Goal: Information Seeking & Learning: Check status

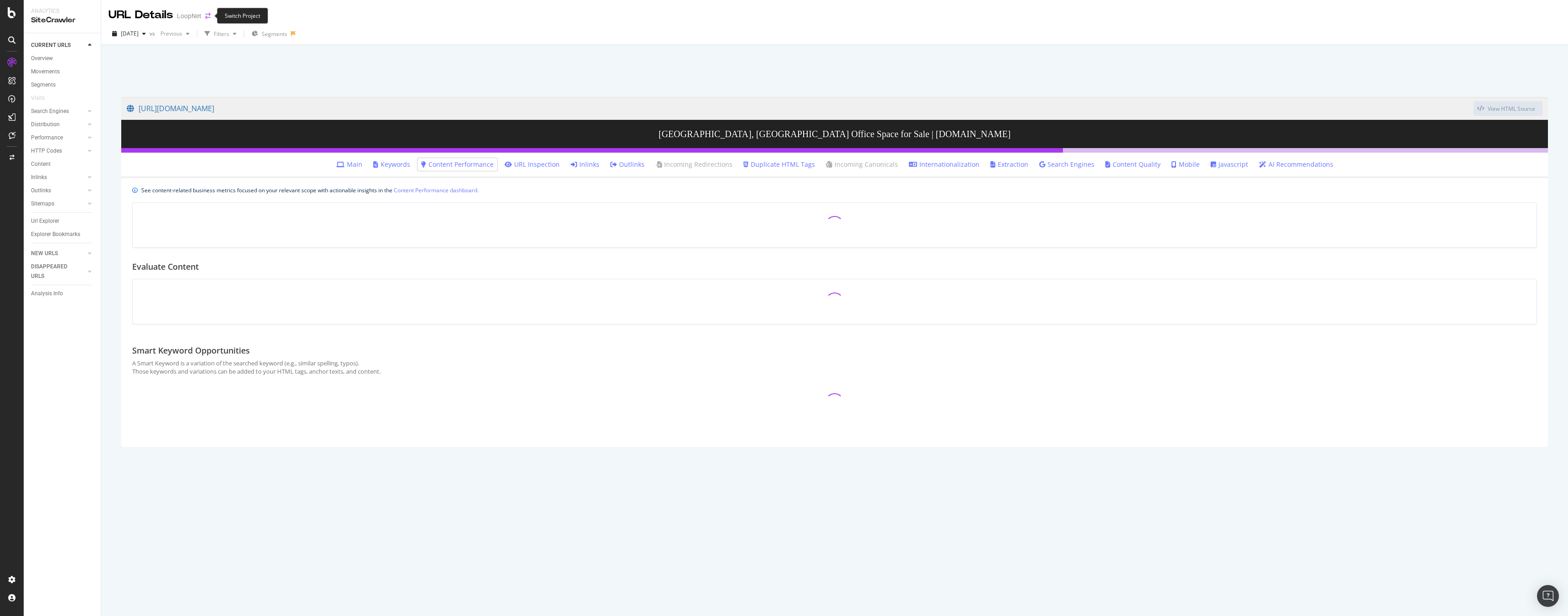
click at [209, 16] on icon "arrow-right-arrow-left" at bounding box center [208, 16] width 5 height 7
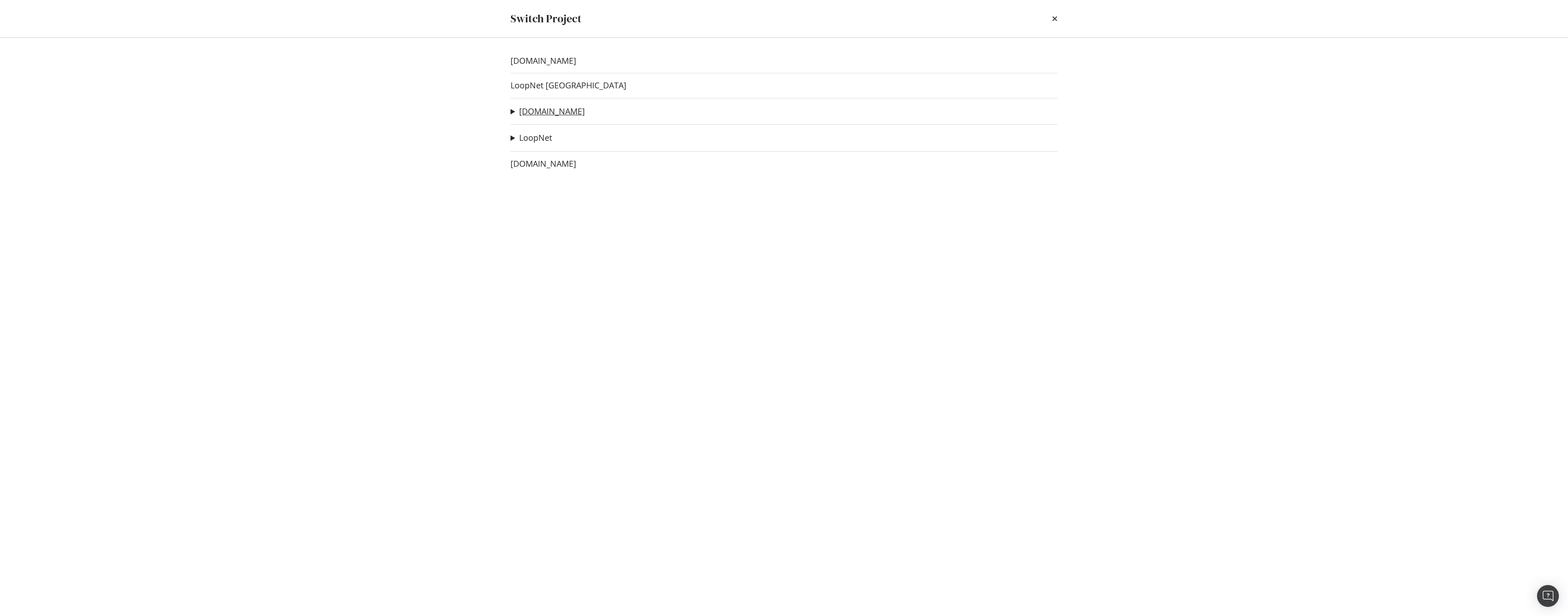
click at [547, 110] on link "[DOMAIN_NAME]" at bounding box center [551, 111] width 65 height 9
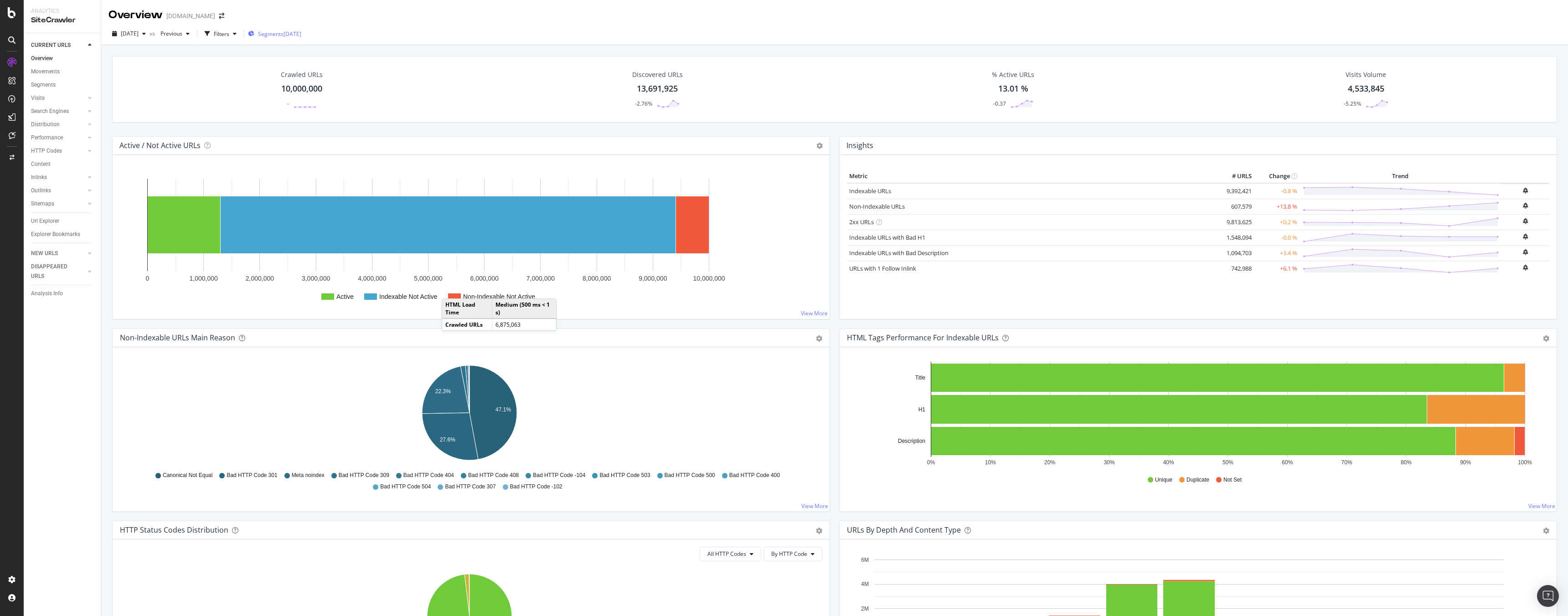
click at [301, 35] on div "[DATE]" at bounding box center [292, 33] width 18 height 8
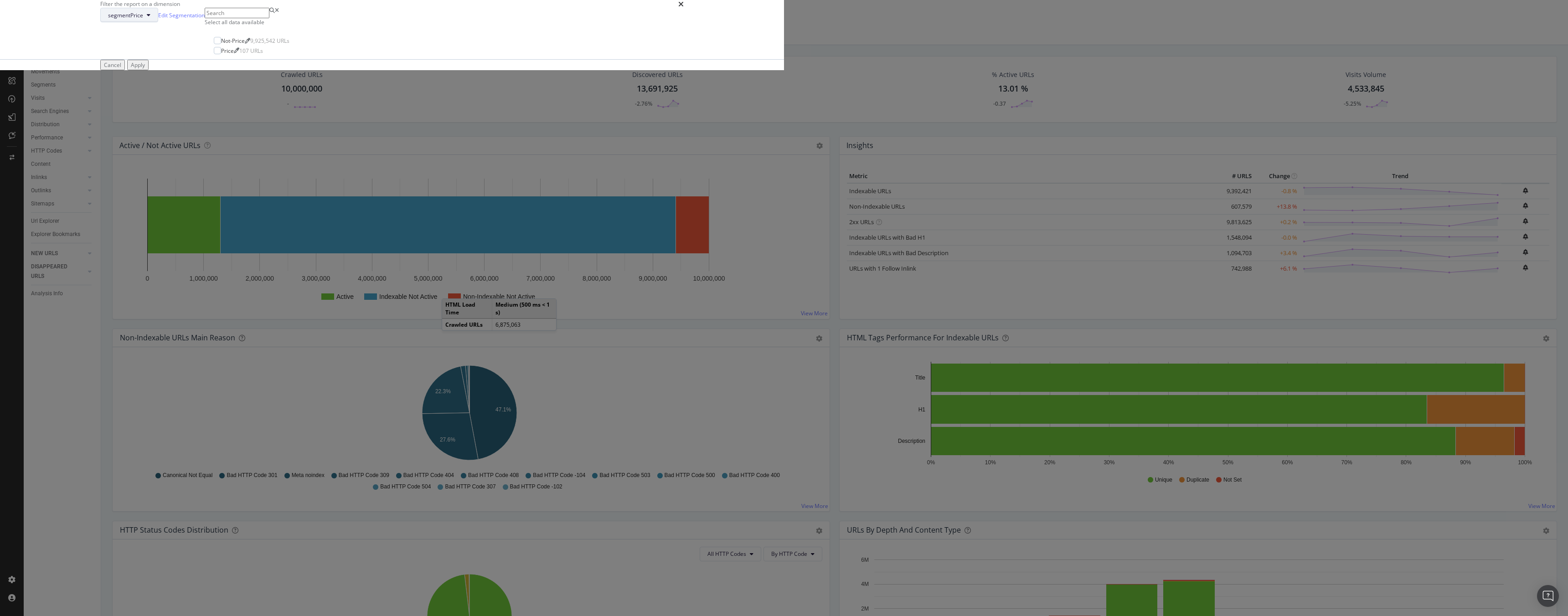
click at [143, 20] on span "segmentPrice" at bounding box center [125, 14] width 35 height 8
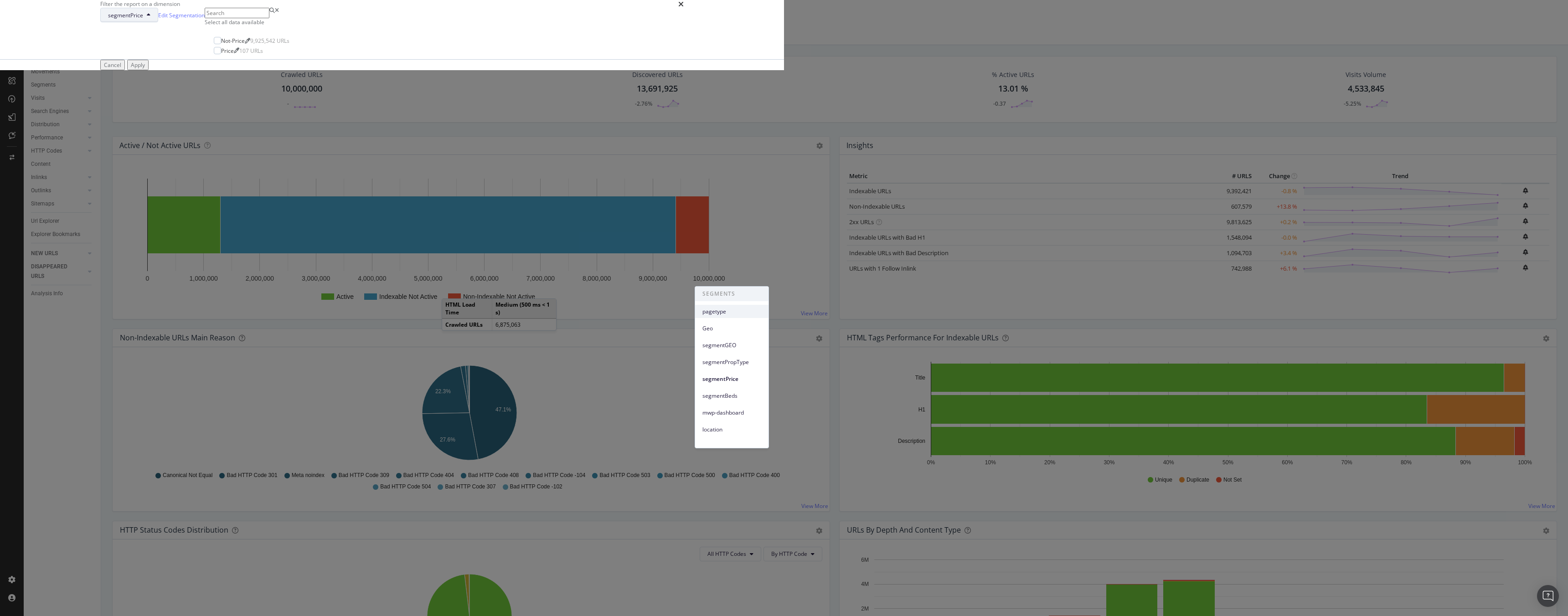
click at [724, 311] on span "pagetype" at bounding box center [731, 311] width 59 height 8
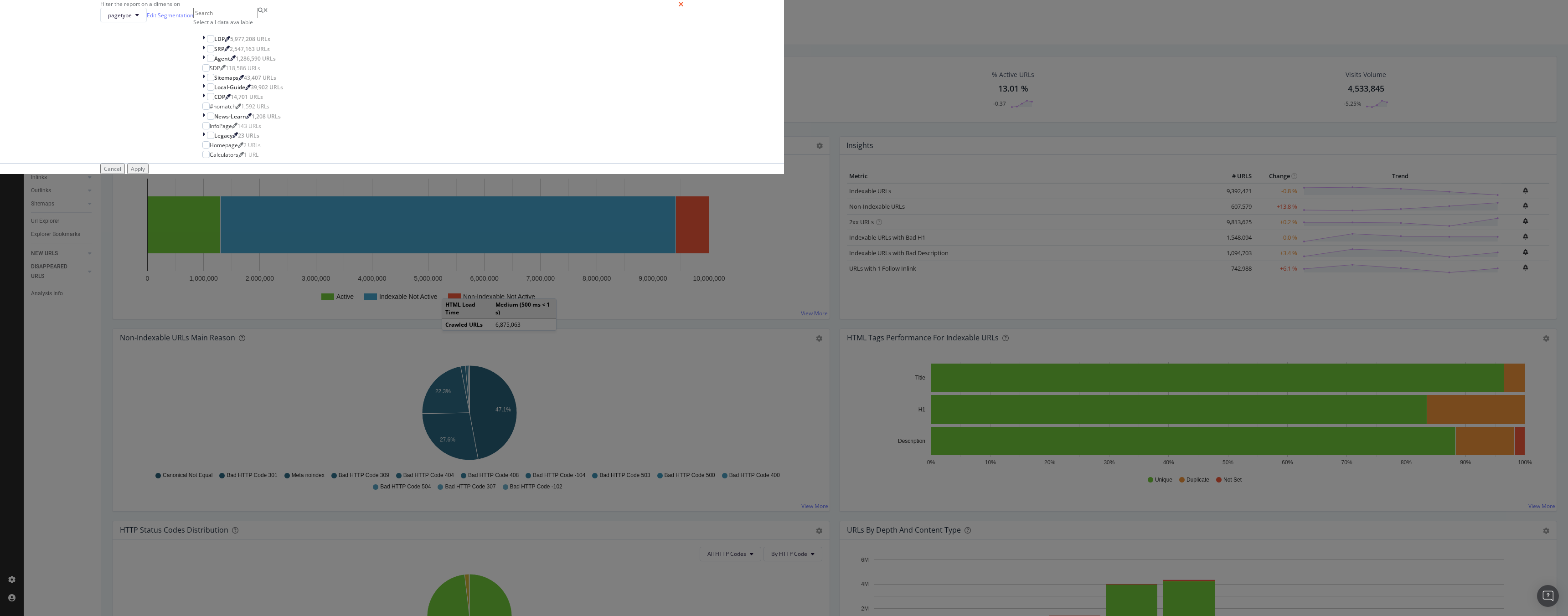
click at [683, 8] on icon "times" at bounding box center [681, 4] width 5 height 8
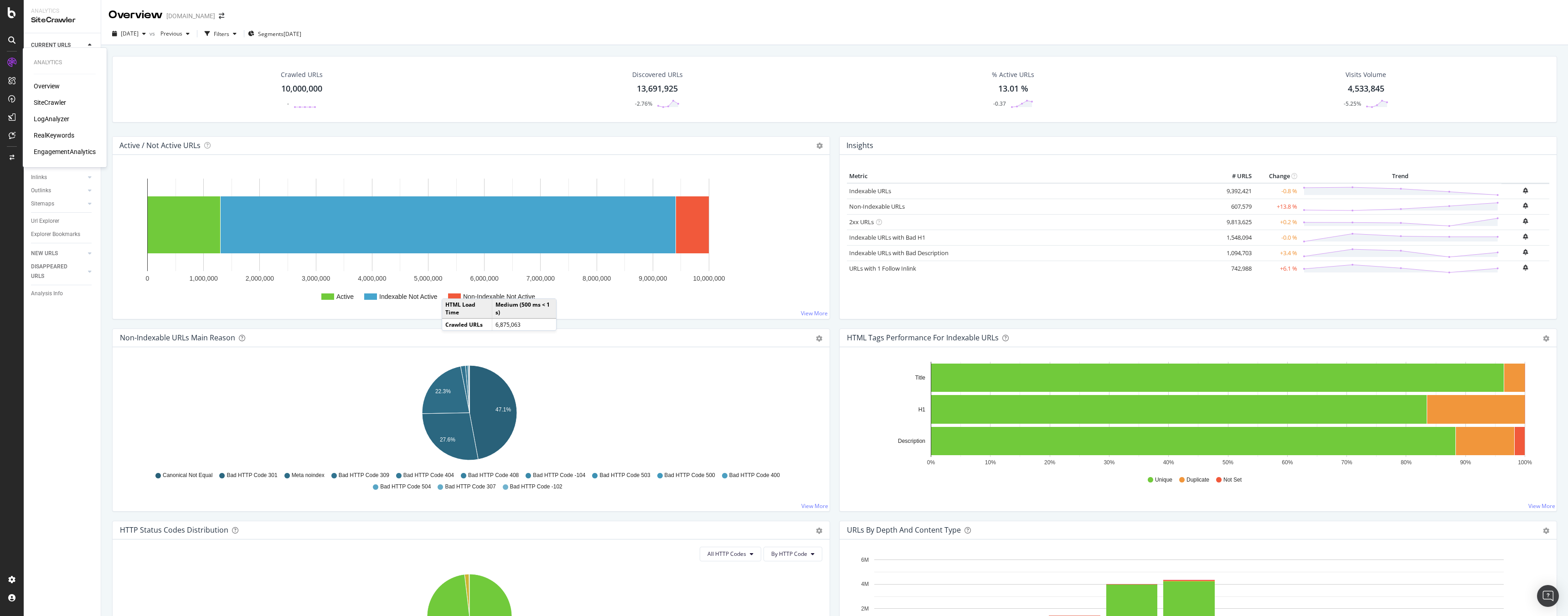
click at [49, 120] on div "LogAnalyzer" at bounding box center [52, 119] width 36 height 9
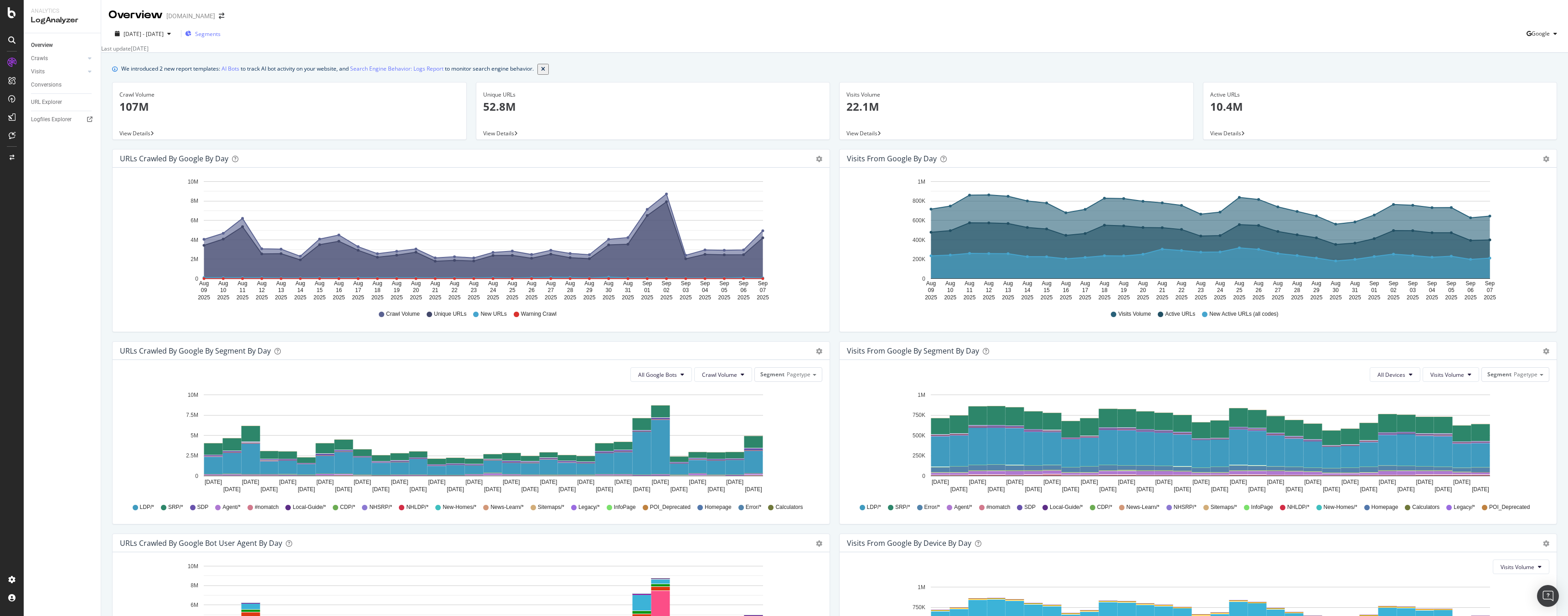
click at [221, 34] on span "Segments" at bounding box center [208, 33] width 25 height 8
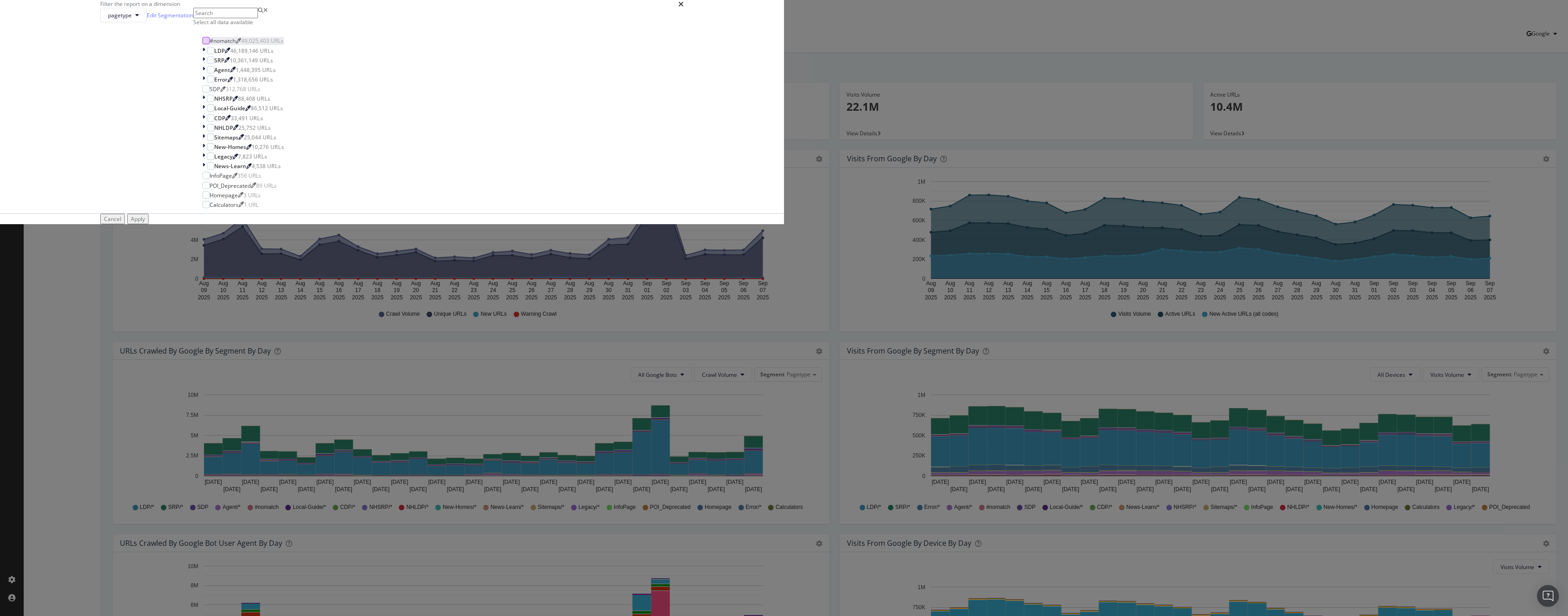
click at [210, 44] on div "modal" at bounding box center [205, 40] width 8 height 8
click at [205, 54] on icon "modal" at bounding box center [203, 50] width 3 height 8
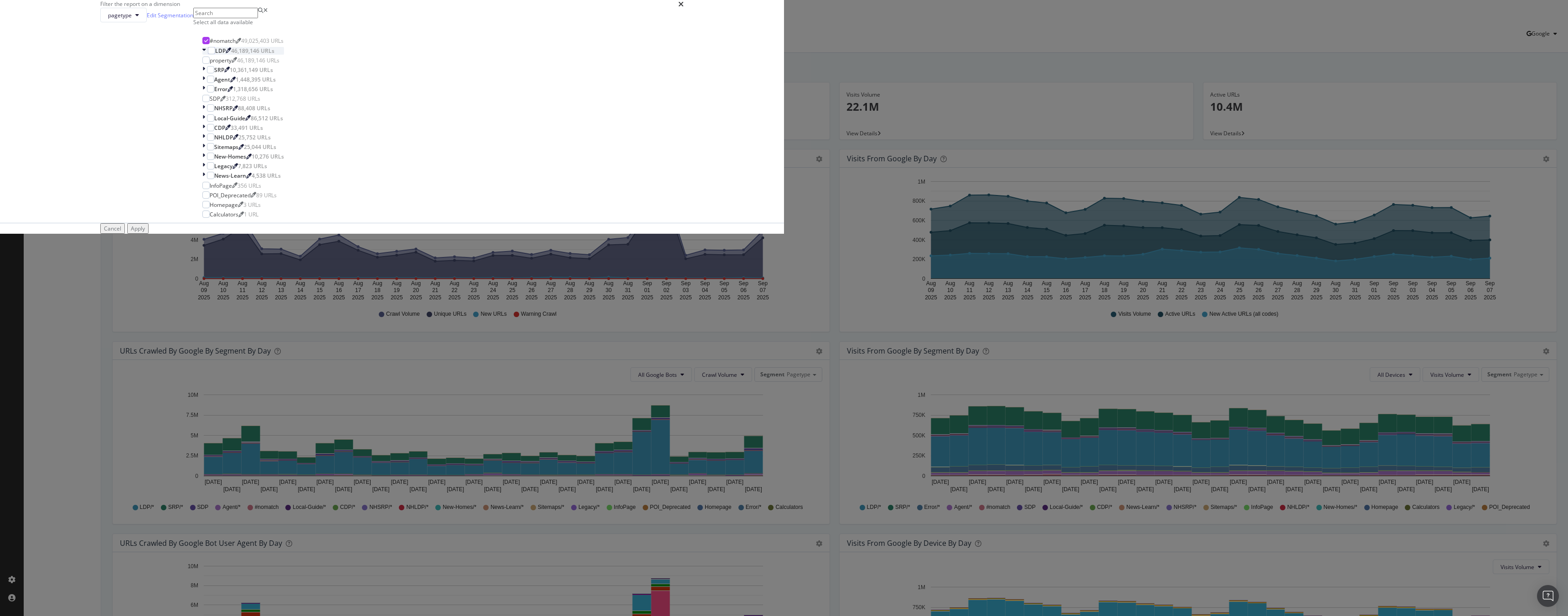
click at [206, 54] on icon "modal" at bounding box center [204, 50] width 3 height 8
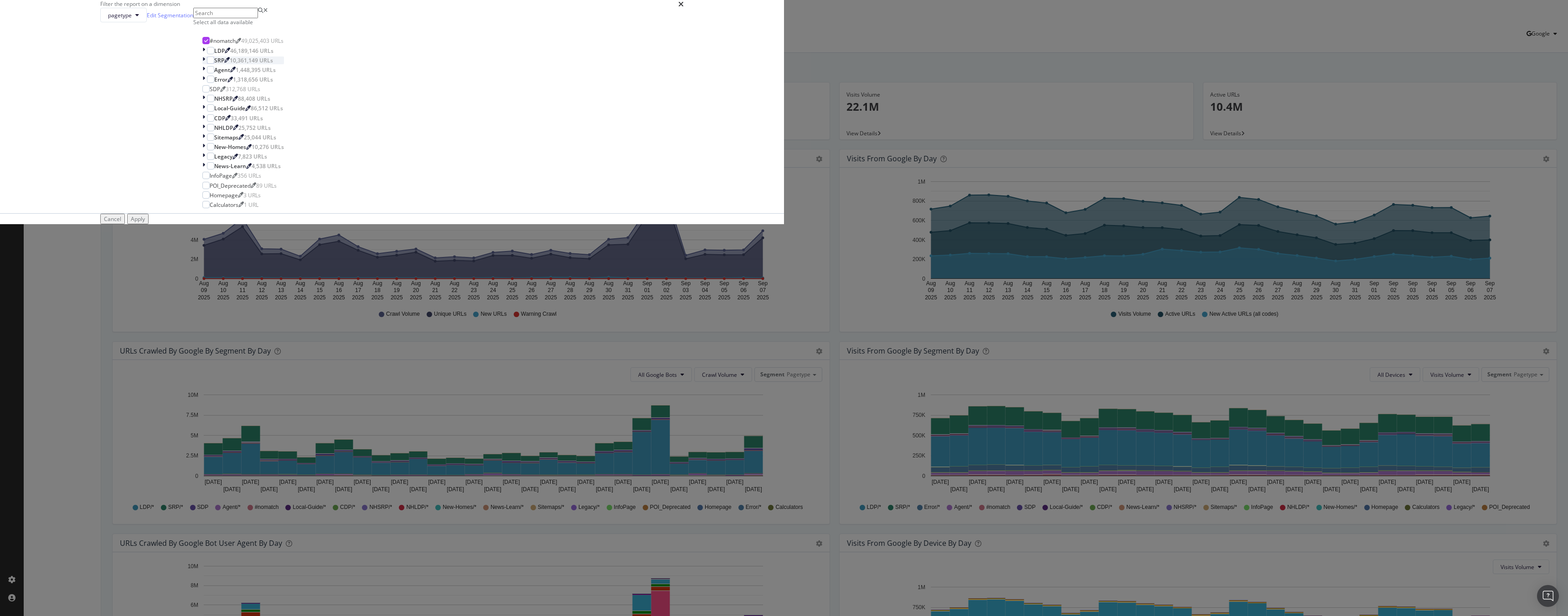
click at [205, 64] on icon "modal" at bounding box center [203, 60] width 3 height 8
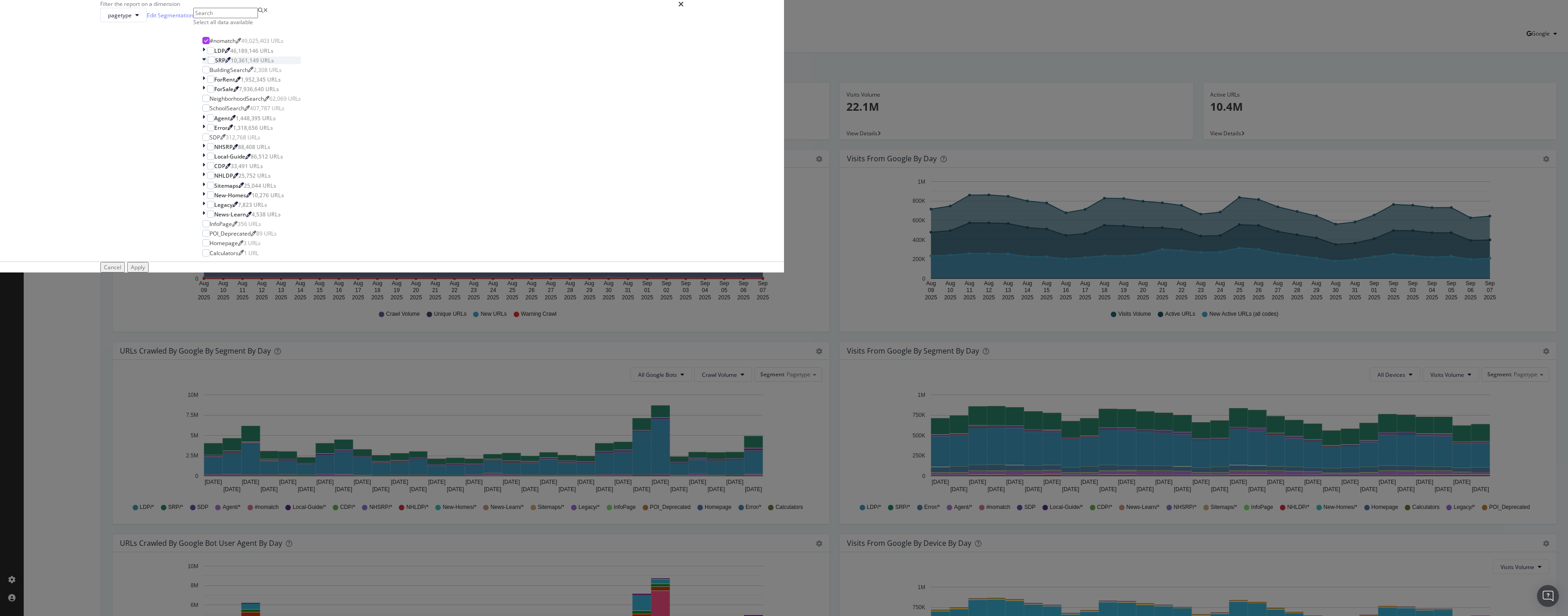
click at [206, 64] on icon "modal" at bounding box center [204, 60] width 3 height 8
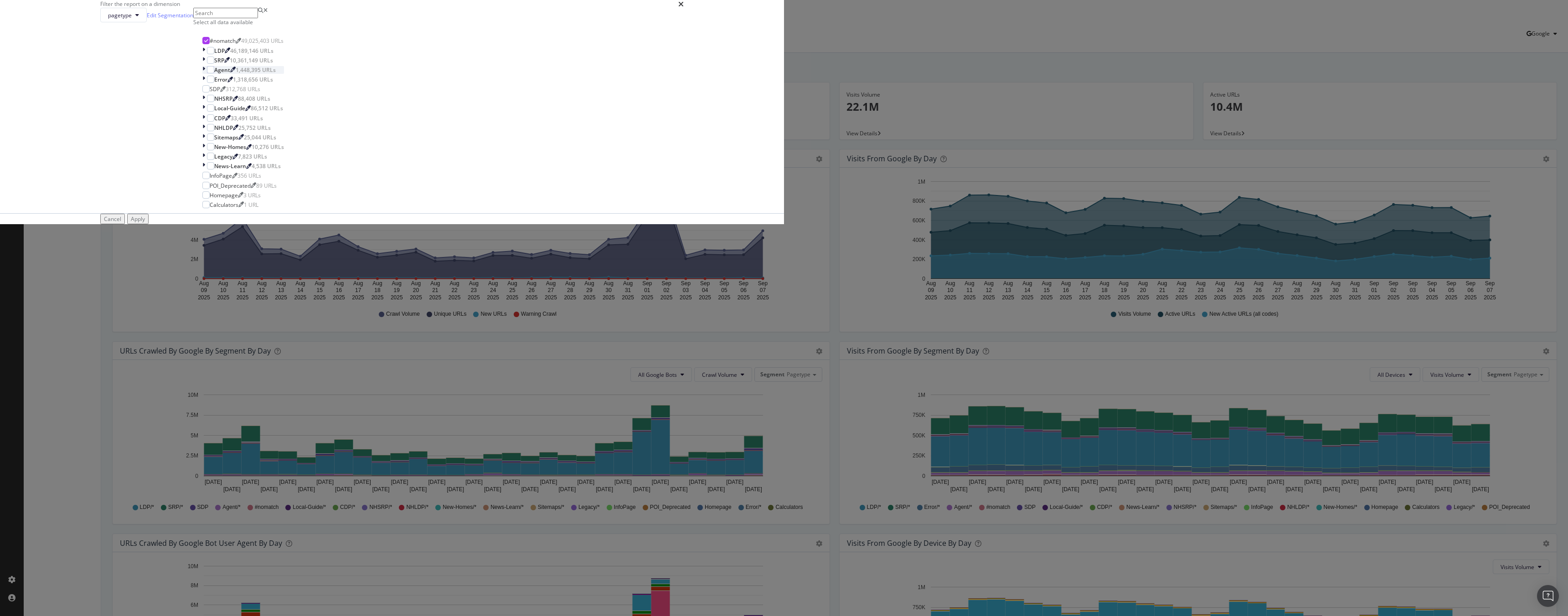
click at [205, 74] on icon "modal" at bounding box center [203, 70] width 3 height 8
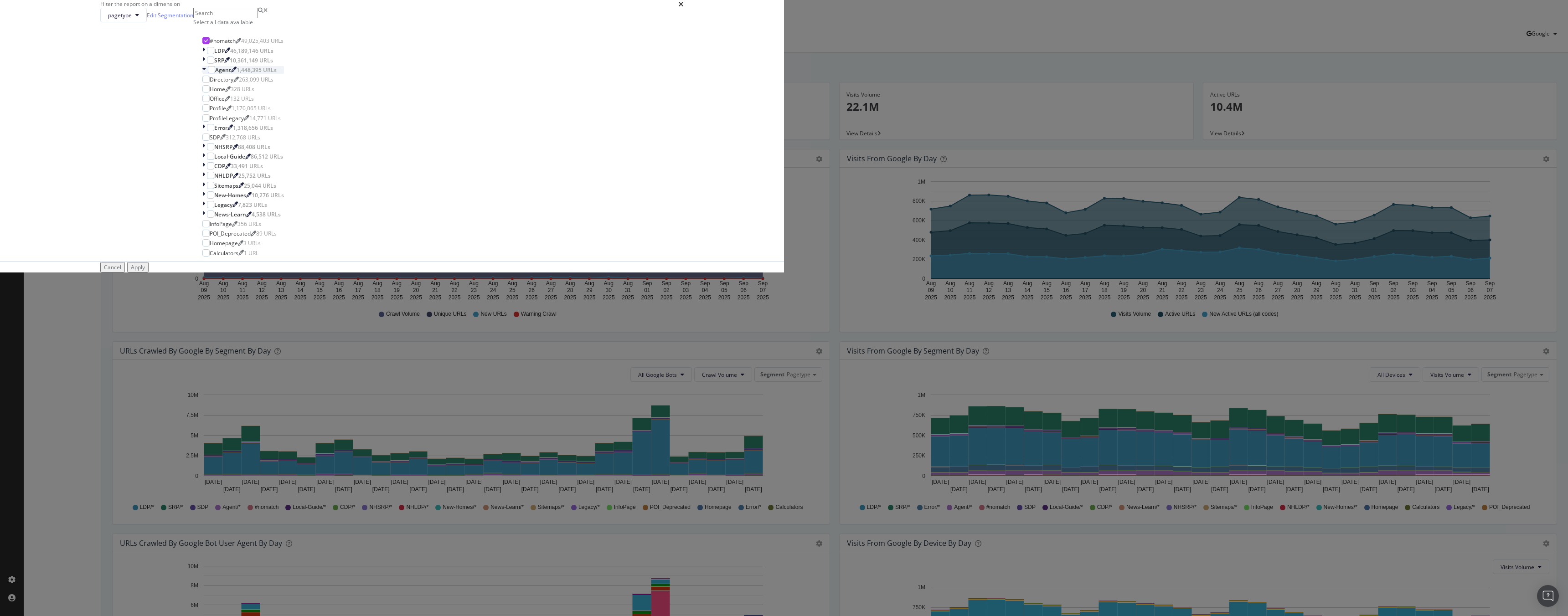
click at [206, 74] on icon "modal" at bounding box center [204, 70] width 3 height 8
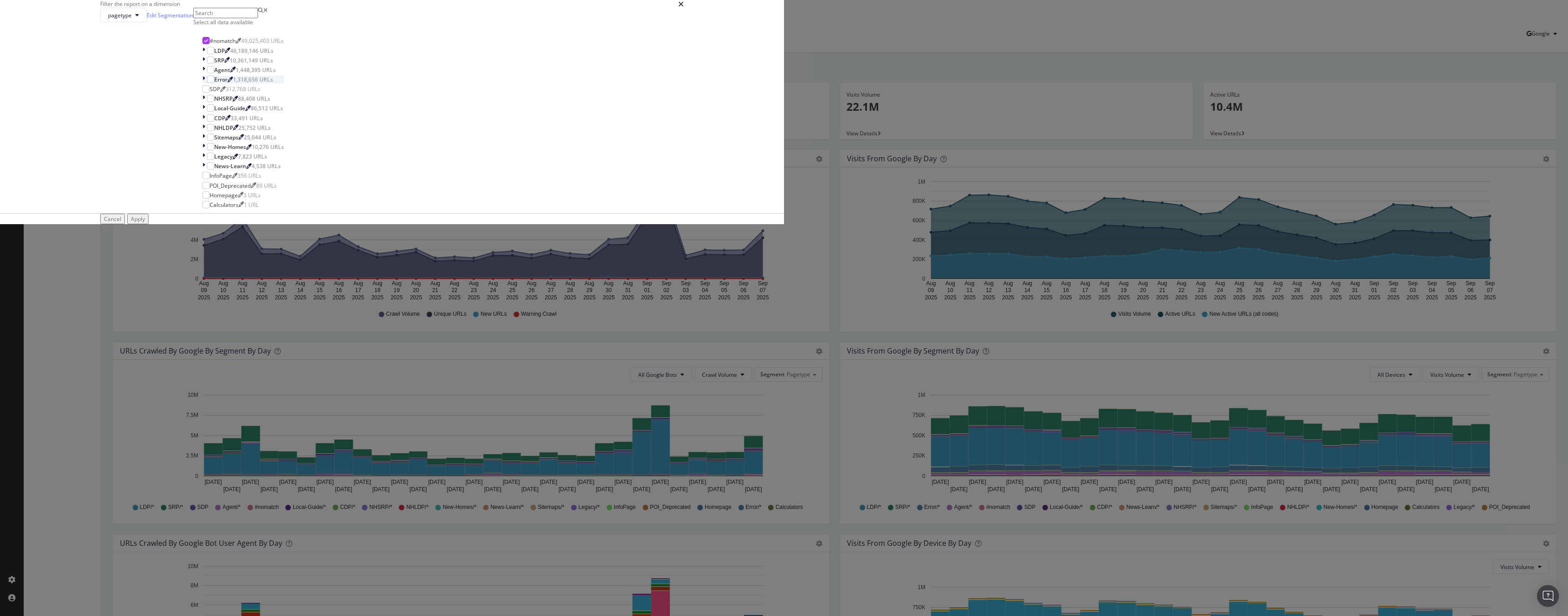
click at [683, 213] on div "pagetype Edit Segmentation Select all data available #nomatch 49,025,403 URLs L…" at bounding box center [391, 110] width 583 height 205
click at [205, 83] on icon "modal" at bounding box center [203, 79] width 3 height 8
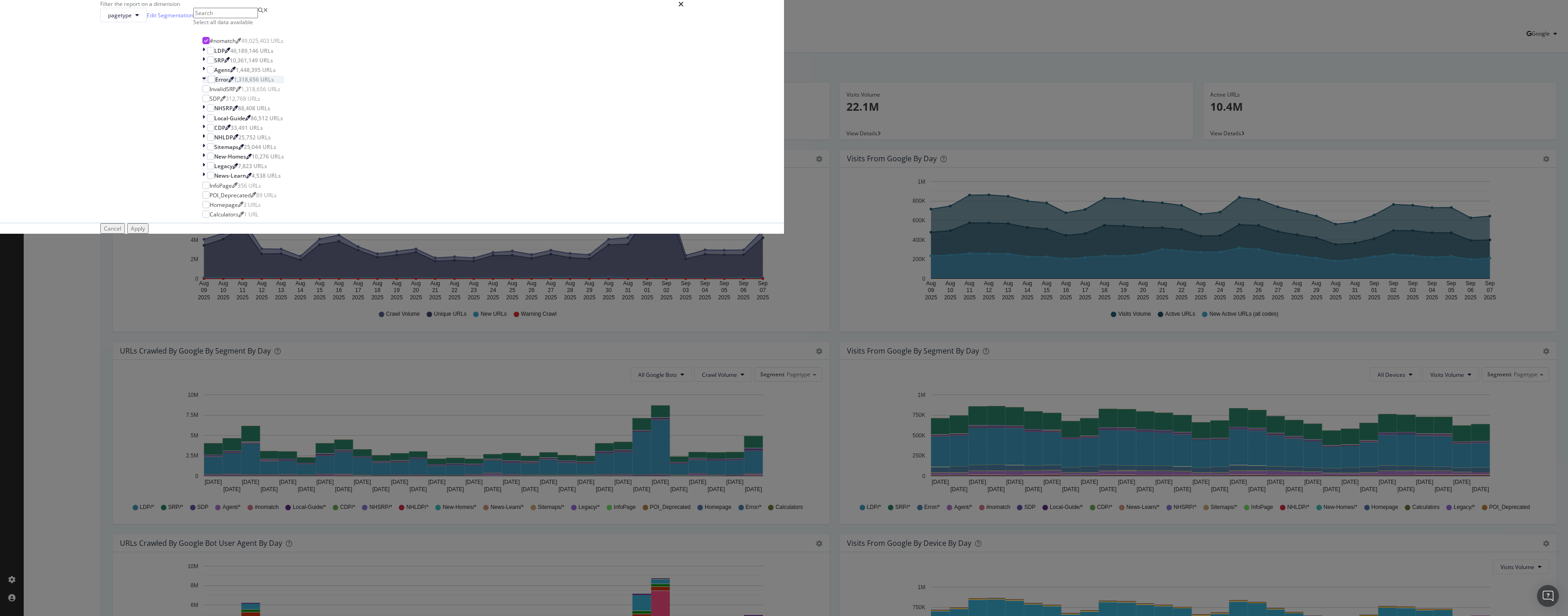
click at [206, 83] on icon "modal" at bounding box center [204, 79] width 3 height 8
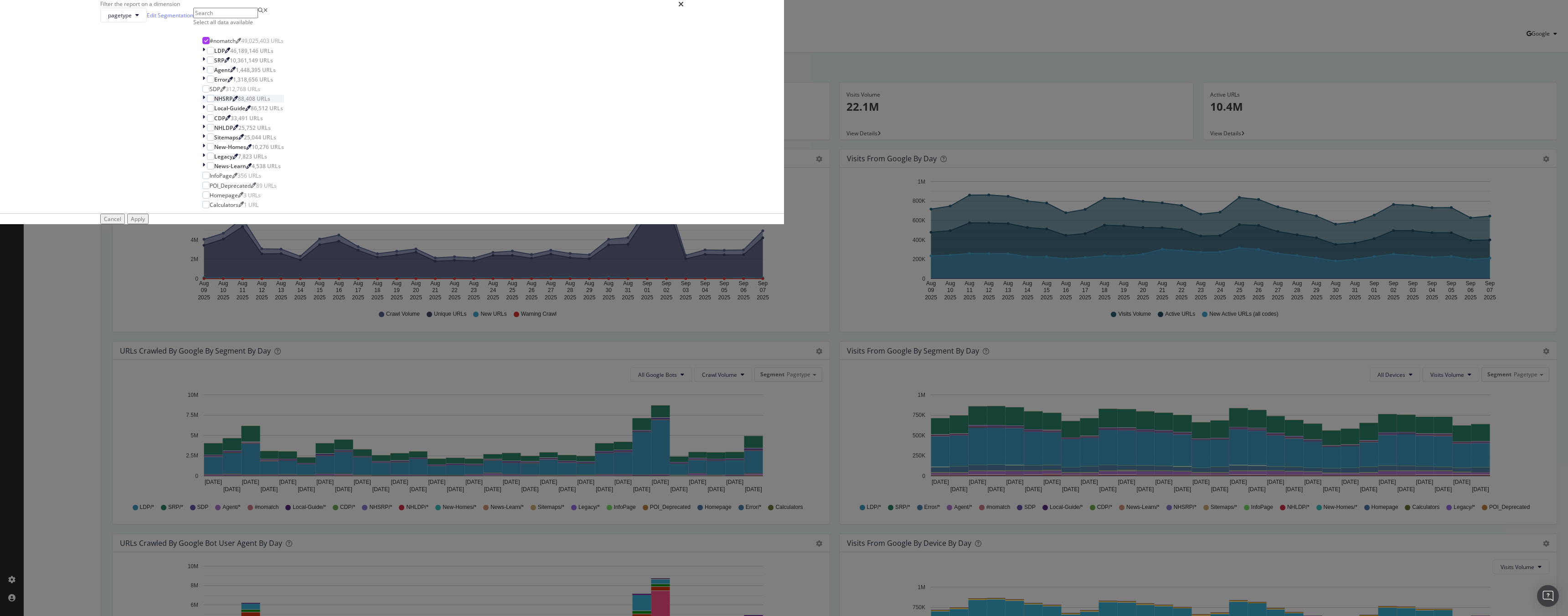
click at [207, 103] on div "modal" at bounding box center [204, 98] width 4 height 8
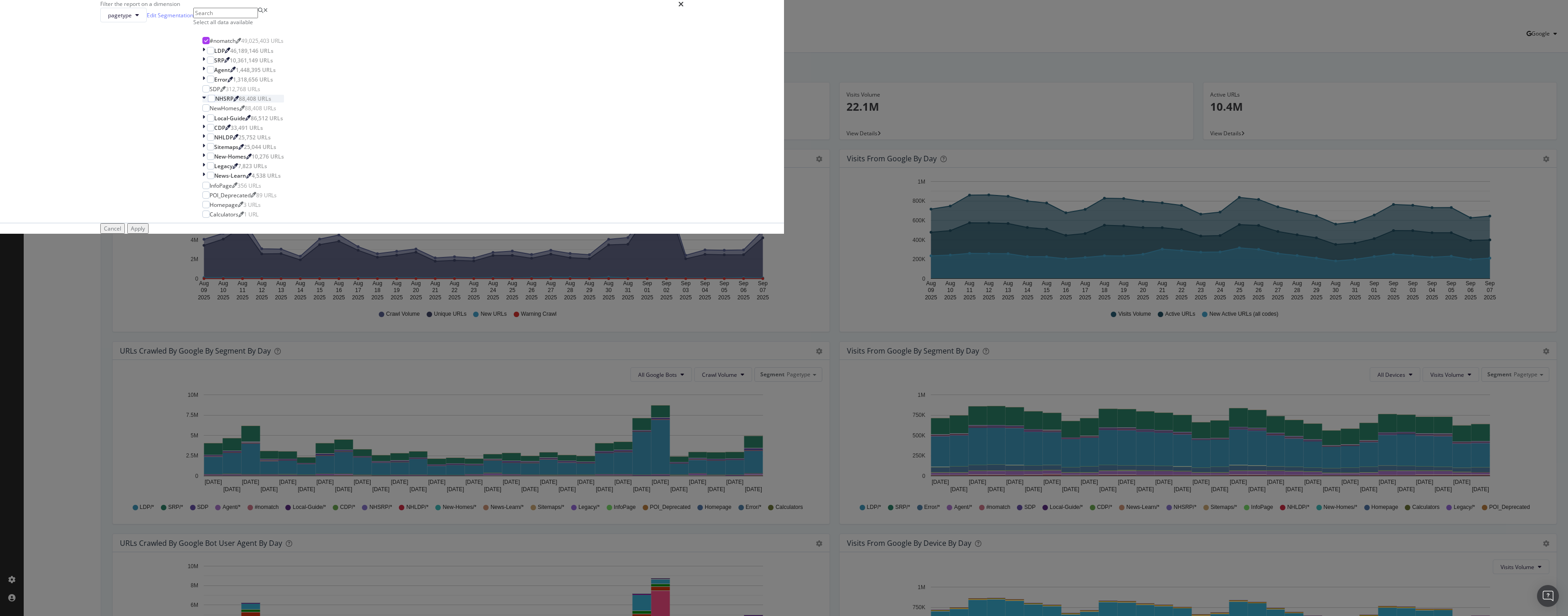
click at [208, 103] on div "modal" at bounding box center [205, 98] width 5 height 8
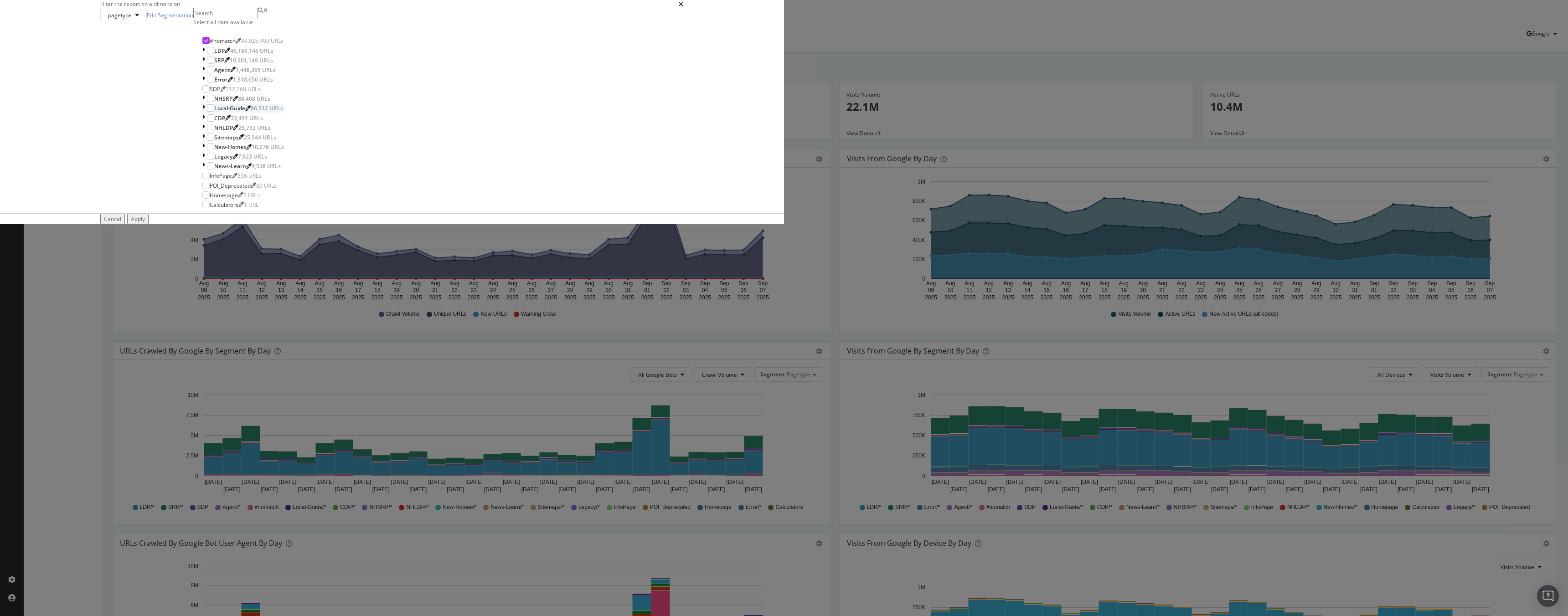
click at [205, 112] on icon "modal" at bounding box center [203, 108] width 3 height 8
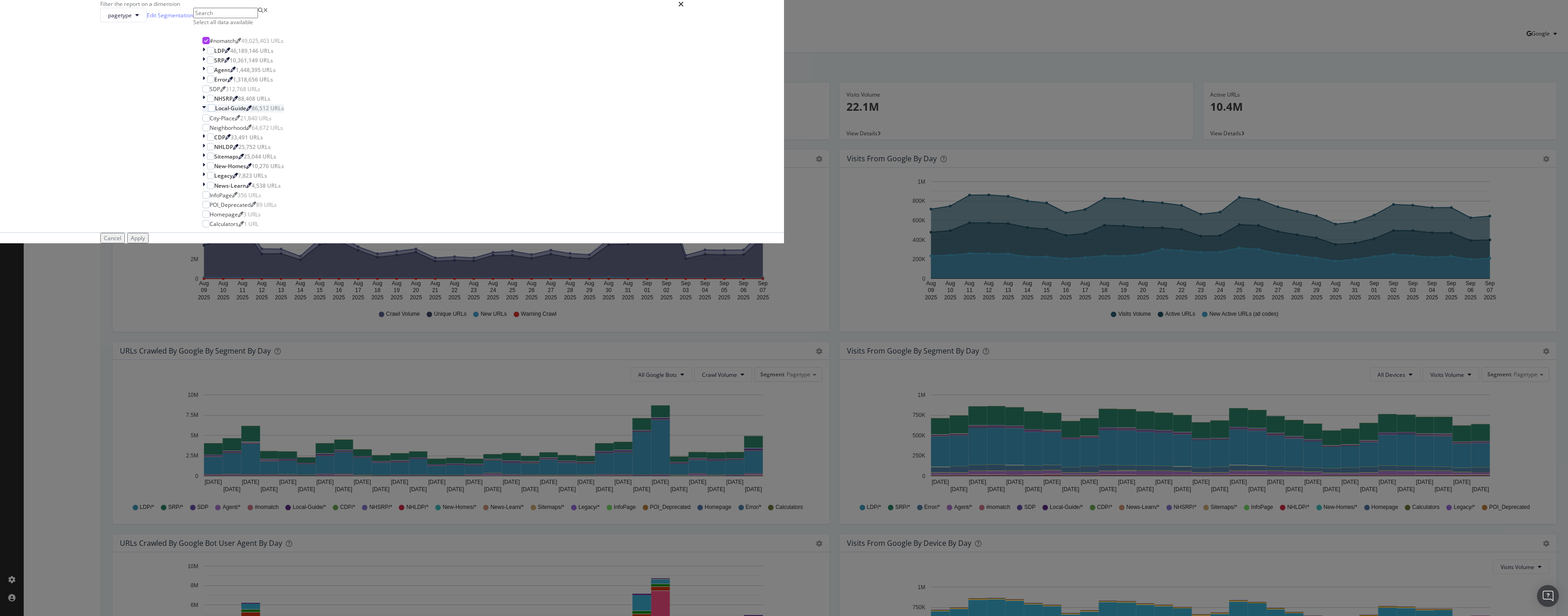
click at [206, 112] on icon "modal" at bounding box center [204, 108] width 3 height 8
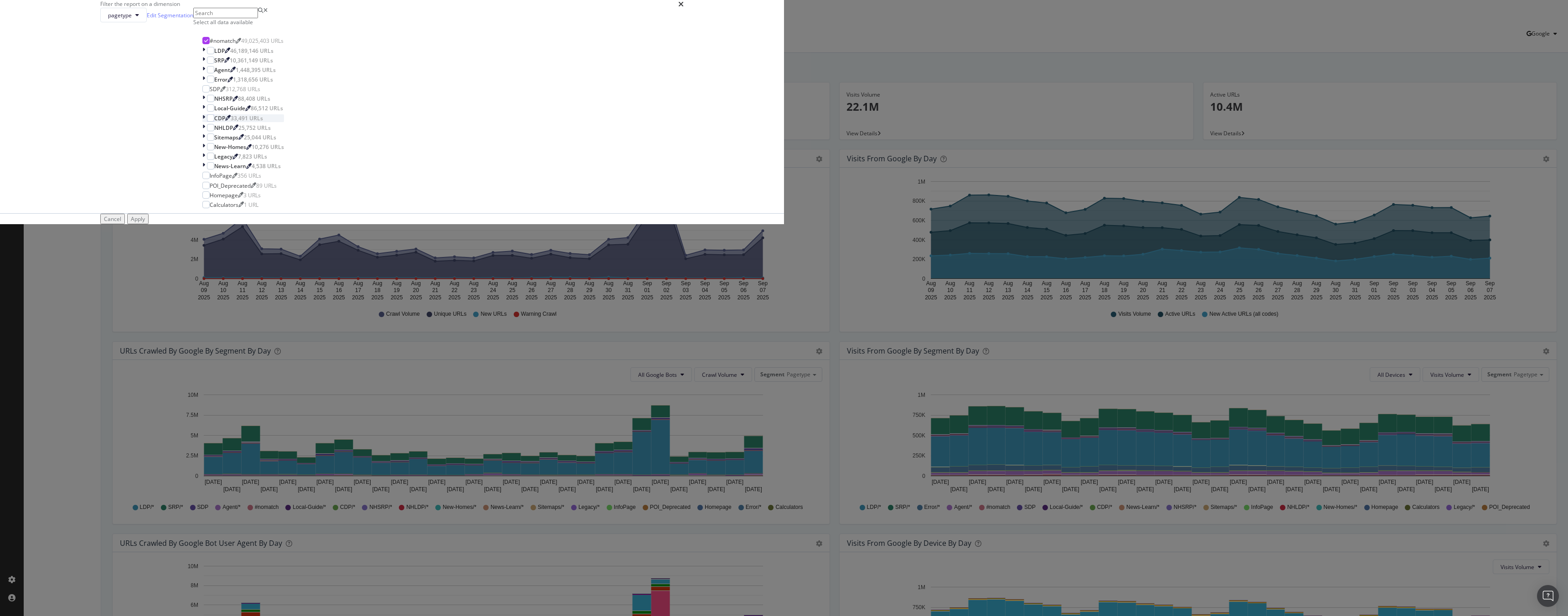
click at [205, 122] on icon "modal" at bounding box center [203, 118] width 3 height 8
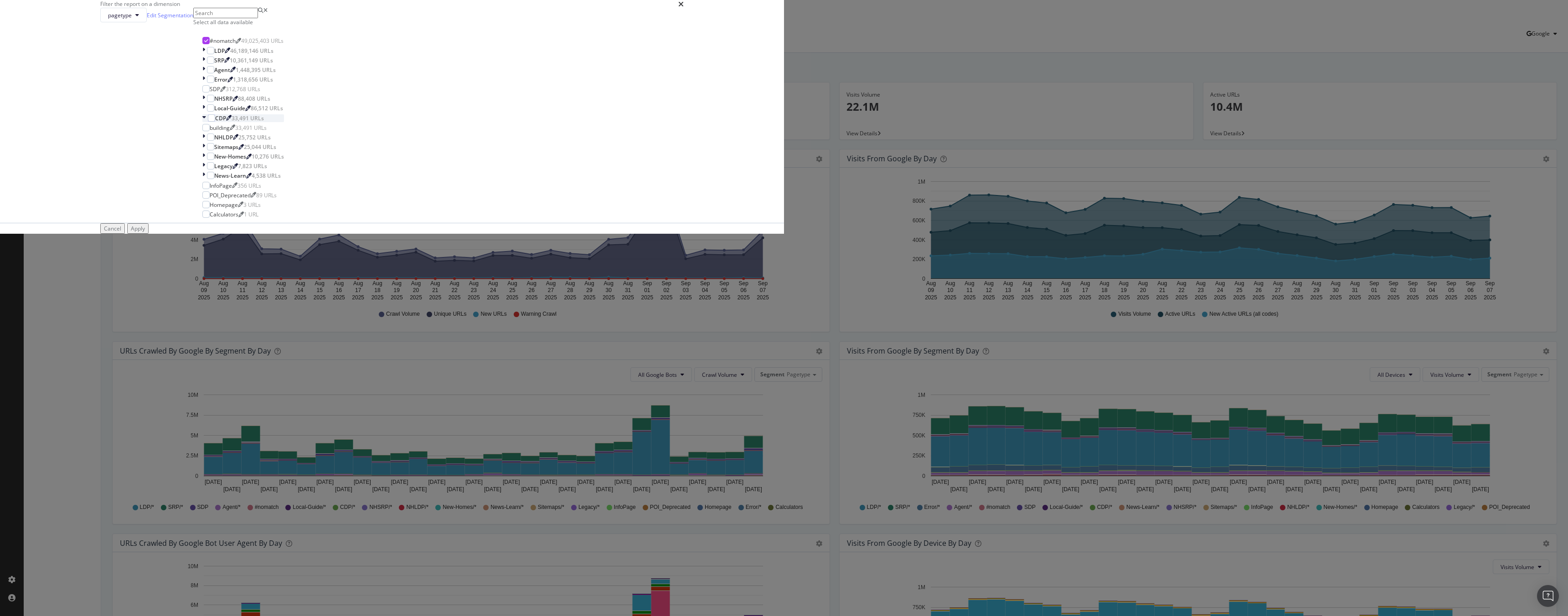
click at [206, 122] on icon "modal" at bounding box center [204, 118] width 3 height 8
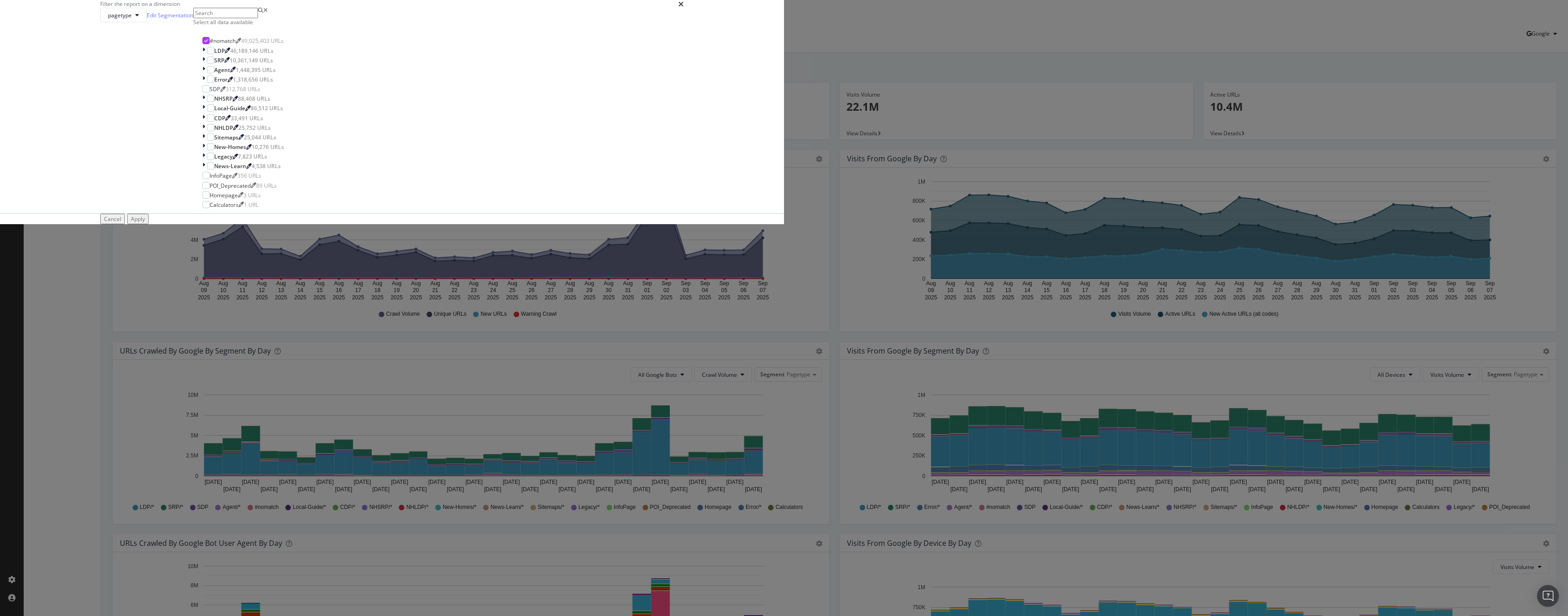
click at [145, 222] on div "Apply" at bounding box center [138, 218] width 14 height 8
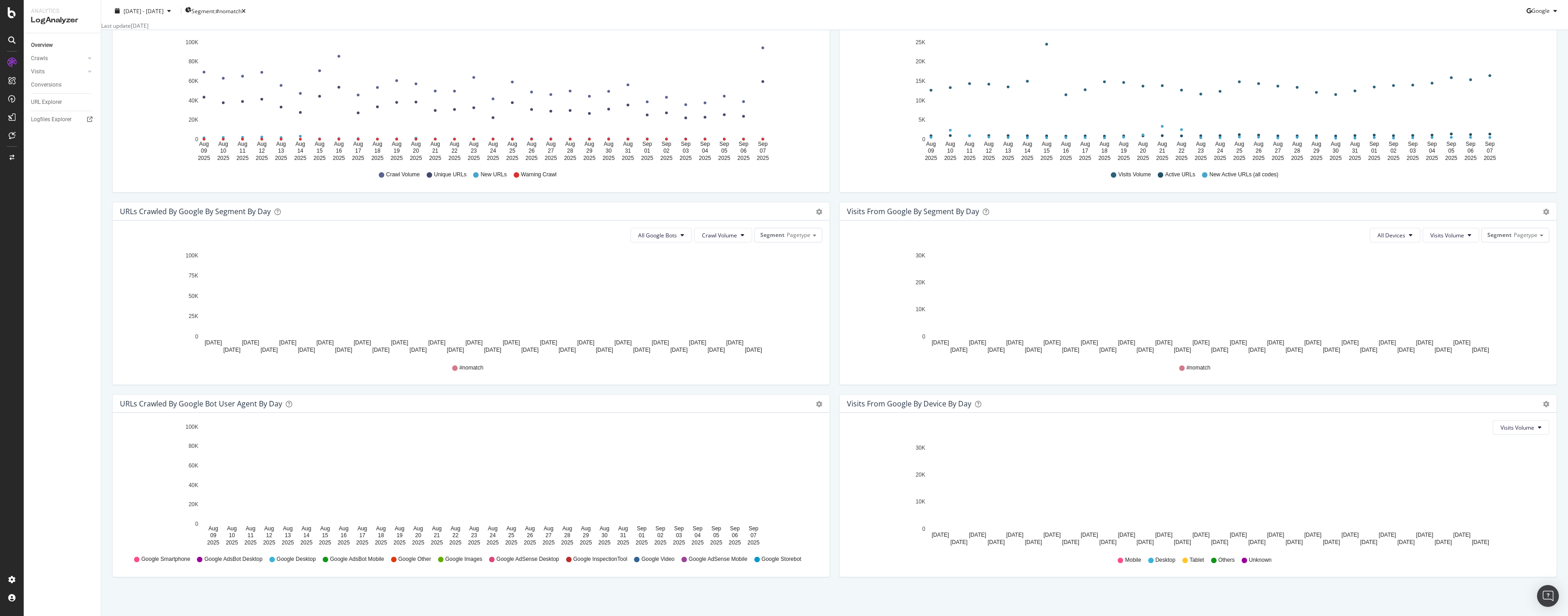
scroll to position [143, 0]
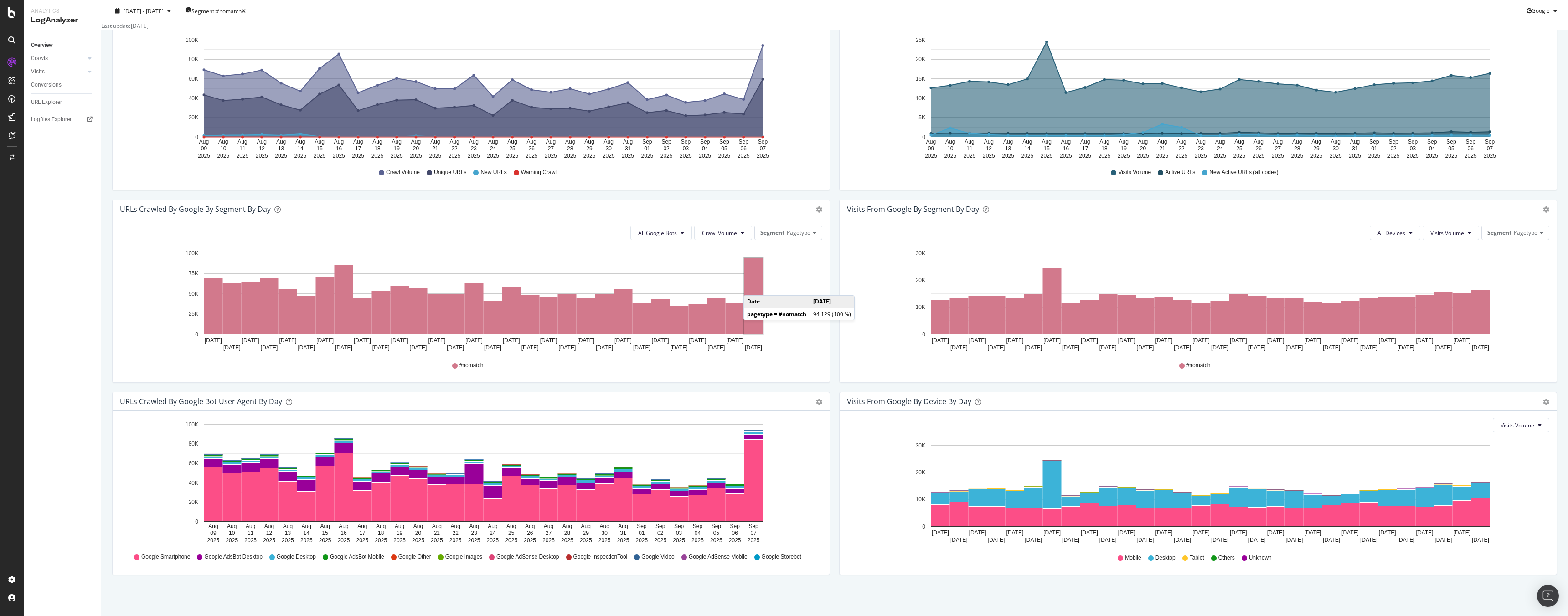
click at [752, 286] on rect "A chart." at bounding box center [754, 296] width 19 height 76
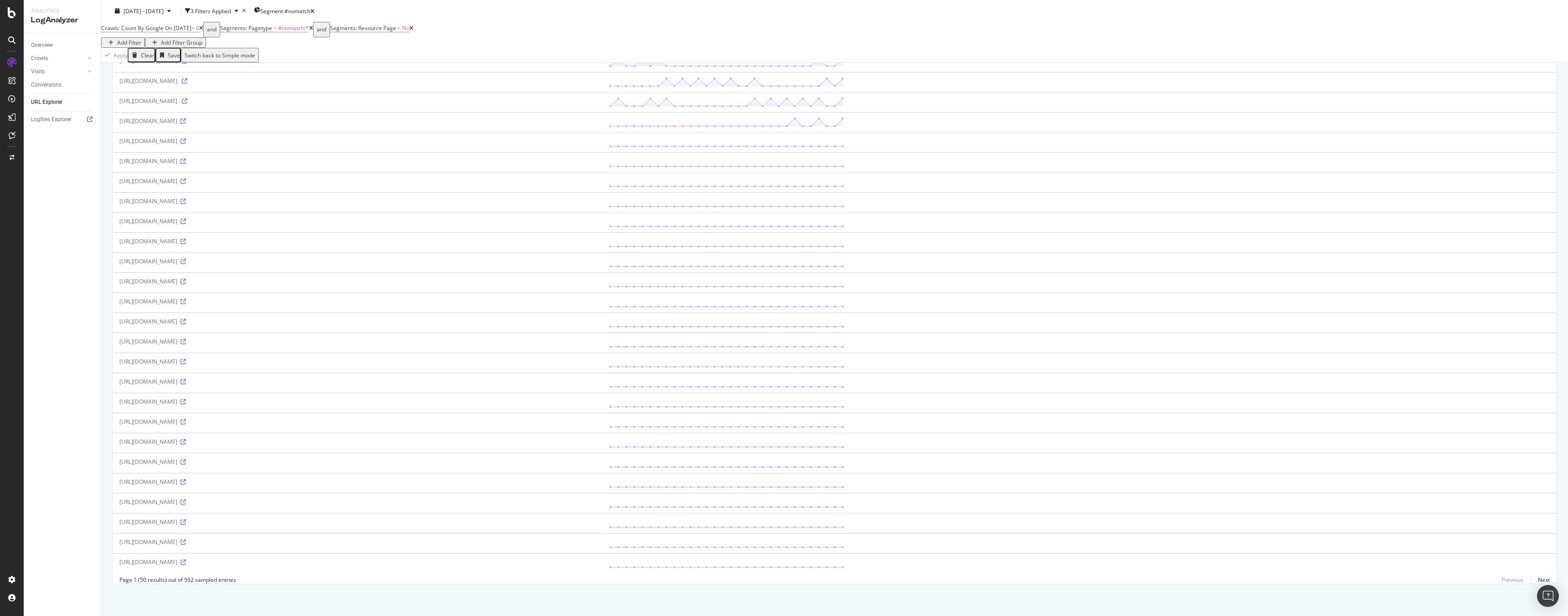
scroll to position [600, 0]
click at [186, 279] on icon at bounding box center [183, 282] width 5 height 5
drag, startPoint x: 225, startPoint y: 253, endPoint x: 115, endPoint y: 255, distance: 110.0
click at [115, 255] on td "[URL][DOMAIN_NAME]" at bounding box center [357, 262] width 490 height 20
click at [1535, 574] on link "Next" at bounding box center [1540, 580] width 20 height 14
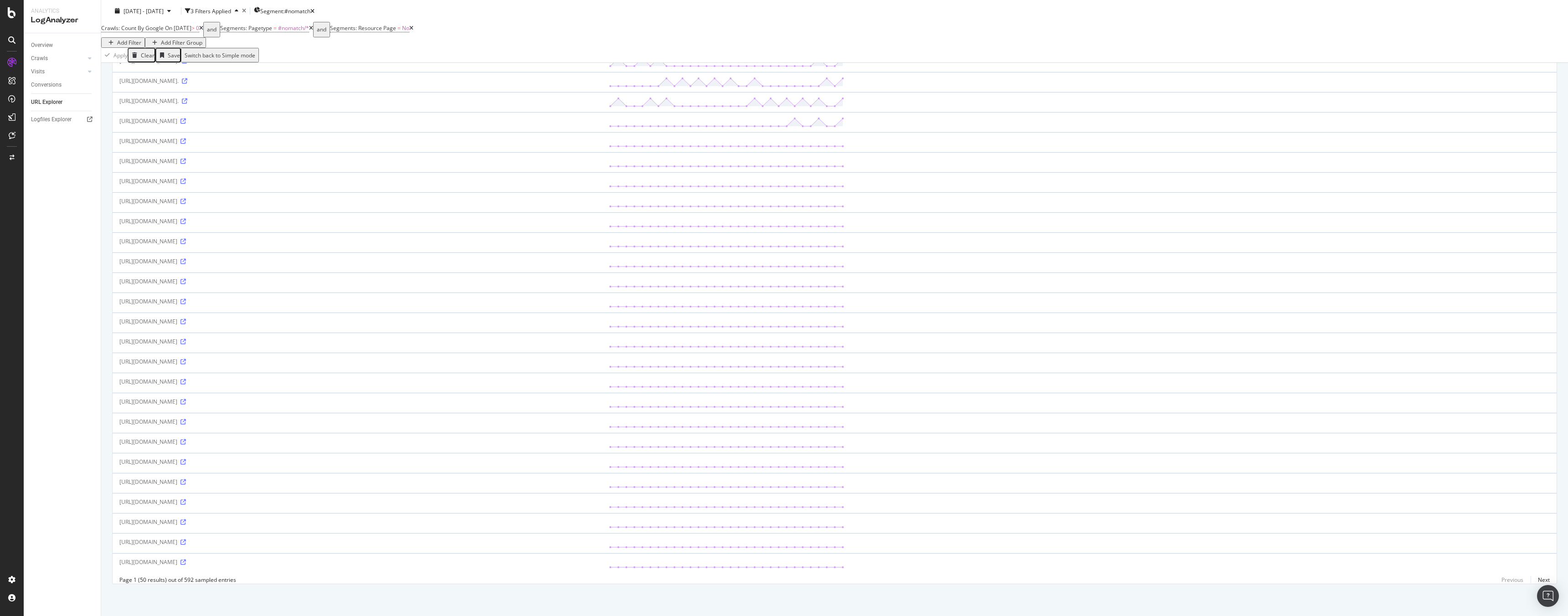
scroll to position [0, 0]
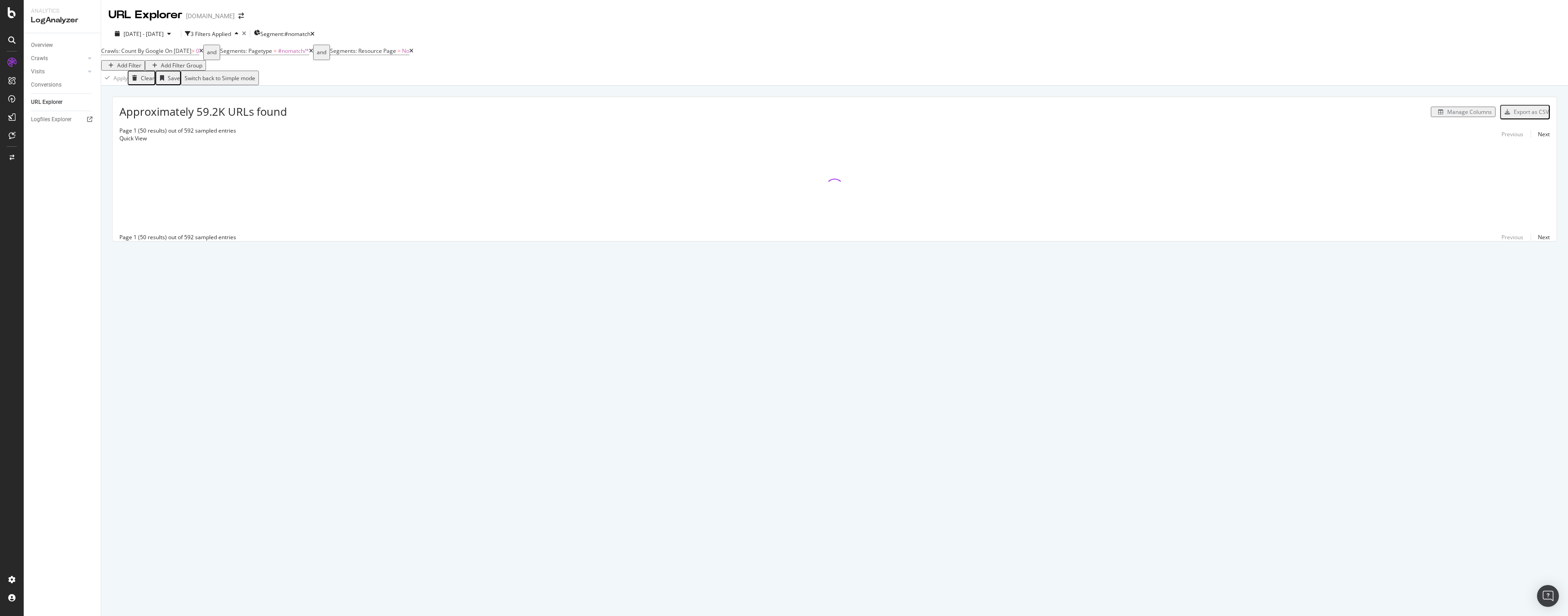
click at [1536, 579] on div "URL Explorer [DOMAIN_NAME] [DATE] - [DATE] 3 Filters Applied Segment: #nomatch …" at bounding box center [834, 308] width 1466 height 616
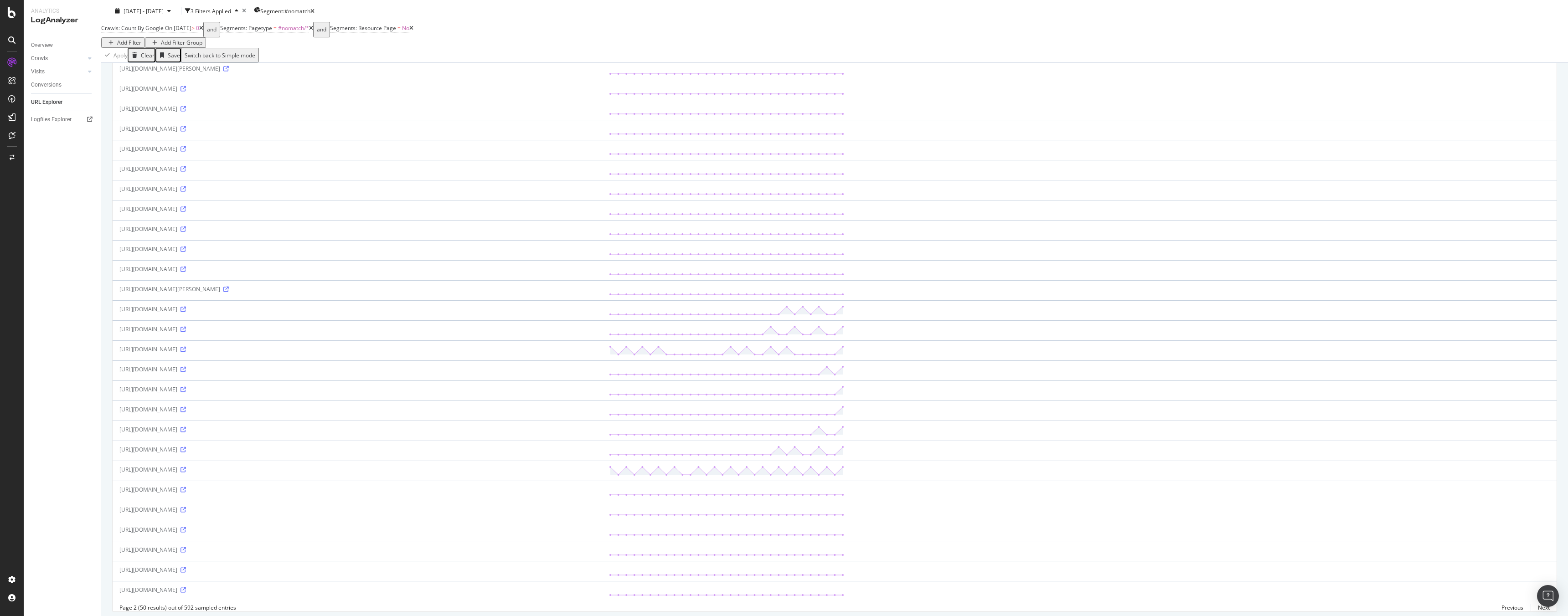
scroll to position [600, 0]
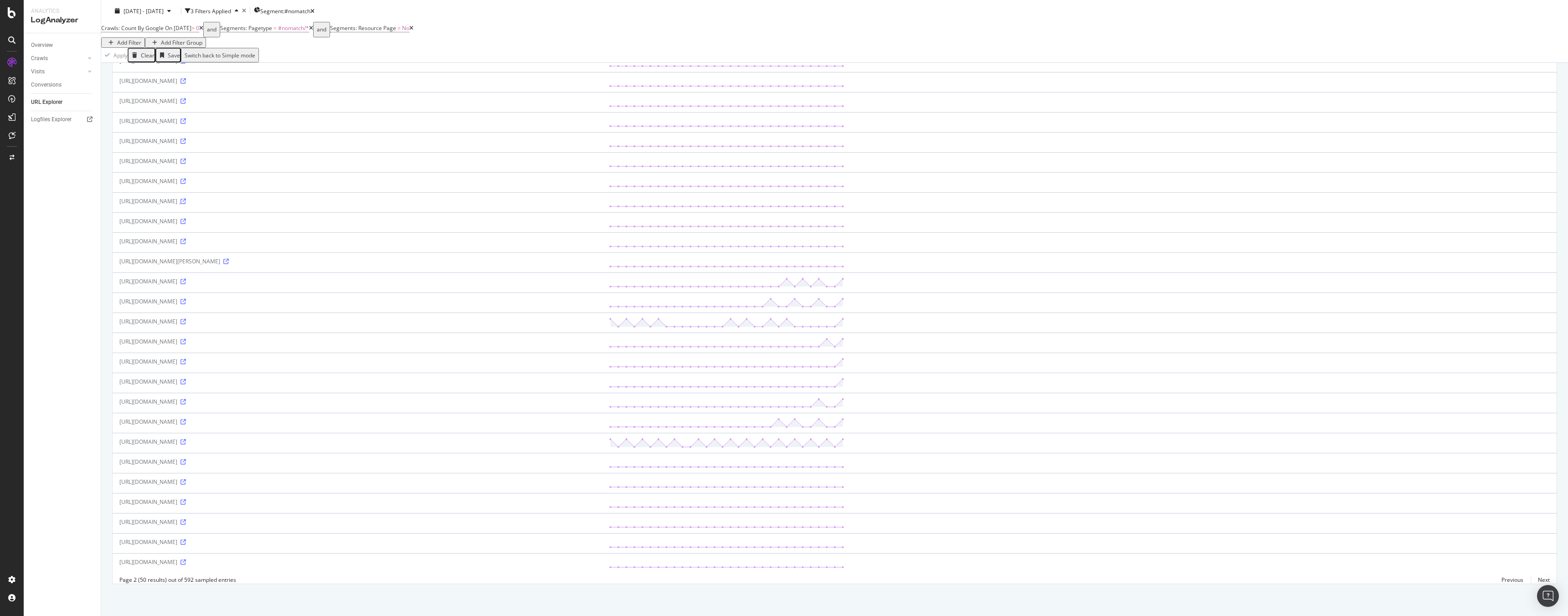
click at [186, 199] on icon at bounding box center [183, 201] width 5 height 5
click at [186, 479] on icon at bounding box center [183, 482] width 5 height 5
click at [1532, 580] on link "Next" at bounding box center [1540, 580] width 20 height 14
click at [186, 319] on icon at bounding box center [183, 322] width 5 height 5
click at [186, 540] on icon at bounding box center [183, 542] width 5 height 5
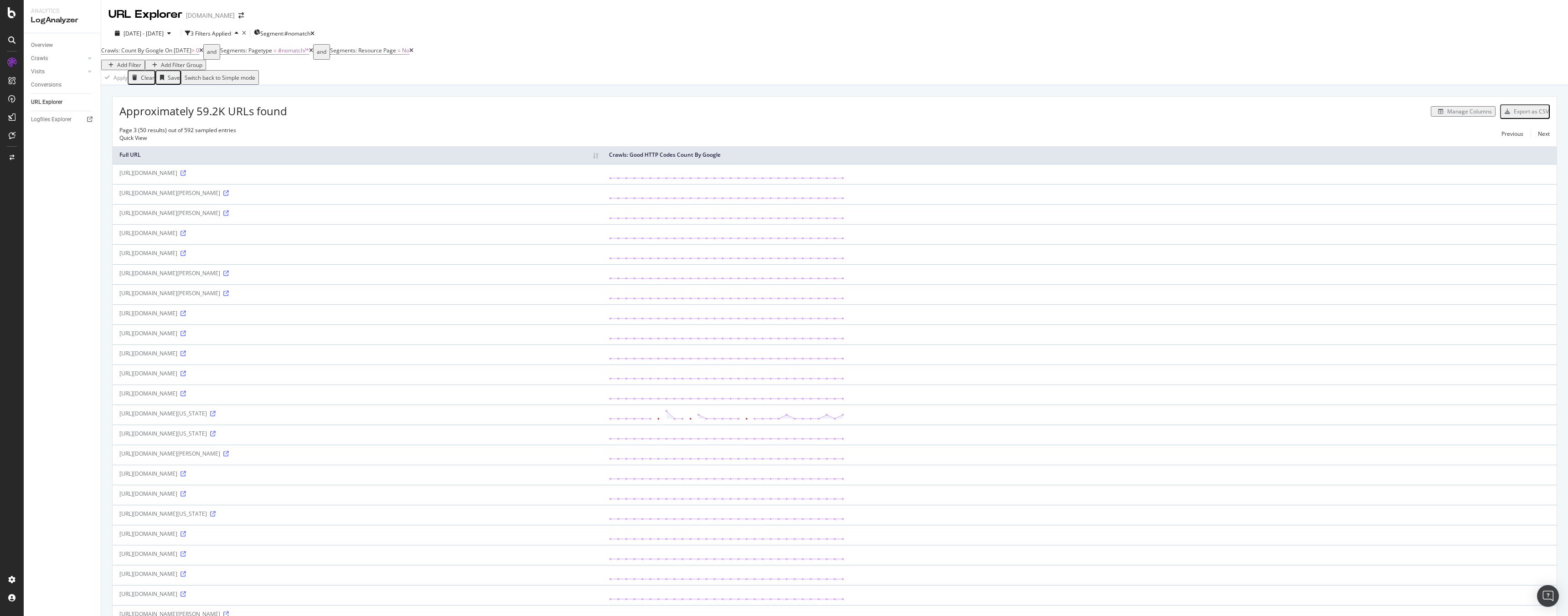
scroll to position [0, 0]
click at [314, 32] on icon "button" at bounding box center [312, 34] width 4 height 5
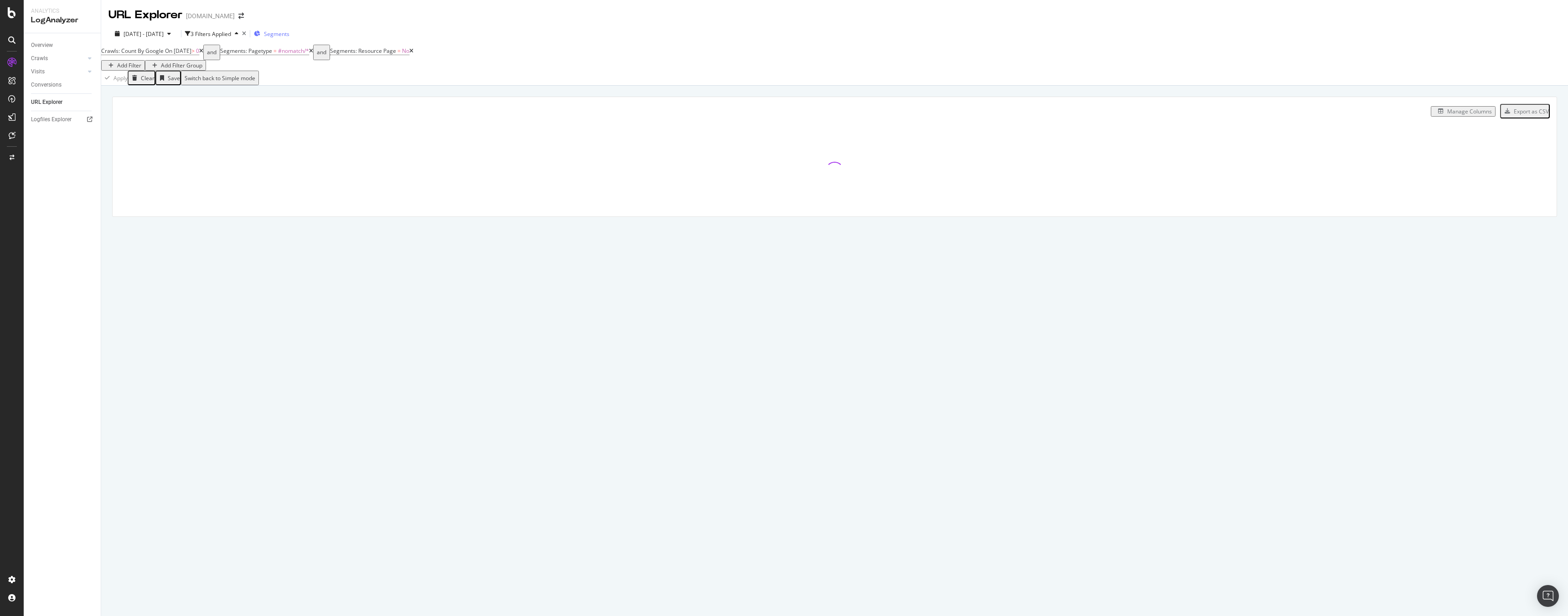
click at [289, 29] on div "Segments" at bounding box center [272, 34] width 36 height 14
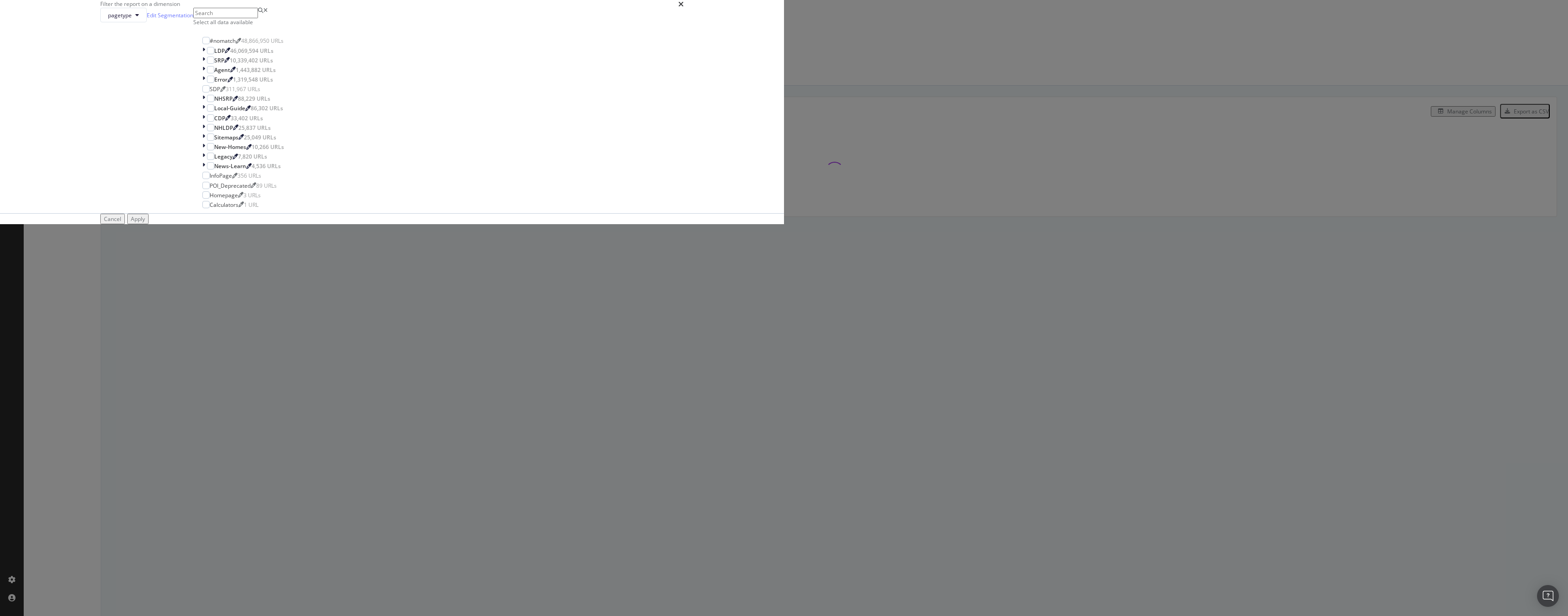
click at [293, 213] on div "Select all data available #nomatch 48,866,950 URLs LDP 46,069,594 URLs SRP 10,3…" at bounding box center [244, 110] width 100 height 205
click at [132, 20] on span "pagetype" at bounding box center [120, 14] width 24 height 8
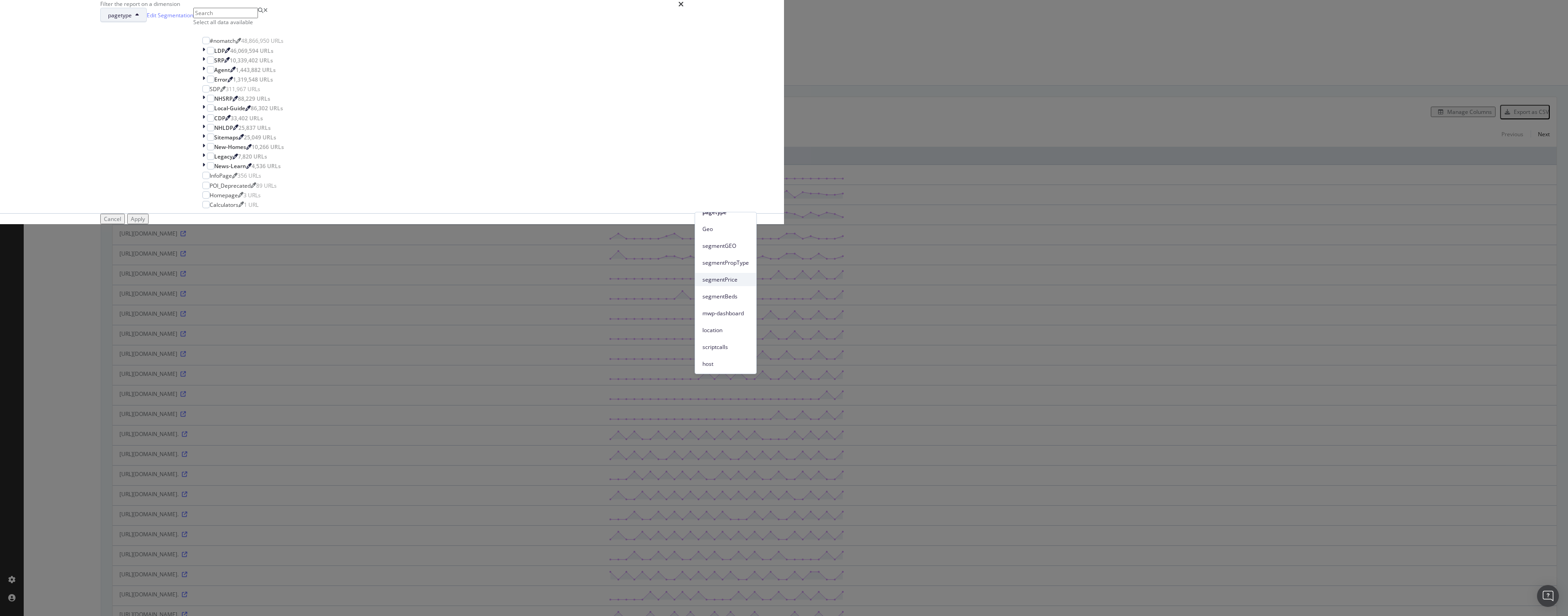
scroll to position [25, 0]
click at [723, 330] on span "location" at bounding box center [725, 330] width 47 height 8
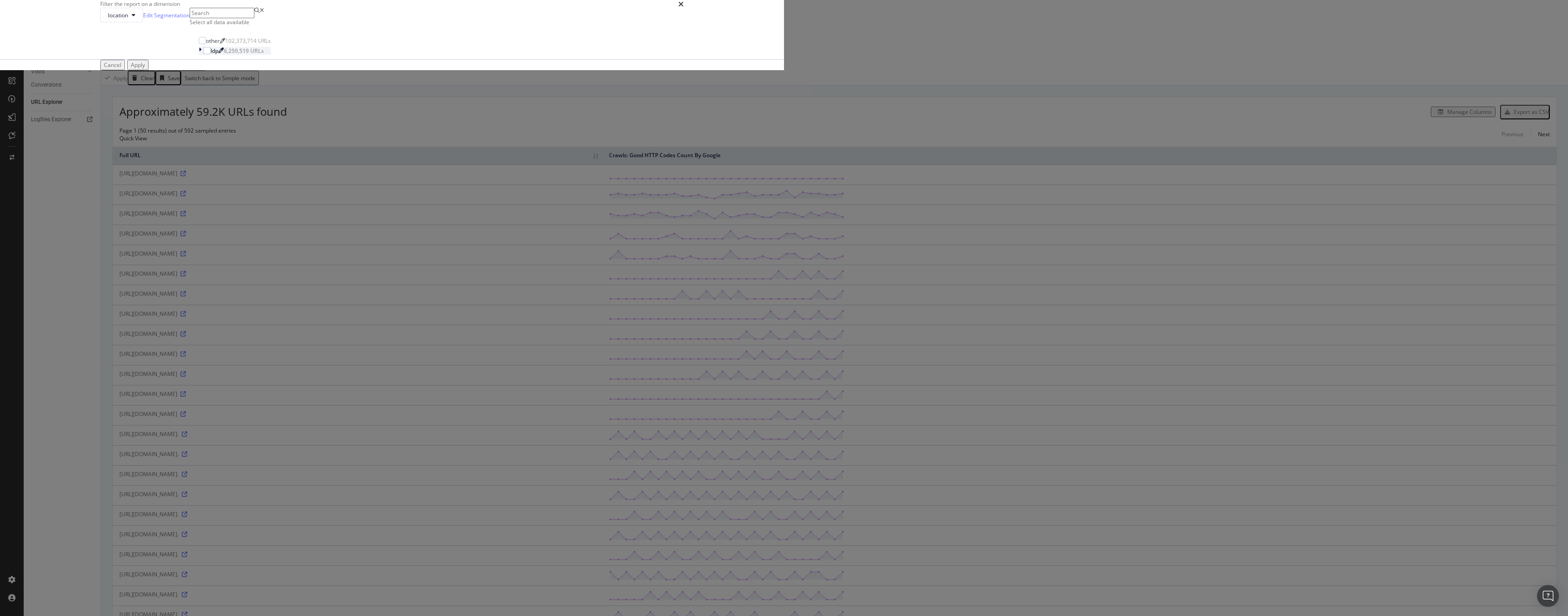
click at [201, 54] on icon "modal" at bounding box center [200, 50] width 3 height 8
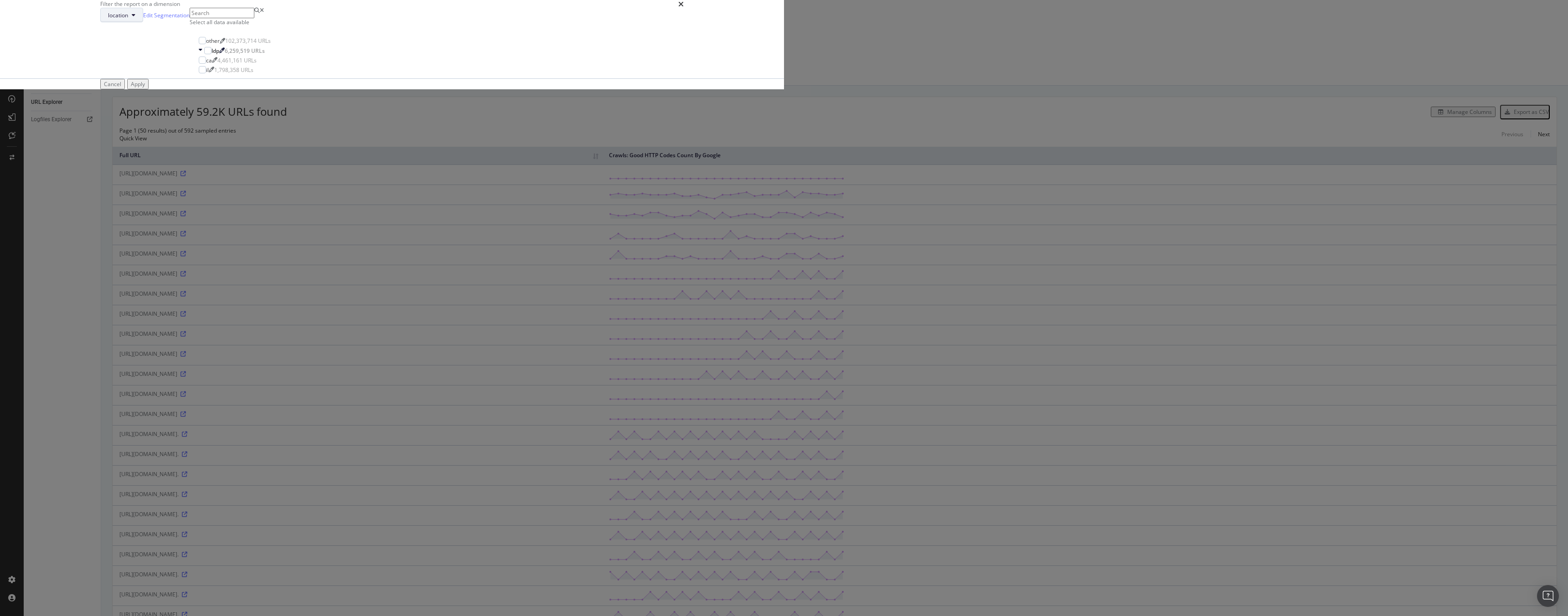
click at [128, 20] on span "location" at bounding box center [118, 14] width 20 height 8
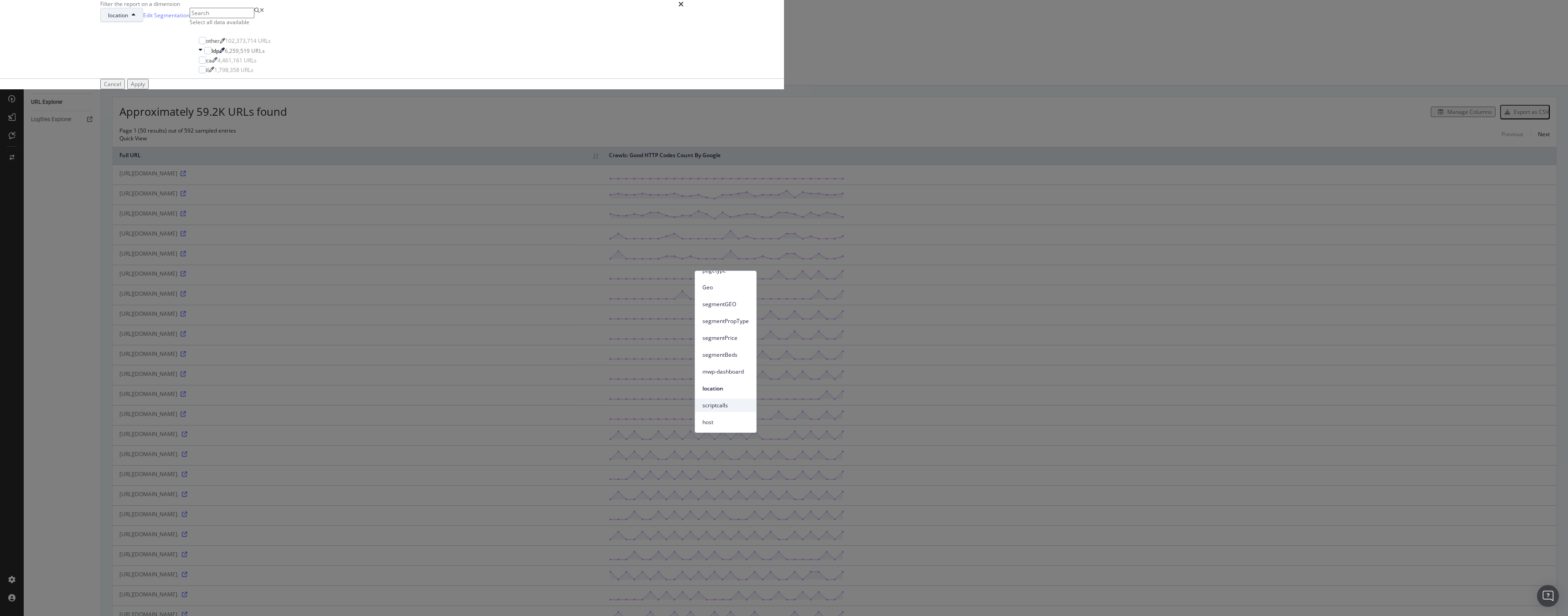
click at [717, 403] on span "scriptcalls" at bounding box center [725, 406] width 47 height 8
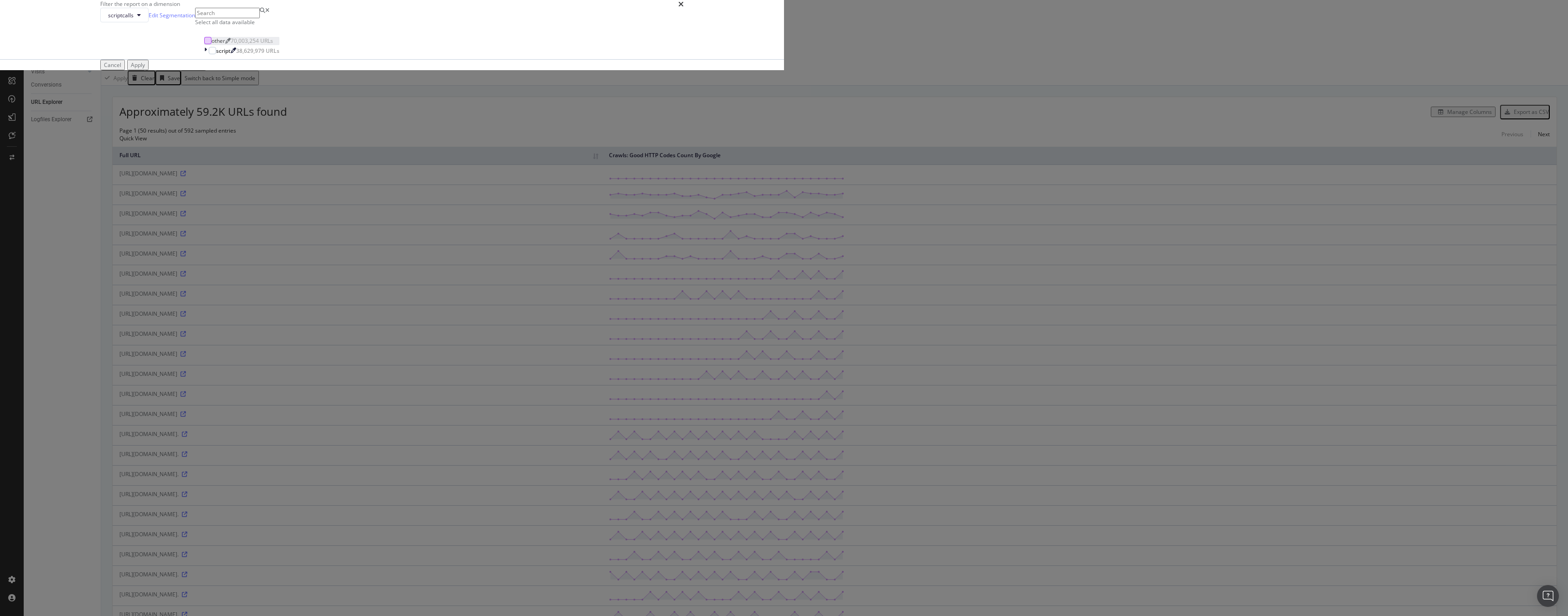
click at [211, 44] on div "modal" at bounding box center [207, 40] width 8 height 8
click at [210, 42] on icon "modal" at bounding box center [208, 40] width 4 height 4
click at [207, 54] on icon "modal" at bounding box center [205, 50] width 3 height 8
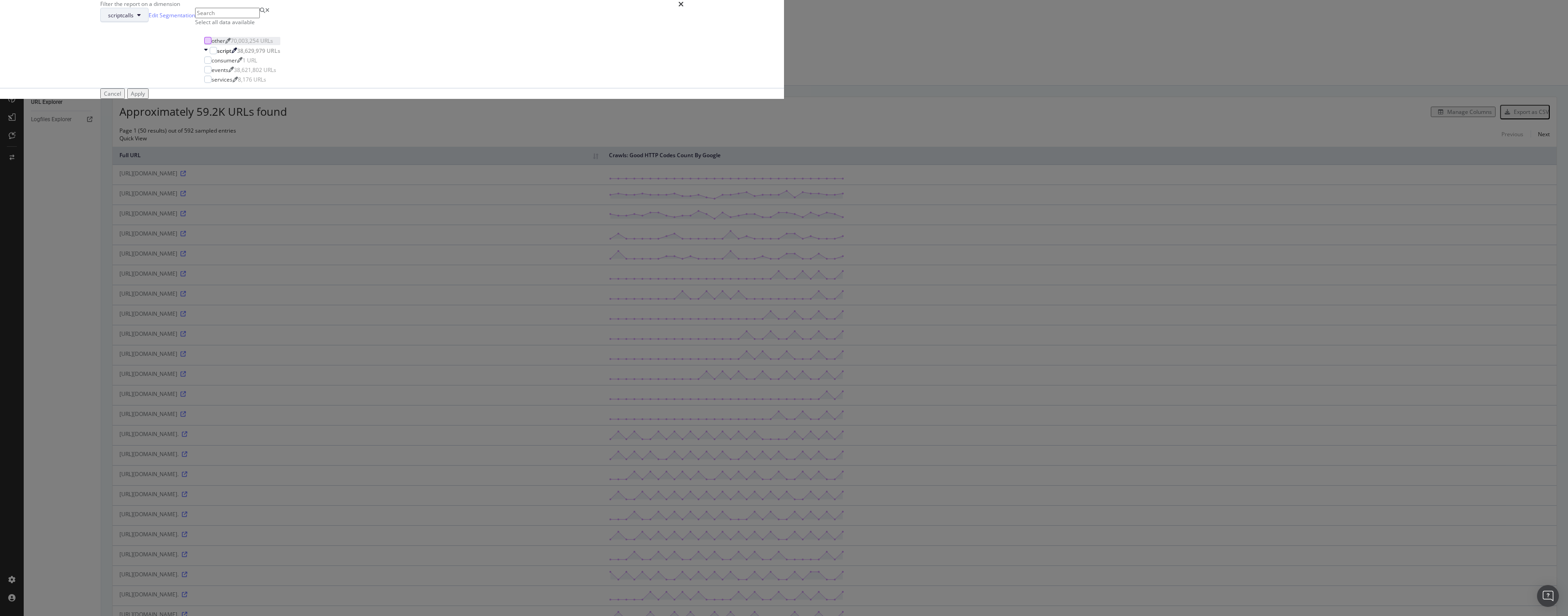
click at [133, 20] on span "scriptcalls" at bounding box center [121, 14] width 25 height 8
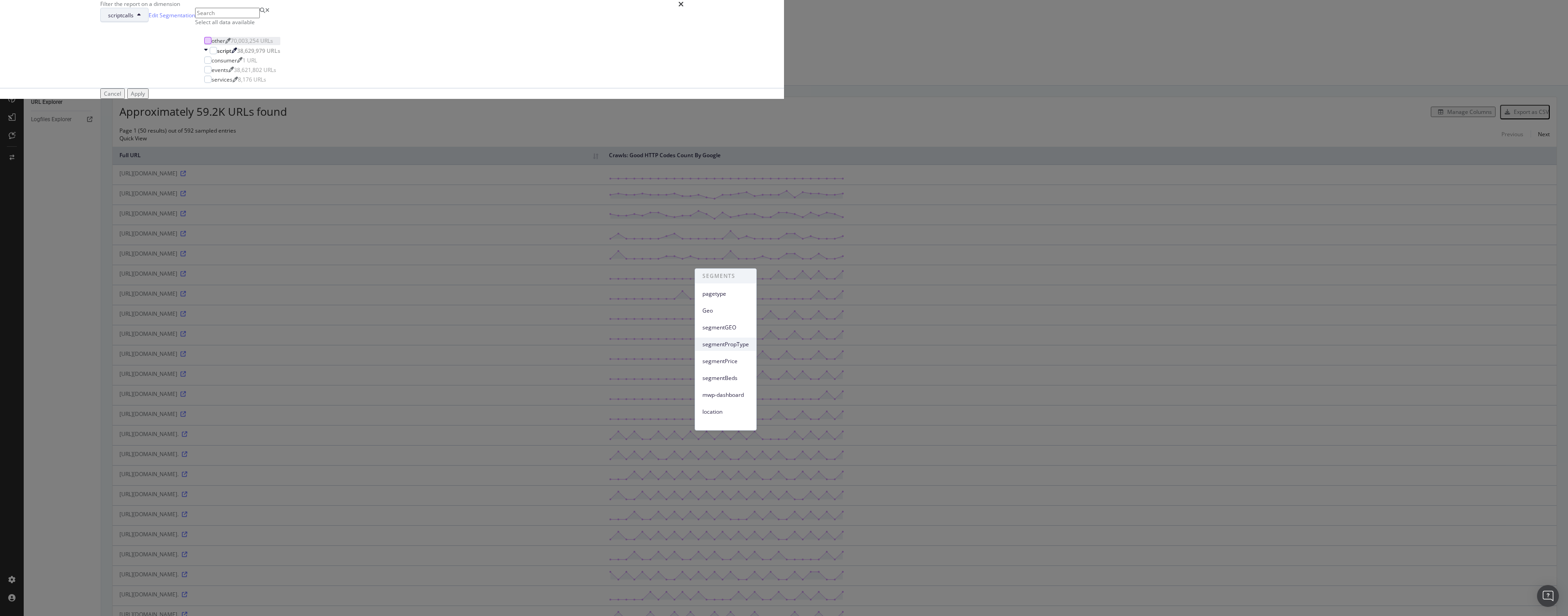
click at [726, 342] on span "segmentPropType" at bounding box center [725, 344] width 47 height 8
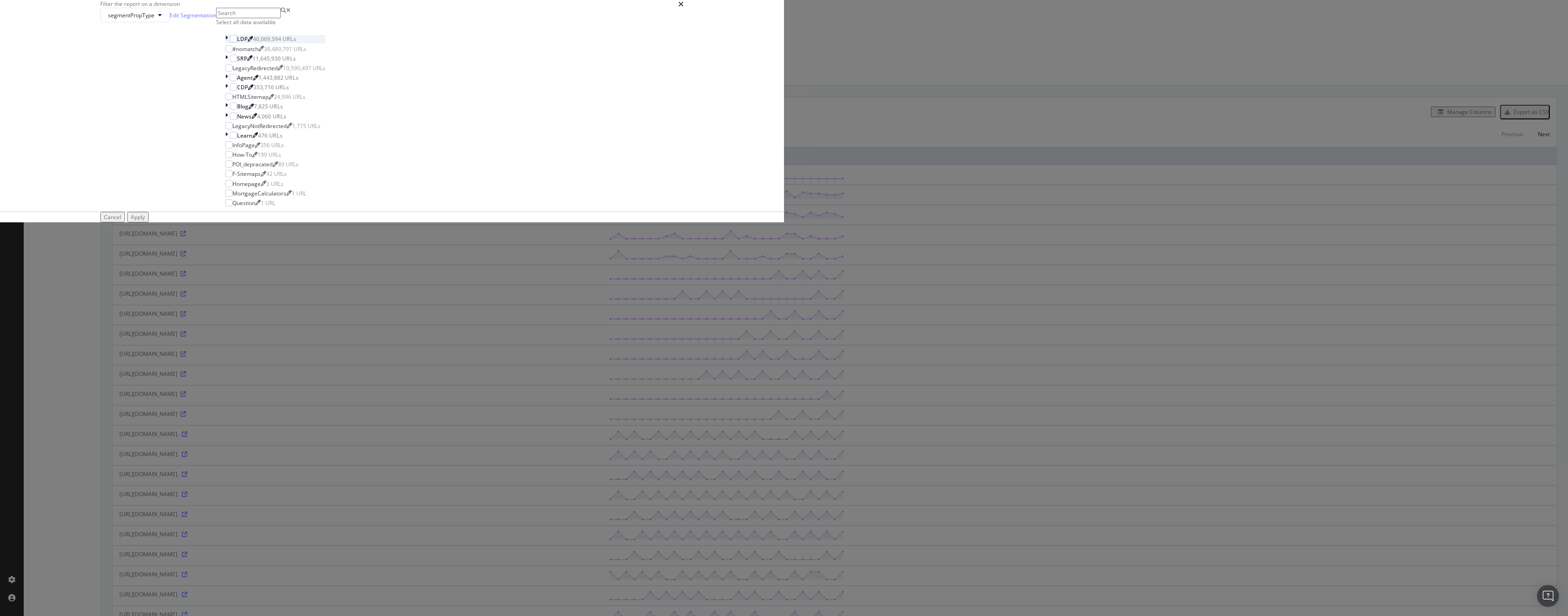
click at [228, 42] on icon "modal" at bounding box center [226, 38] width 3 height 8
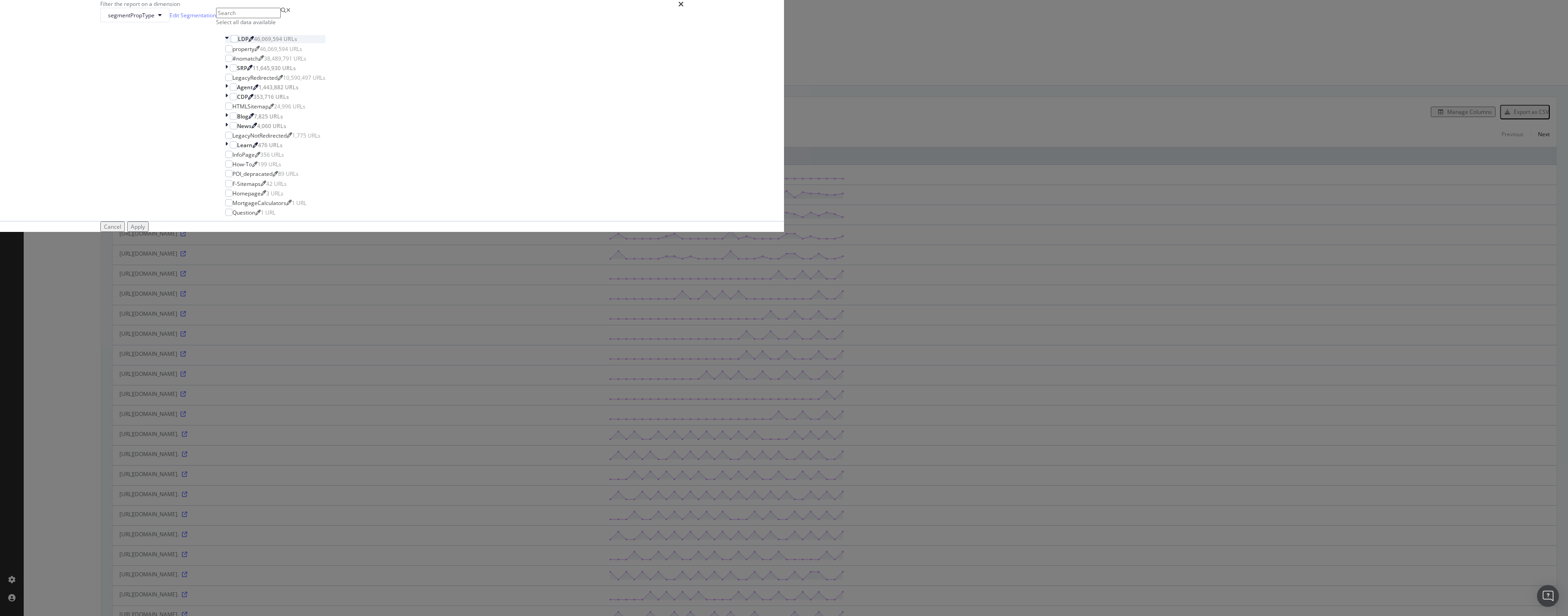
click at [228, 42] on icon "modal" at bounding box center [227, 38] width 3 height 8
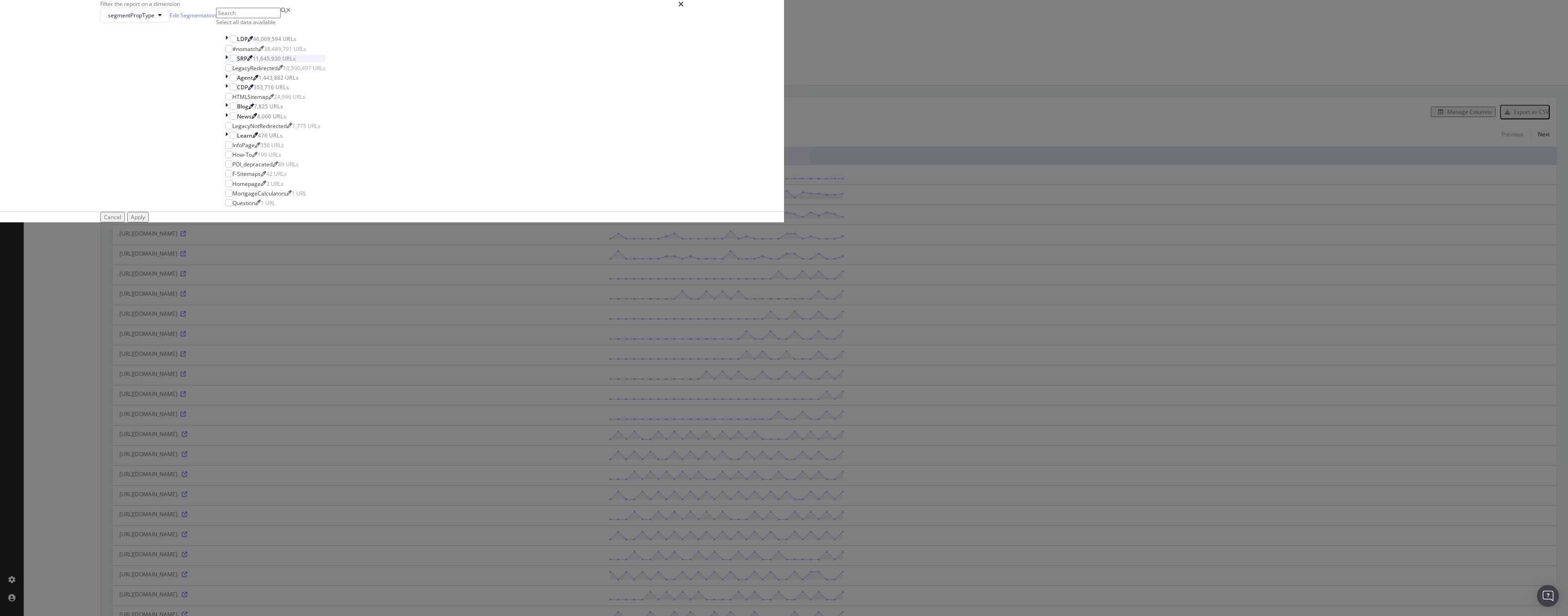
click at [228, 63] on icon "modal" at bounding box center [226, 58] width 3 height 8
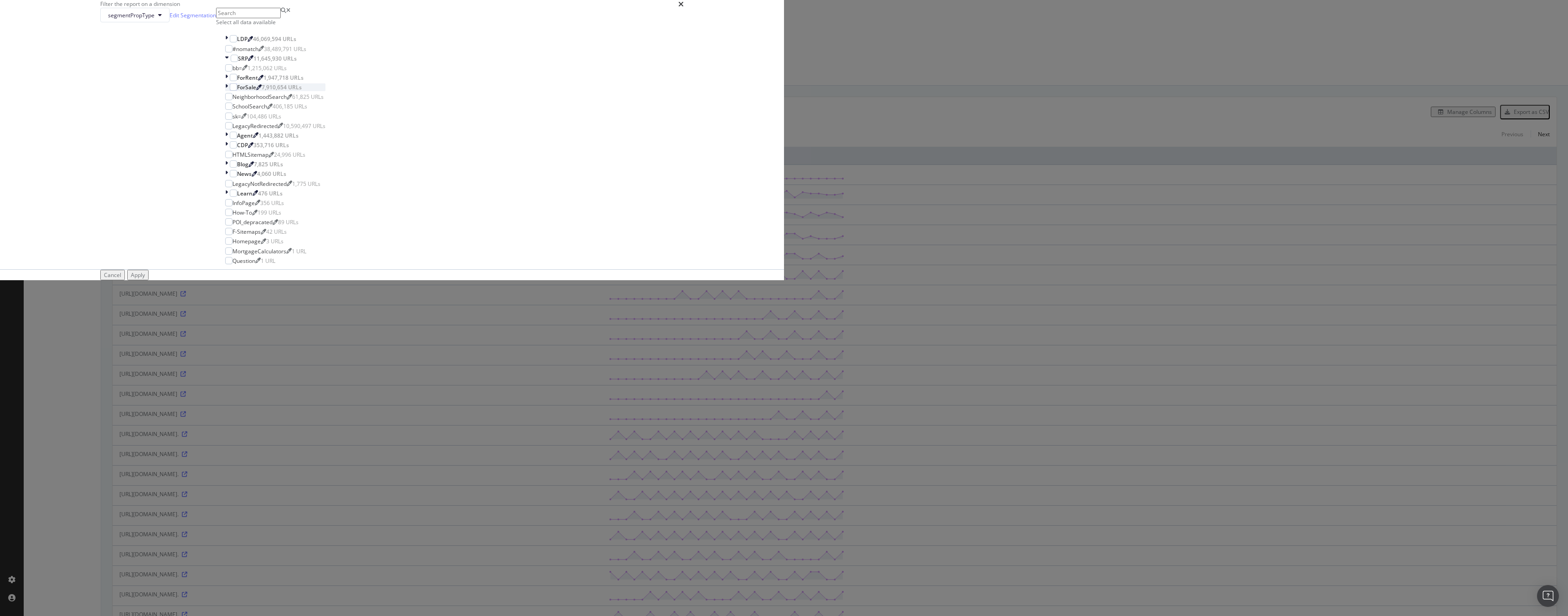
click at [228, 91] on icon "modal" at bounding box center [226, 87] width 3 height 8
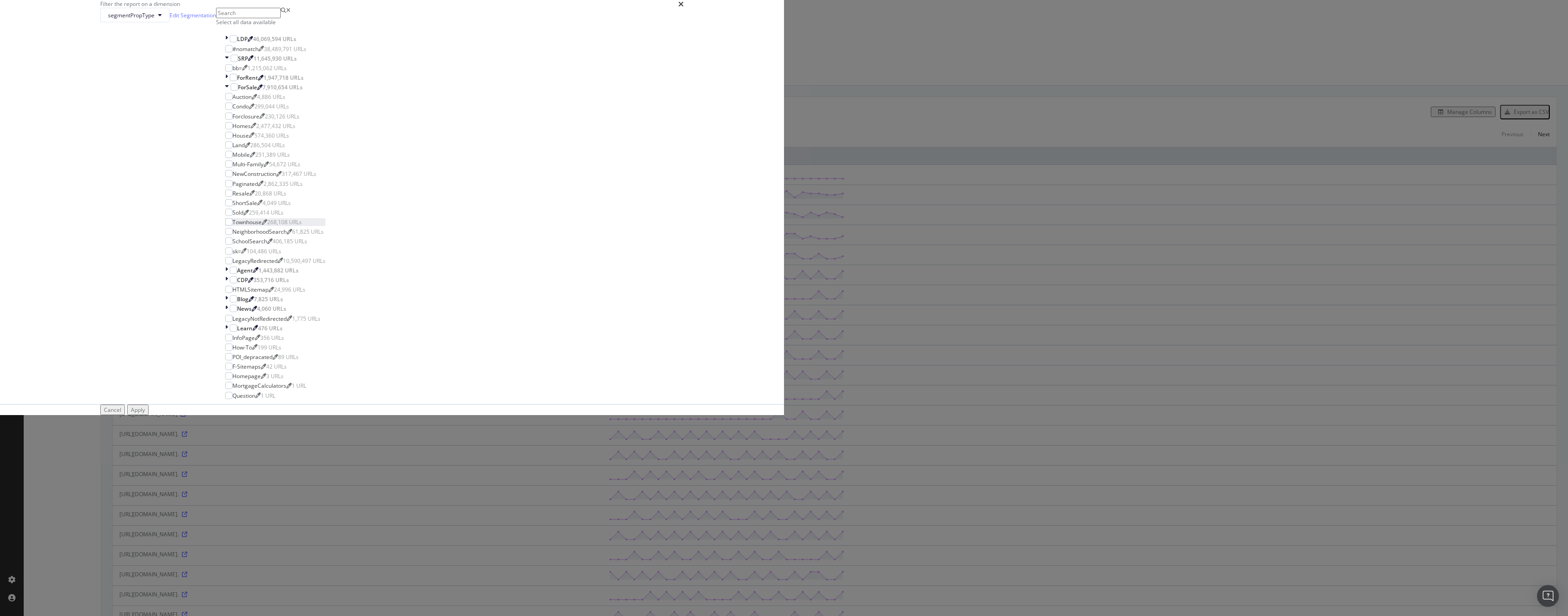
scroll to position [36, 0]
click at [228, 91] on icon "modal" at bounding box center [227, 87] width 3 height 8
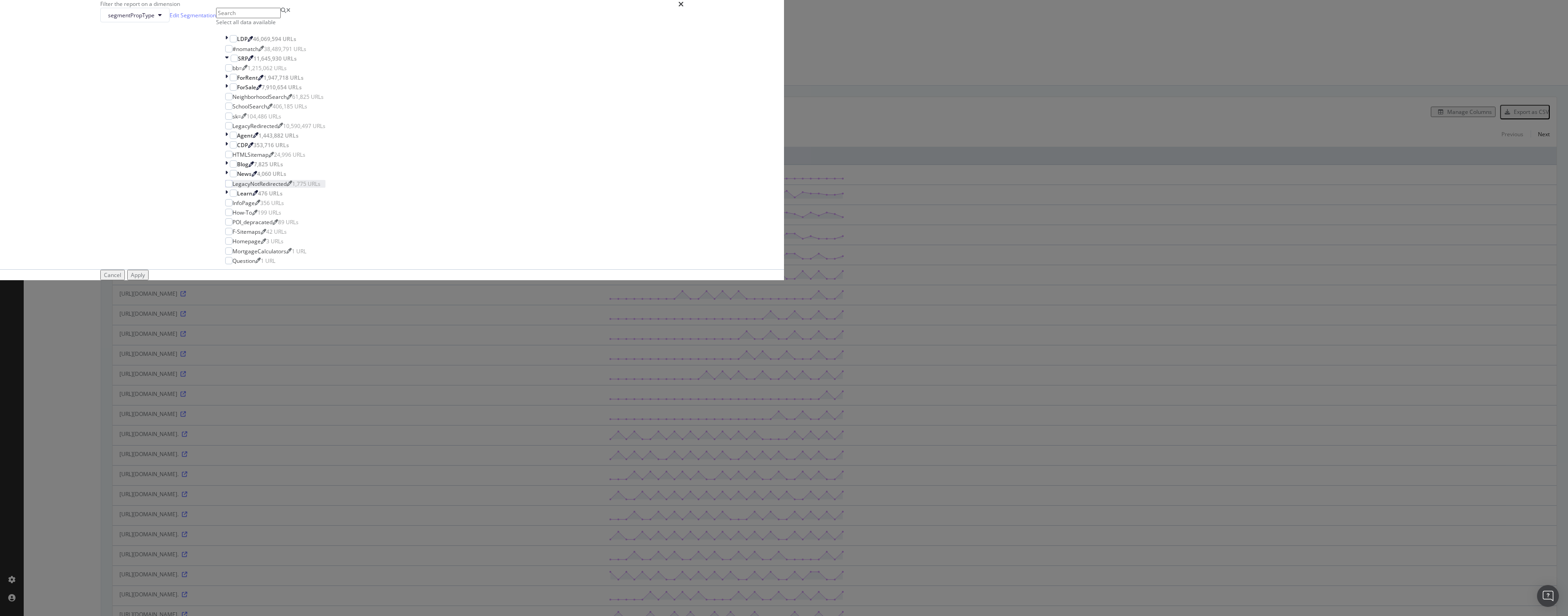
scroll to position [0, 0]
click at [683, 8] on icon "times" at bounding box center [681, 4] width 5 height 8
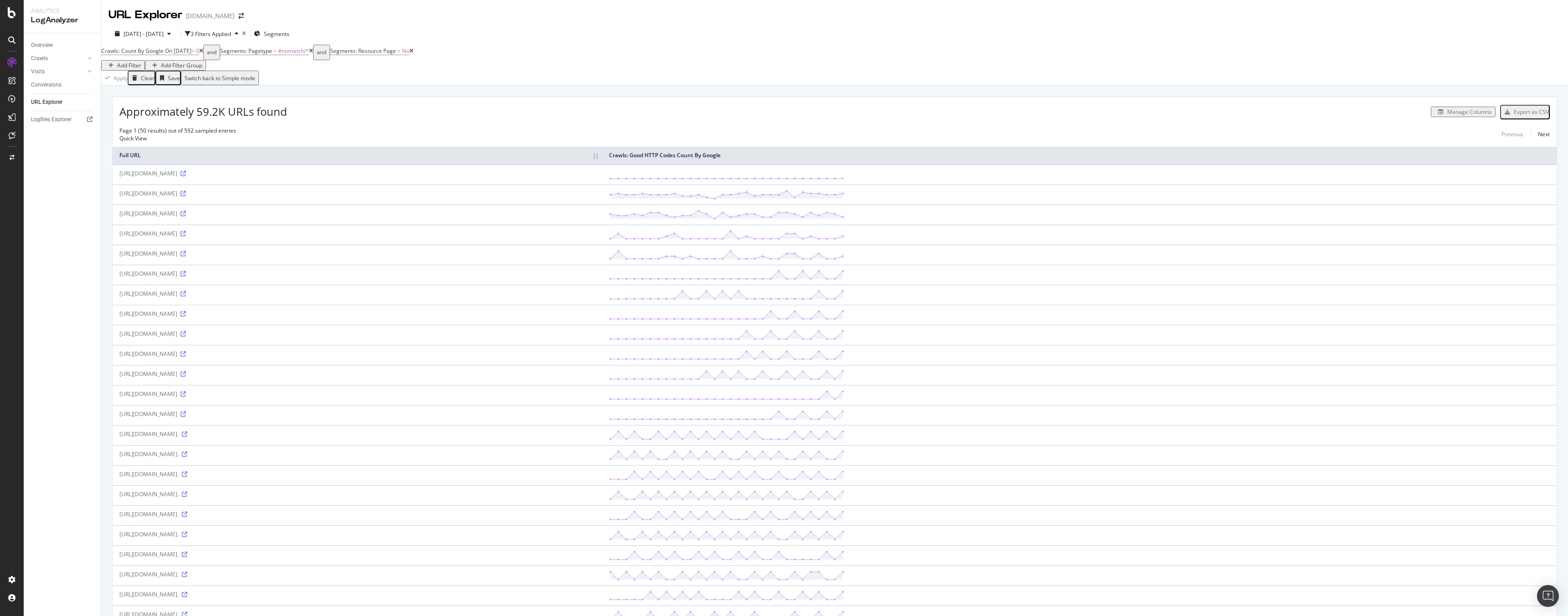
click at [1449, 113] on div "Manage Columns" at bounding box center [1469, 111] width 45 height 8
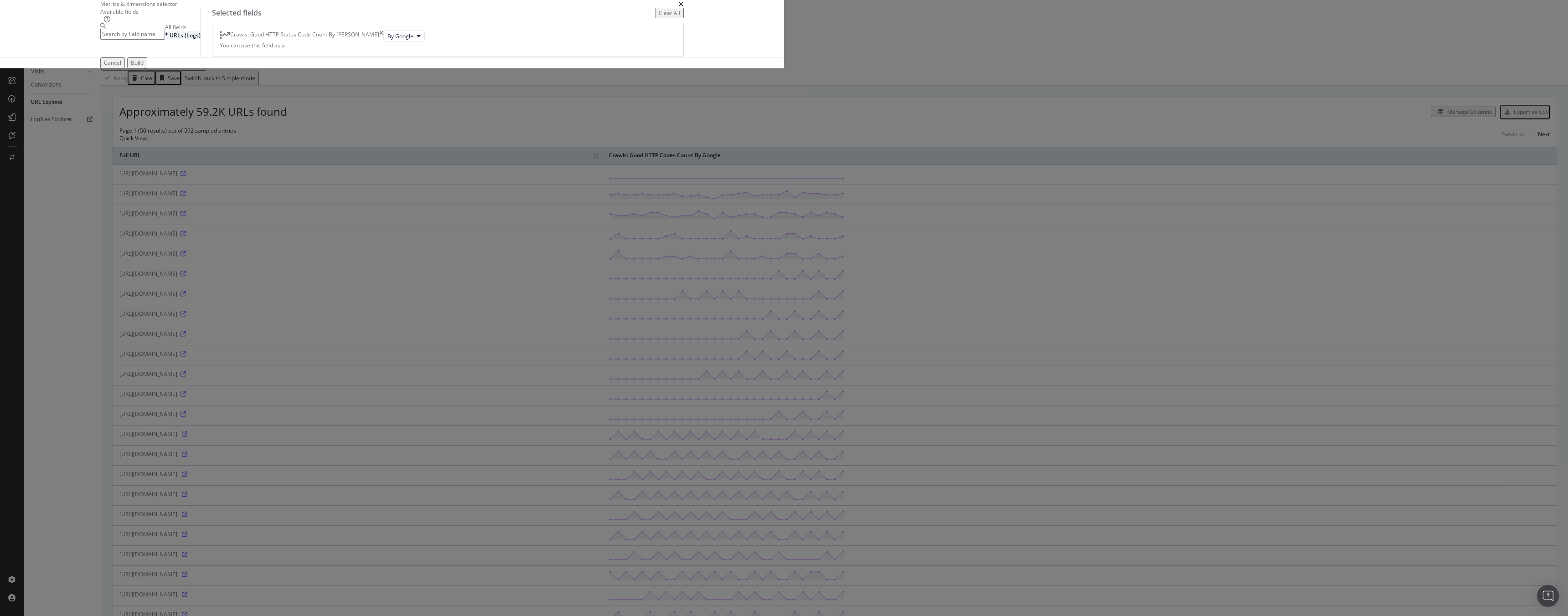
click at [168, 39] on icon "modal" at bounding box center [166, 35] width 3 height 8
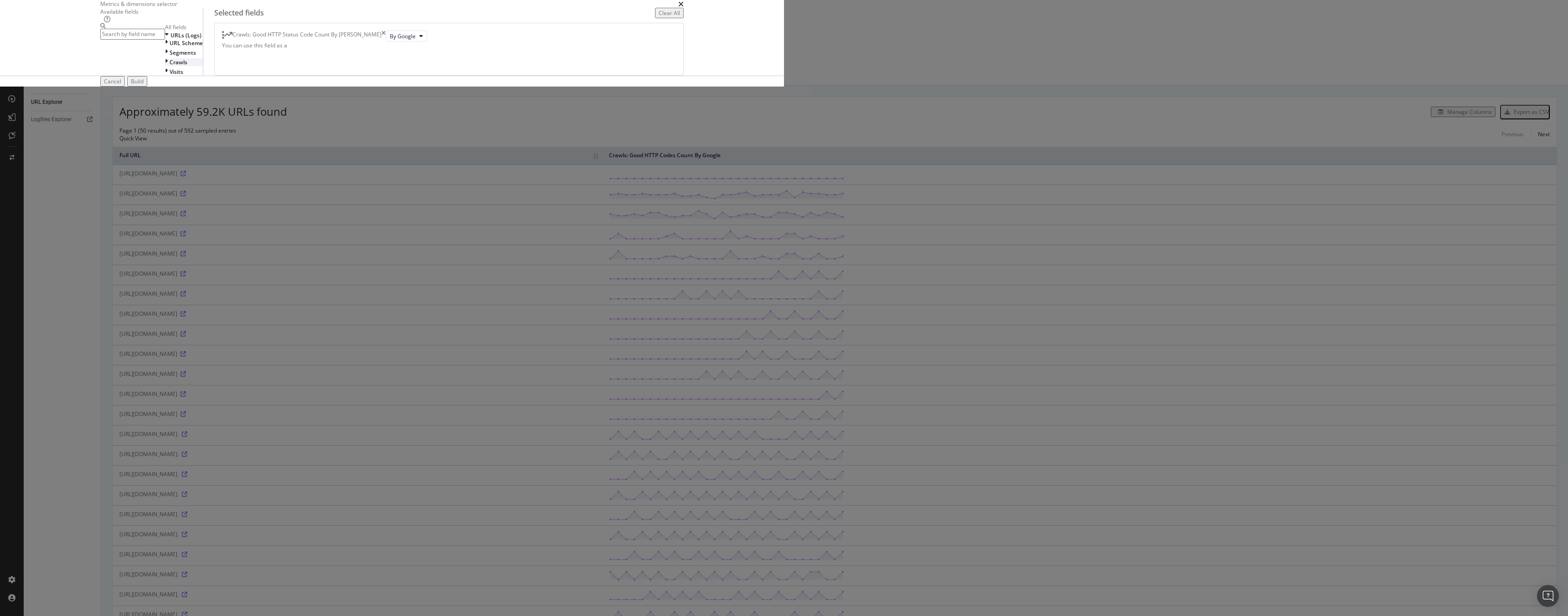
click at [168, 66] on icon "modal" at bounding box center [166, 62] width 3 height 8
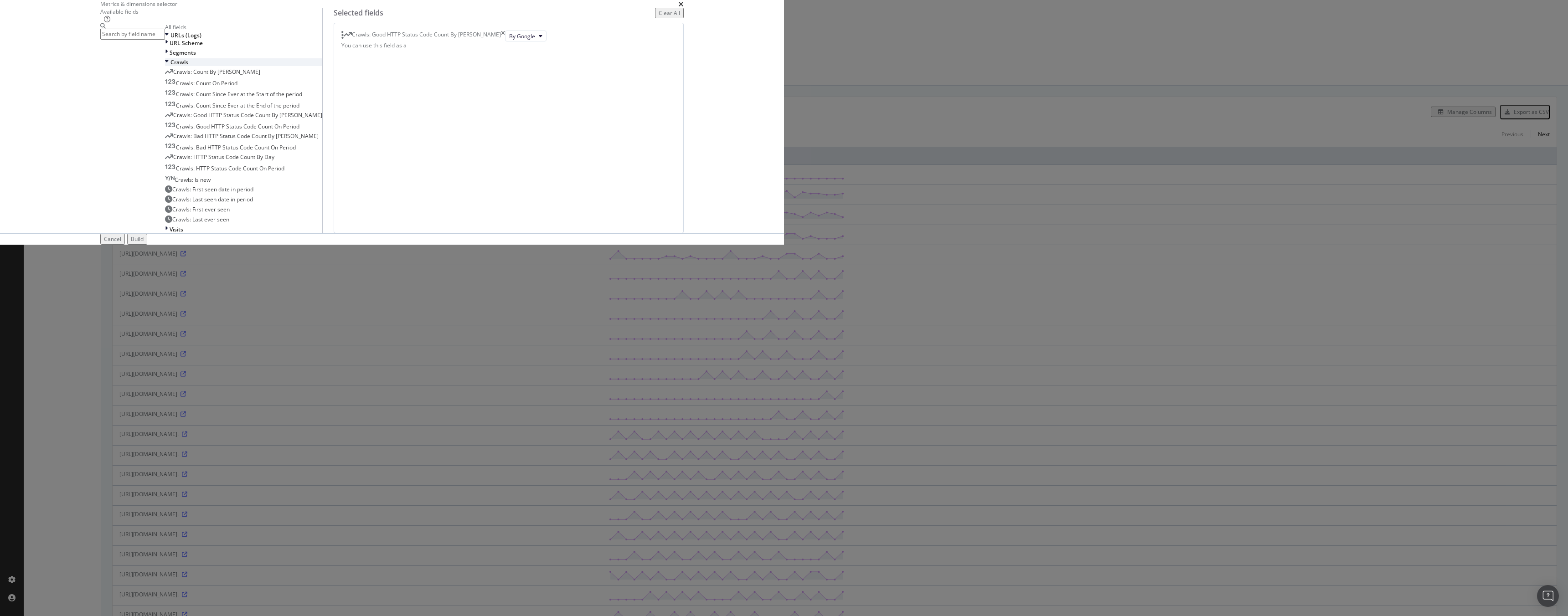
click at [169, 66] on icon "modal" at bounding box center [166, 62] width 3 height 8
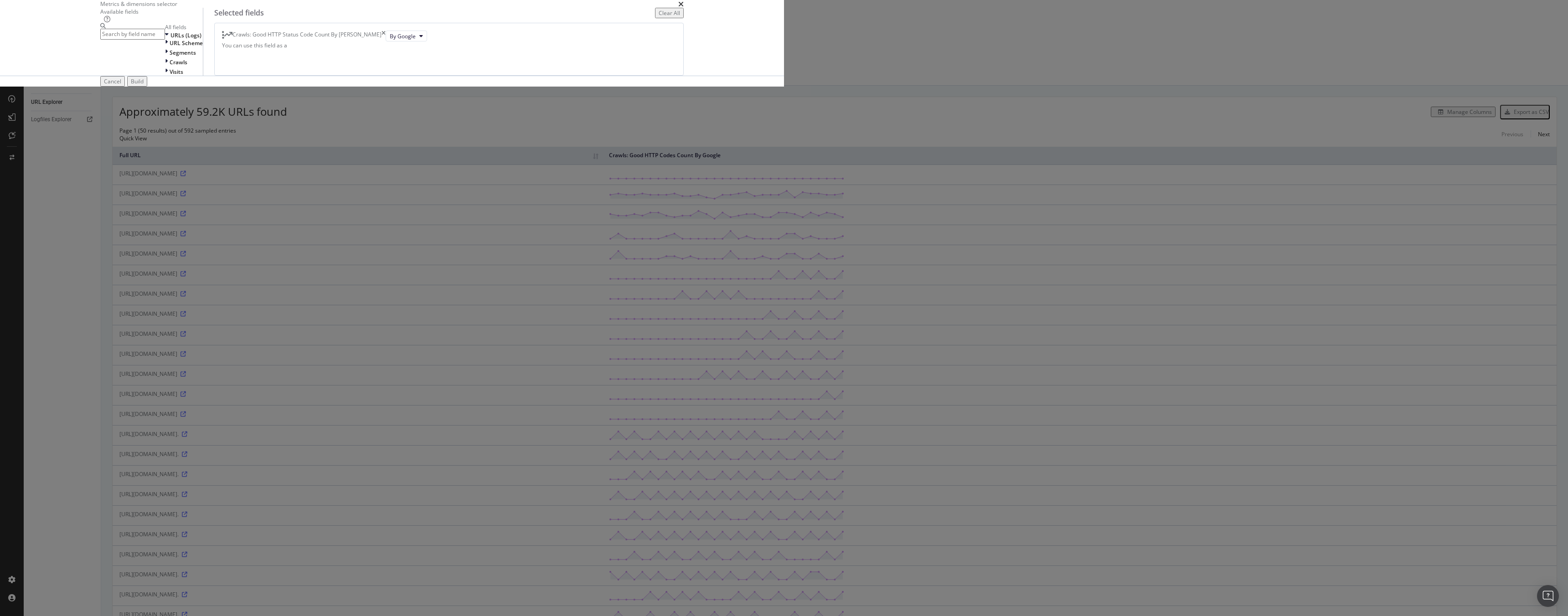
click at [165, 39] on input "modal" at bounding box center [132, 34] width 65 height 10
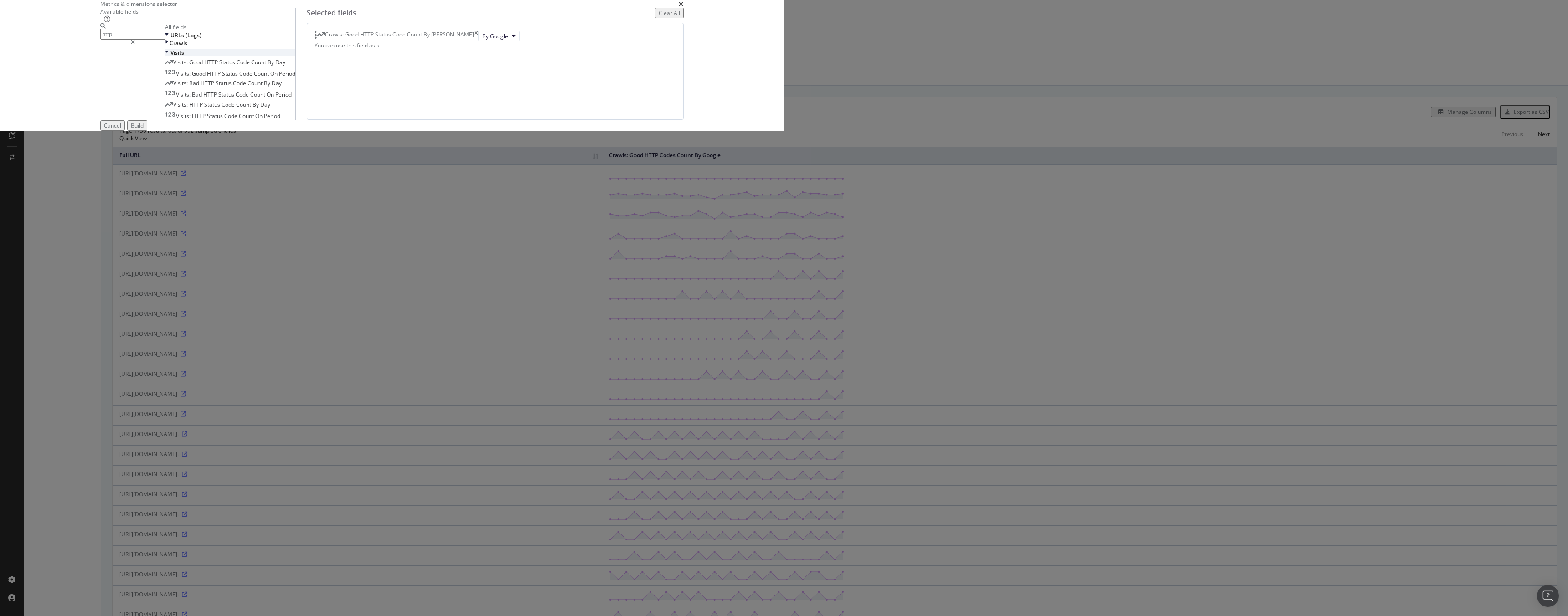
type input "http"
click at [169, 57] on icon "modal" at bounding box center [166, 52] width 3 height 8
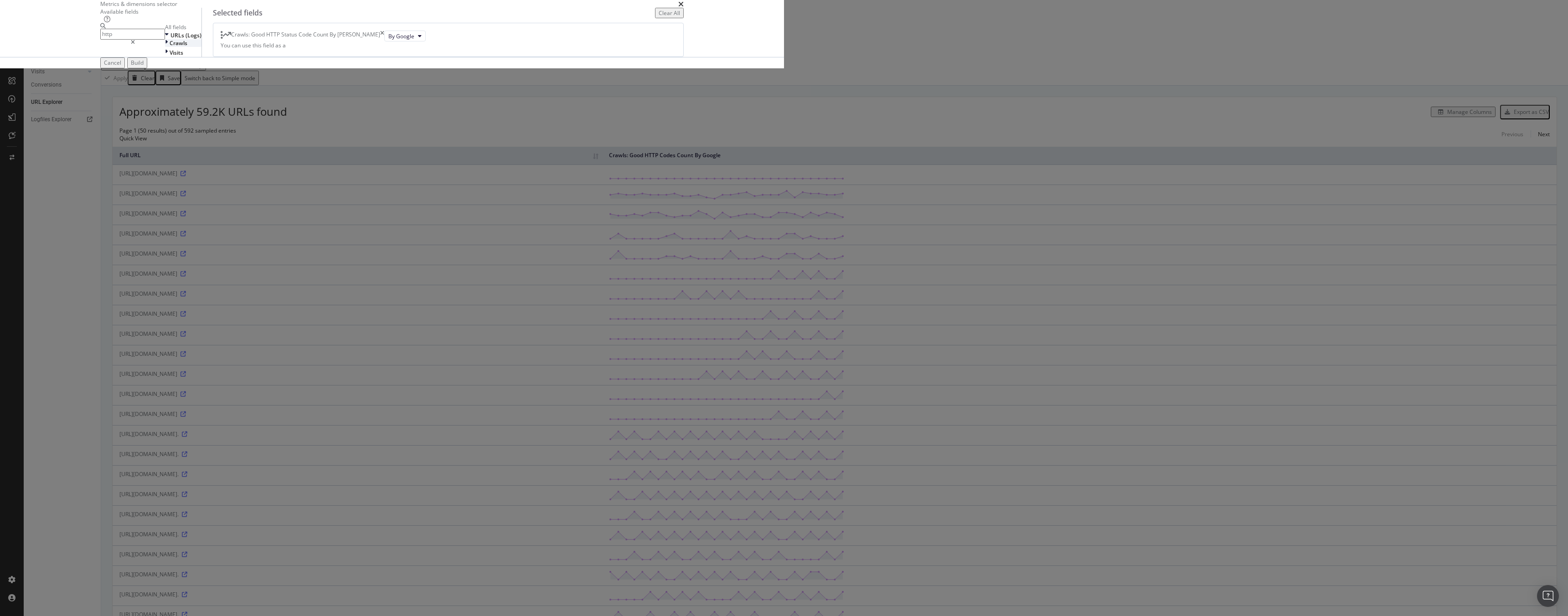
click at [201, 47] on div "Crawls" at bounding box center [183, 42] width 37 height 8
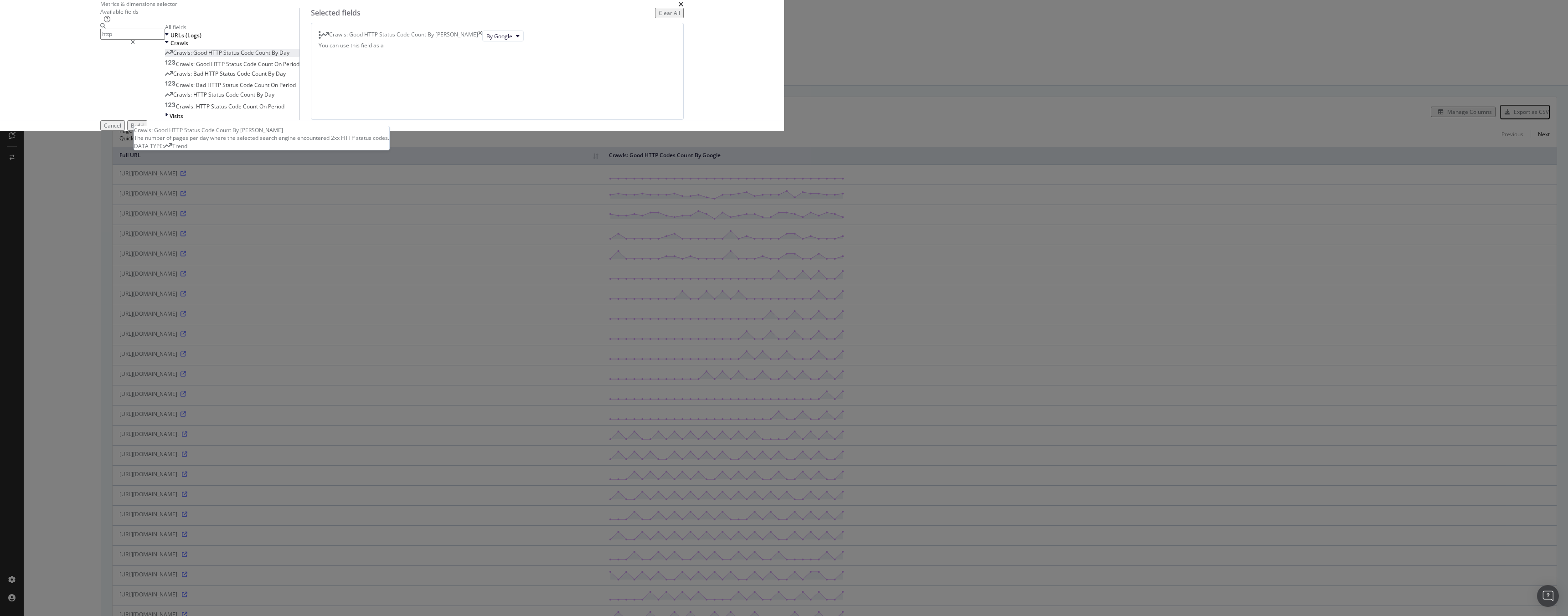
click at [272, 57] on span "Count" at bounding box center [263, 52] width 16 height 8
click at [546, 53] on button "By Google Desktop" at bounding box center [514, 47] width 64 height 11
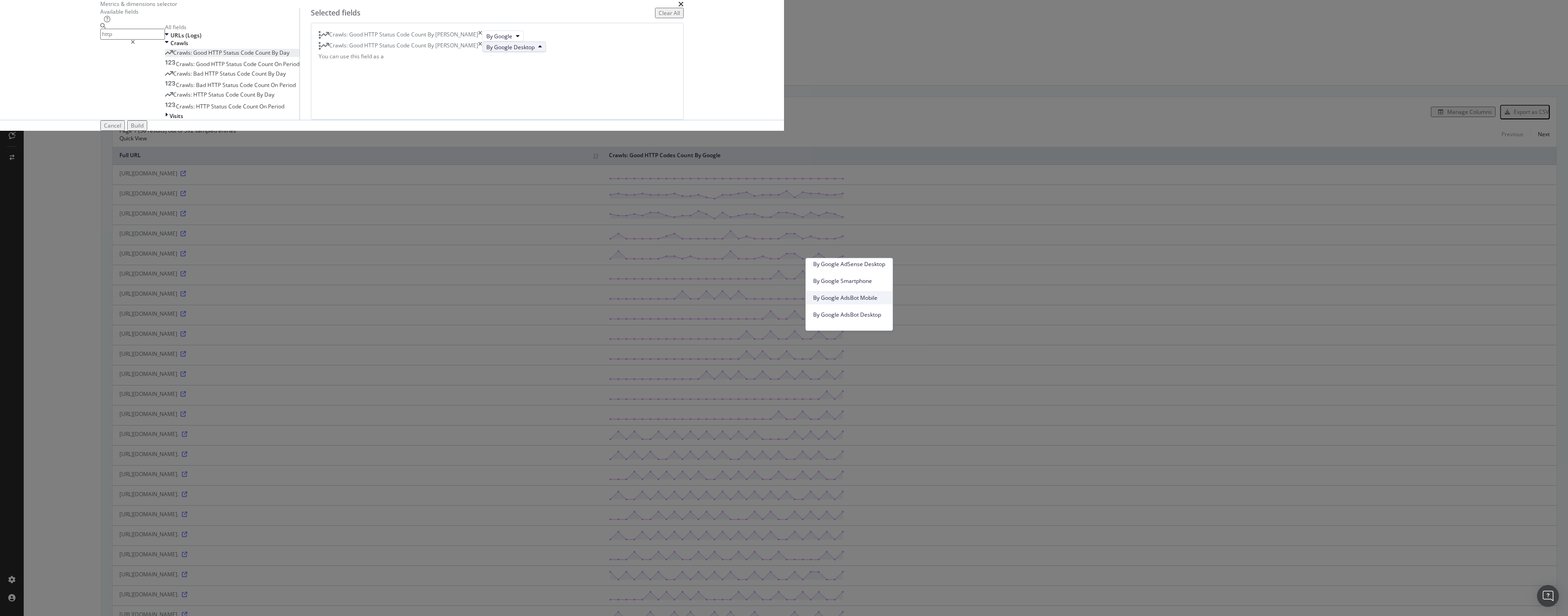
scroll to position [70, 0]
click at [867, 279] on span "By Google Smartphone" at bounding box center [849, 283] width 72 height 8
click at [143, 129] on div "Build" at bounding box center [137, 125] width 13 height 8
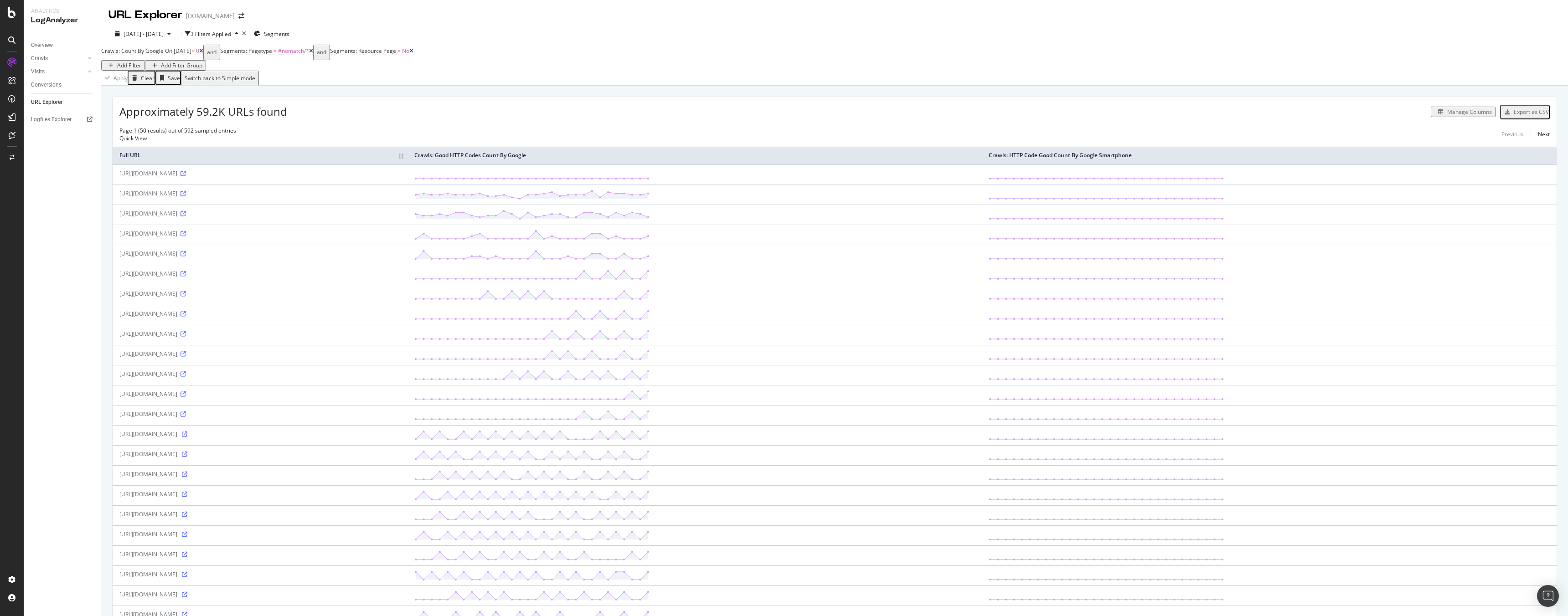
click at [1465, 115] on div "Manage Columns" at bounding box center [1469, 111] width 45 height 8
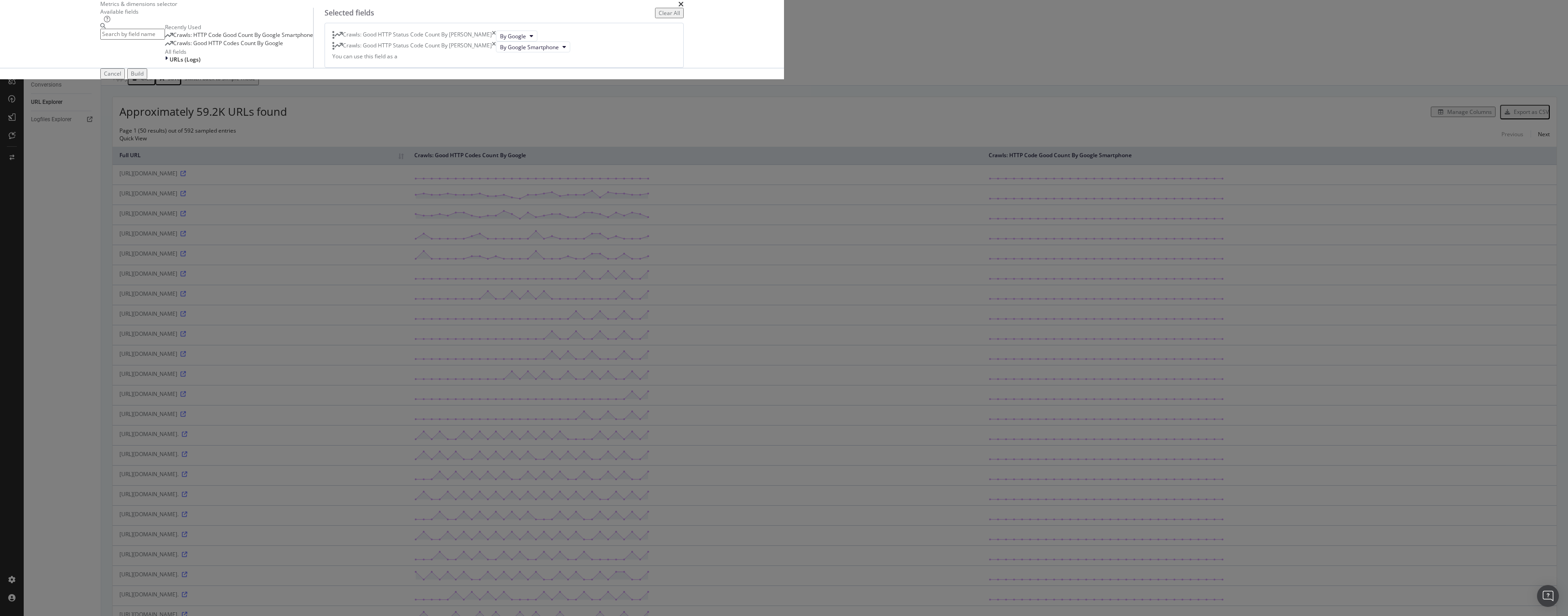
click at [496, 53] on icon "times" at bounding box center [493, 47] width 4 height 11
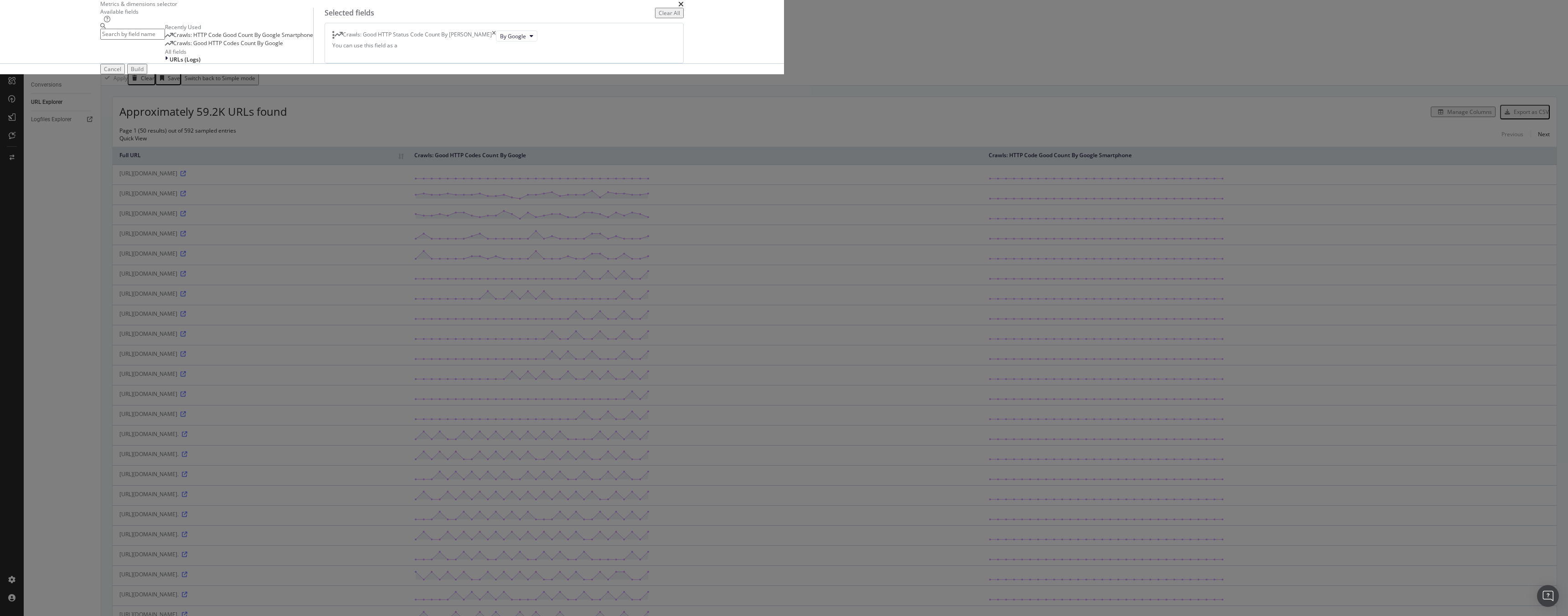
click at [165, 39] on input "modal" at bounding box center [132, 34] width 65 height 10
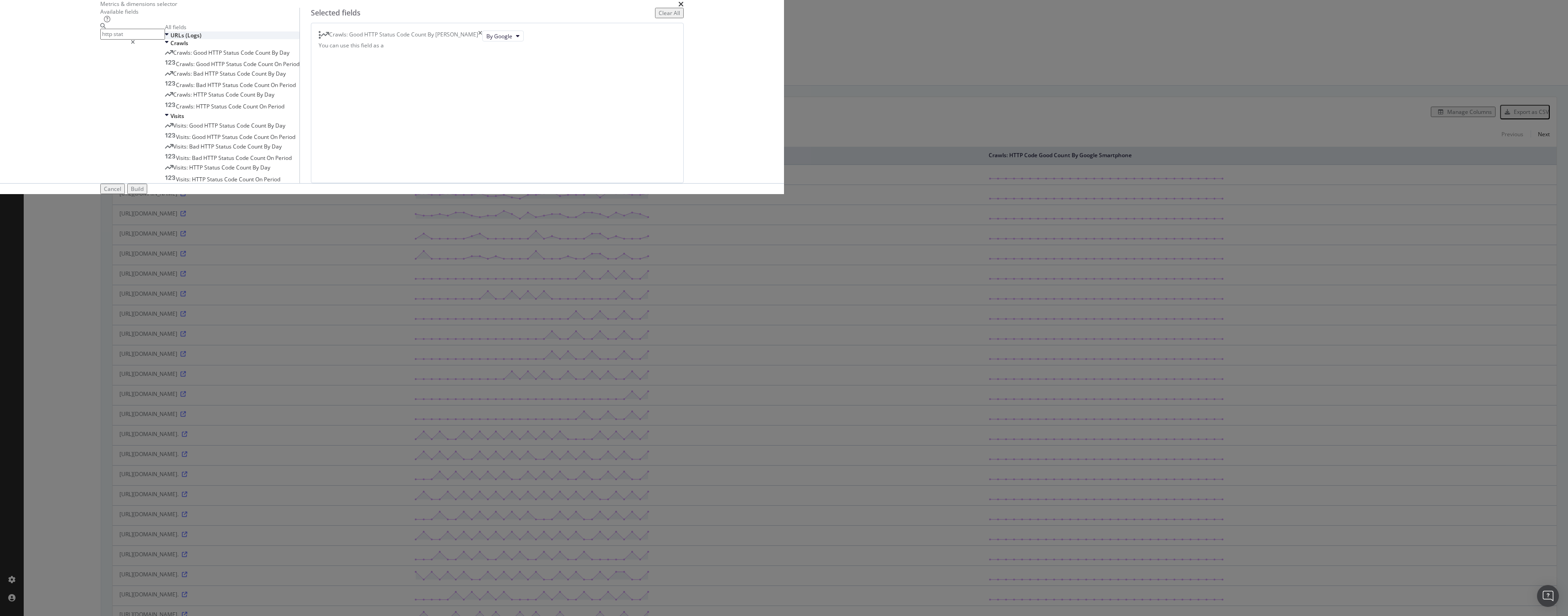
type input "http stat"
click at [169, 39] on icon "modal" at bounding box center [166, 35] width 3 height 8
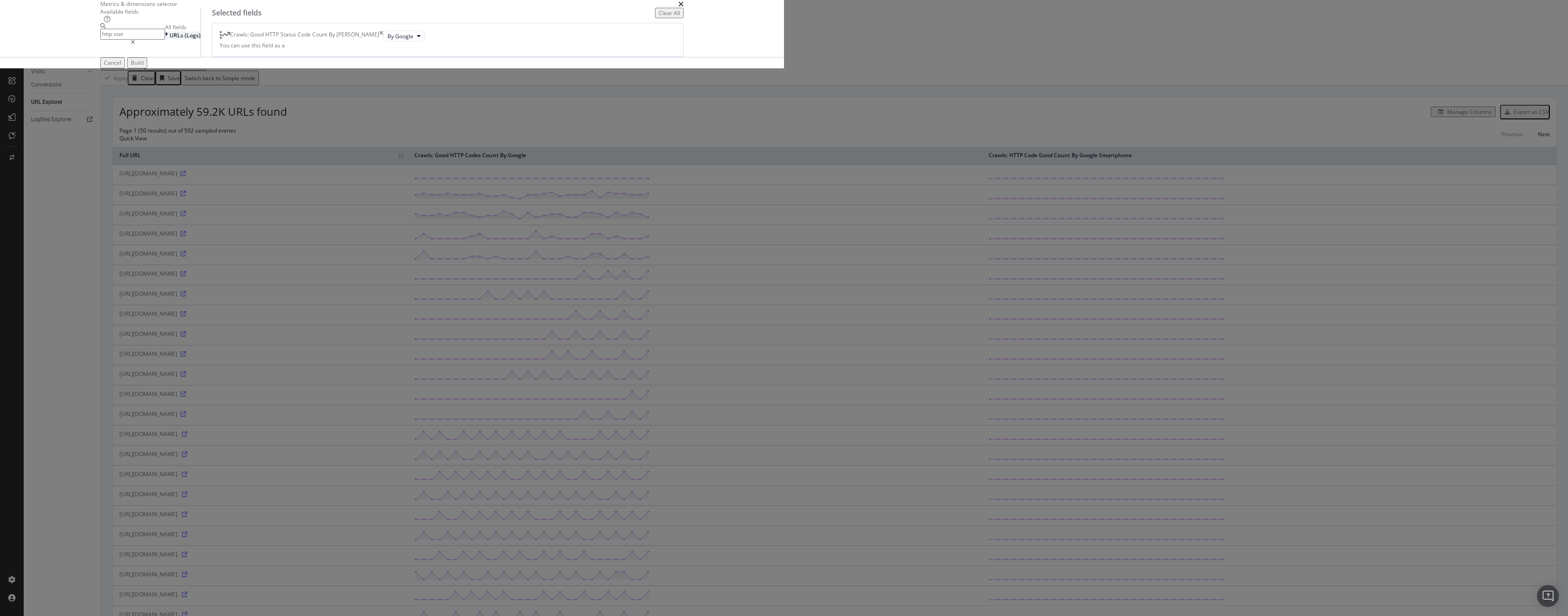
click at [170, 39] on div "modal" at bounding box center [166, 35] width 4 height 8
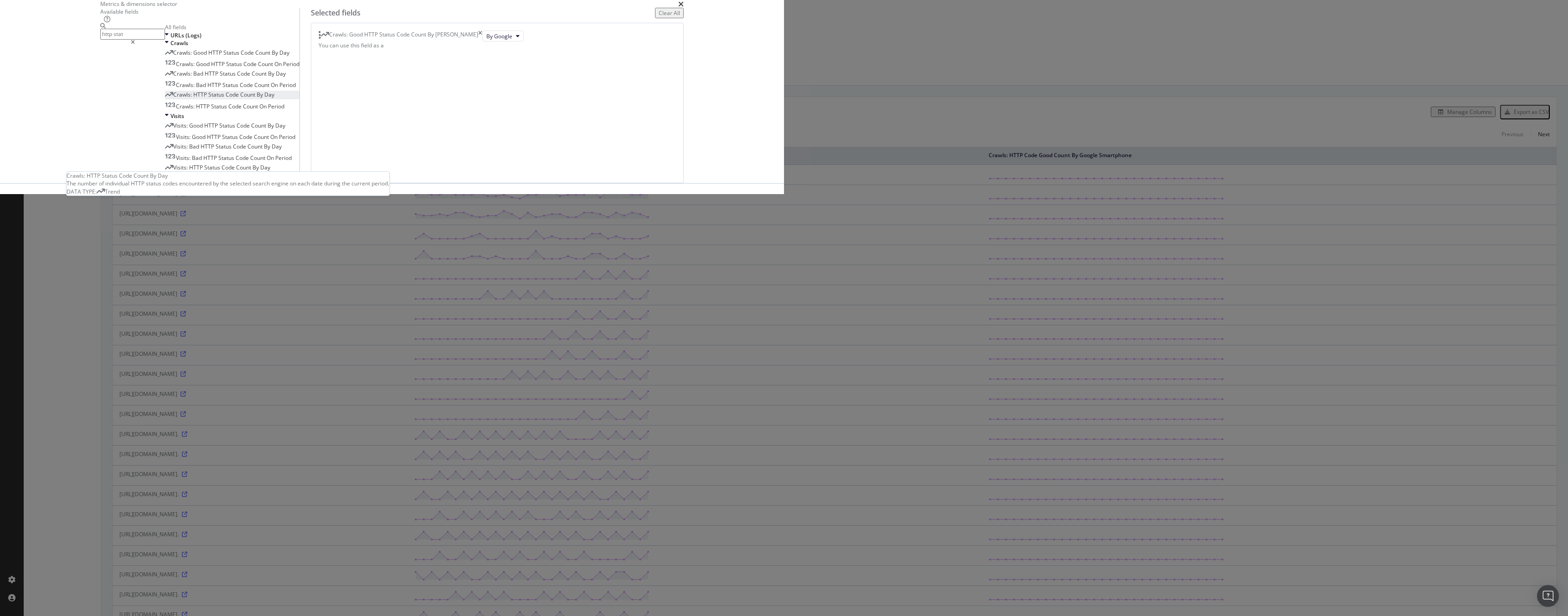
click at [240, 98] on span "Code" at bounding box center [233, 94] width 14 height 8
click at [458, 53] on button "2xx" at bounding box center [447, 47] width 24 height 11
click at [821, 279] on div "3xx" at bounding box center [825, 286] width 39 height 14
click at [143, 193] on div "Build" at bounding box center [137, 188] width 13 height 8
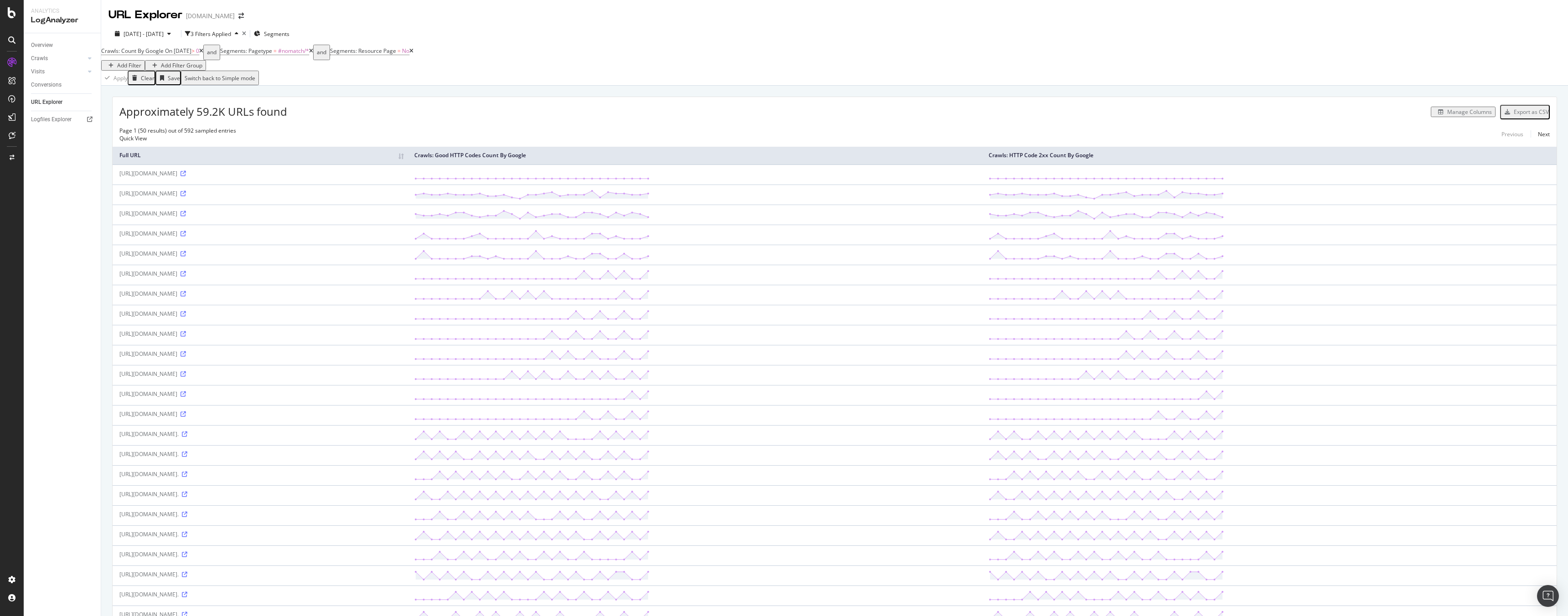
click at [1462, 115] on div "Manage Columns" at bounding box center [1469, 111] width 45 height 8
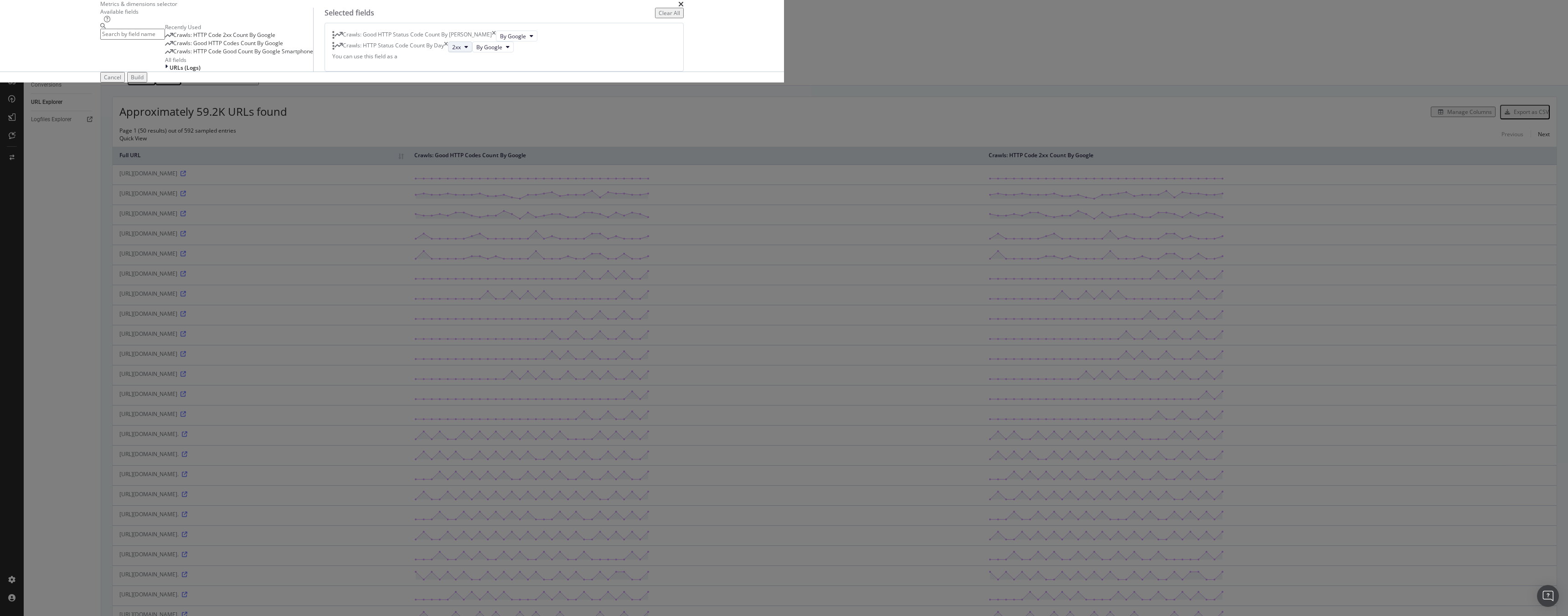
click at [472, 53] on button "2xx" at bounding box center [460, 47] width 24 height 11
click at [818, 287] on span "3xx" at bounding box center [825, 286] width 25 height 8
click at [468, 50] on icon "modal" at bounding box center [466, 47] width 3 height 5
click at [823, 288] on span "3xx" at bounding box center [825, 286] width 25 height 8
click at [472, 53] on button "2xx" at bounding box center [460, 47] width 24 height 11
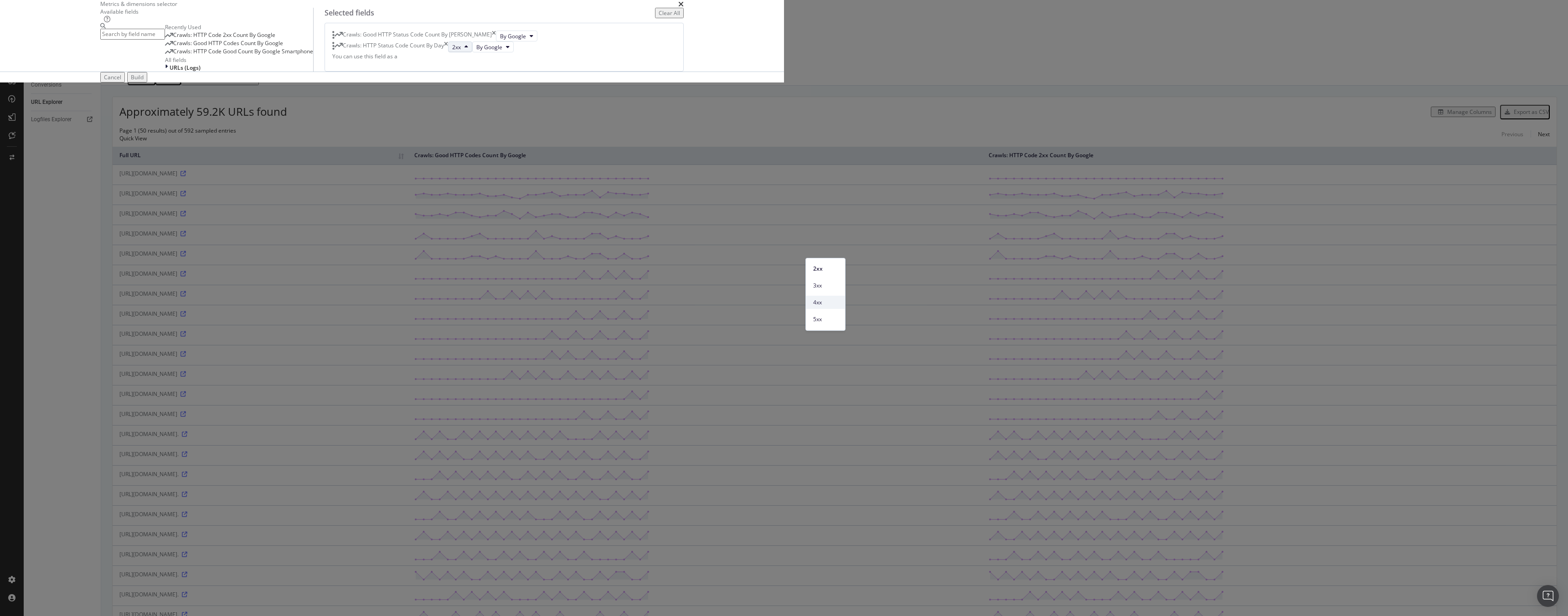
click at [829, 305] on span "4xx" at bounding box center [825, 303] width 25 height 8
click at [472, 53] on button "2xx" at bounding box center [460, 47] width 24 height 11
click at [818, 274] on div "2xx" at bounding box center [825, 269] width 39 height 14
click at [448, 53] on div "Crawls: HTTP Status Code Count By Day" at bounding box center [390, 47] width 115 height 11
click at [509, 50] on icon "modal" at bounding box center [508, 47] width 3 height 5
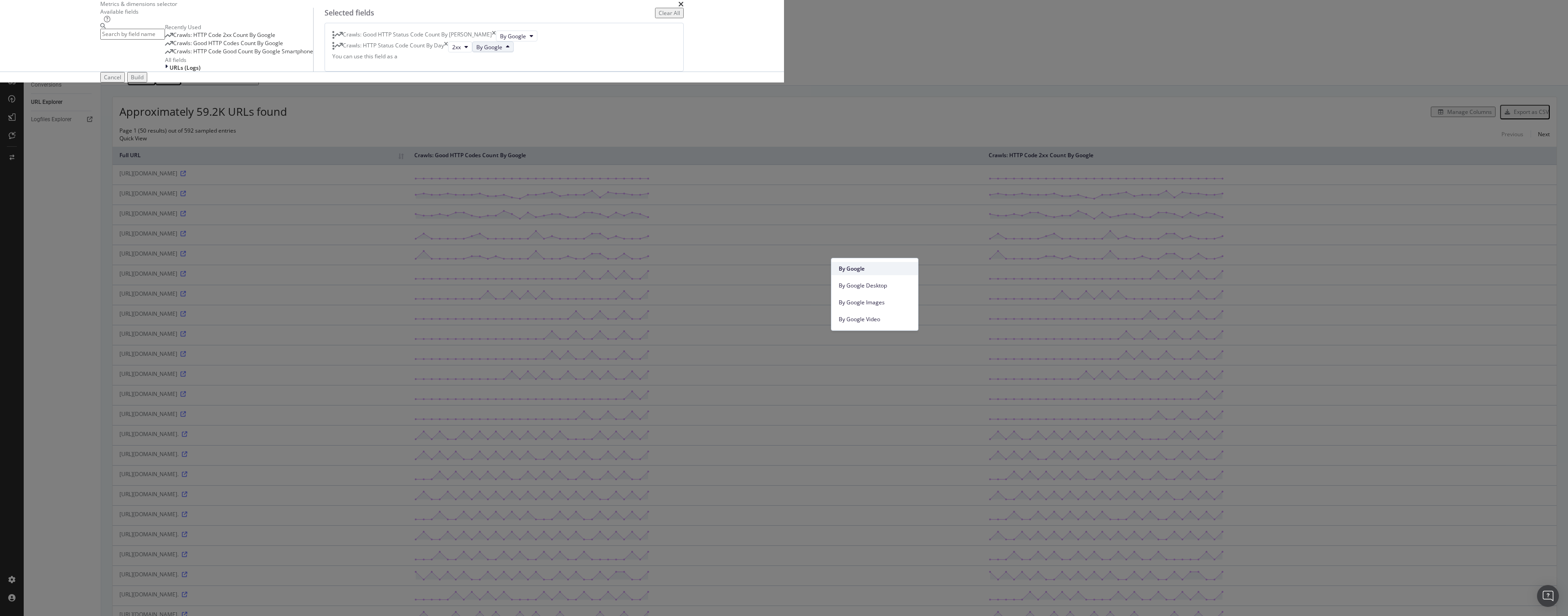
click at [859, 270] on span "By Google" at bounding box center [874, 269] width 72 height 8
click at [468, 50] on icon "modal" at bounding box center [466, 47] width 3 height 5
click at [817, 284] on span "3xx" at bounding box center [825, 286] width 25 height 8
click at [200, 71] on span "URLs (Logs)" at bounding box center [185, 67] width 31 height 8
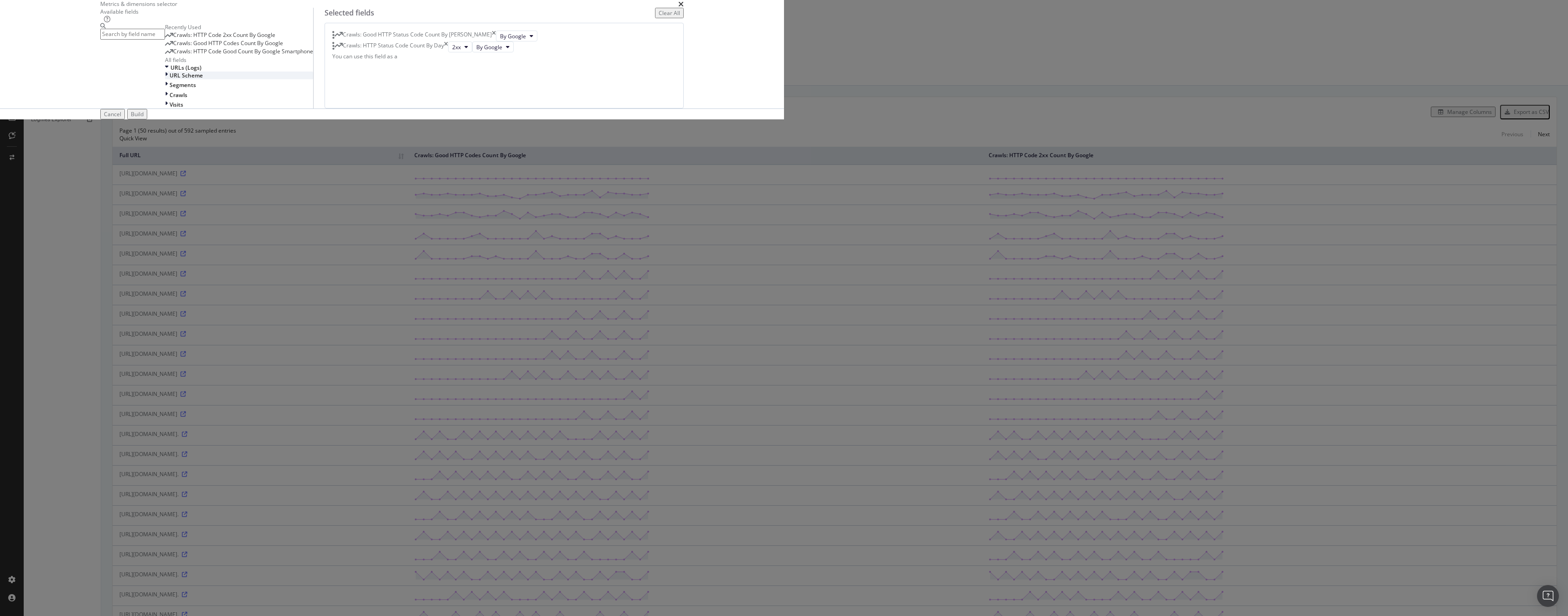
click at [203, 79] on span "URL Scheme" at bounding box center [186, 75] width 33 height 8
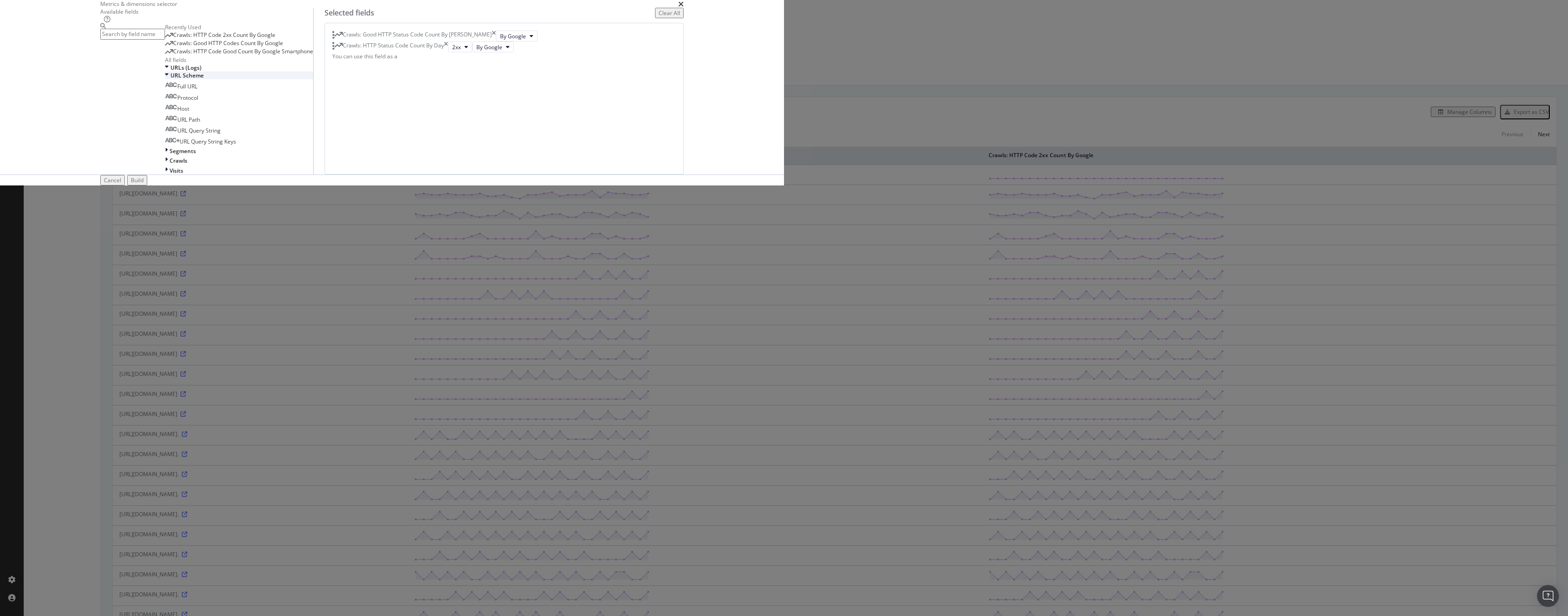
click at [169, 79] on icon "modal" at bounding box center [166, 75] width 3 height 8
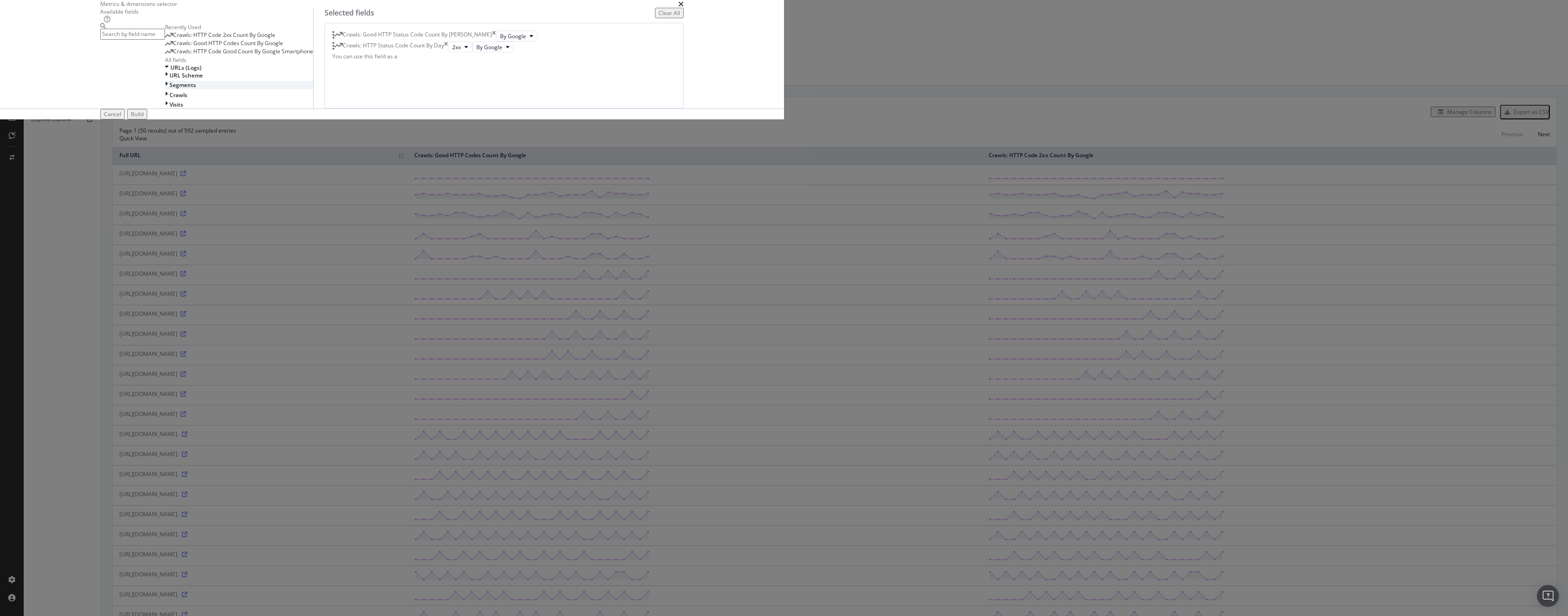
click at [170, 89] on div "modal" at bounding box center [166, 85] width 4 height 8
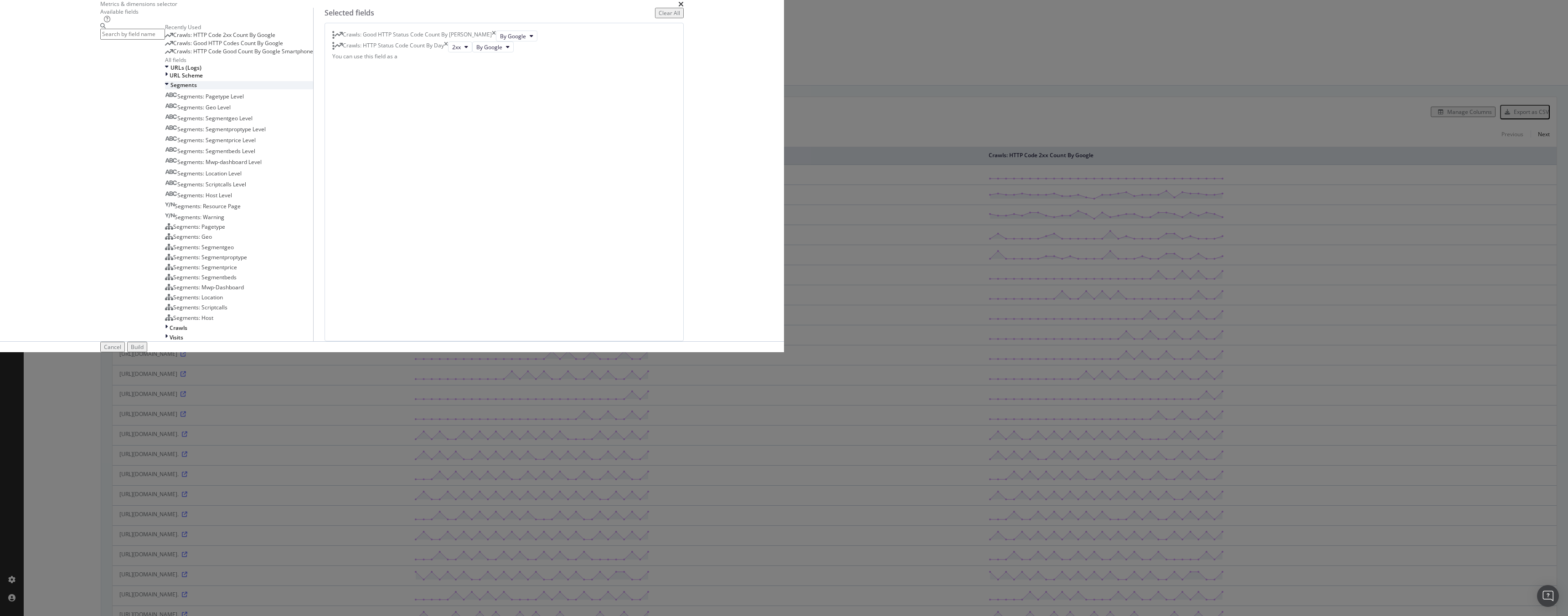
click at [169, 89] on icon "modal" at bounding box center [166, 85] width 3 height 8
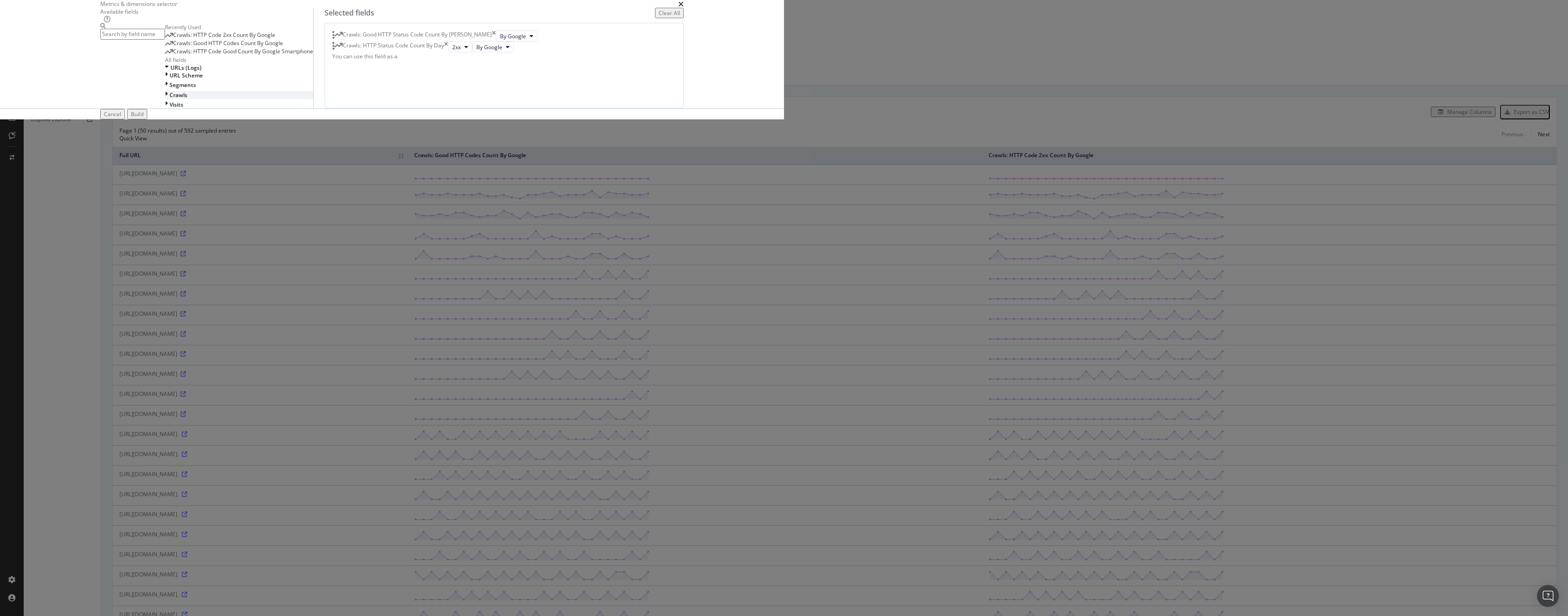
click at [170, 98] on div "modal" at bounding box center [166, 94] width 4 height 8
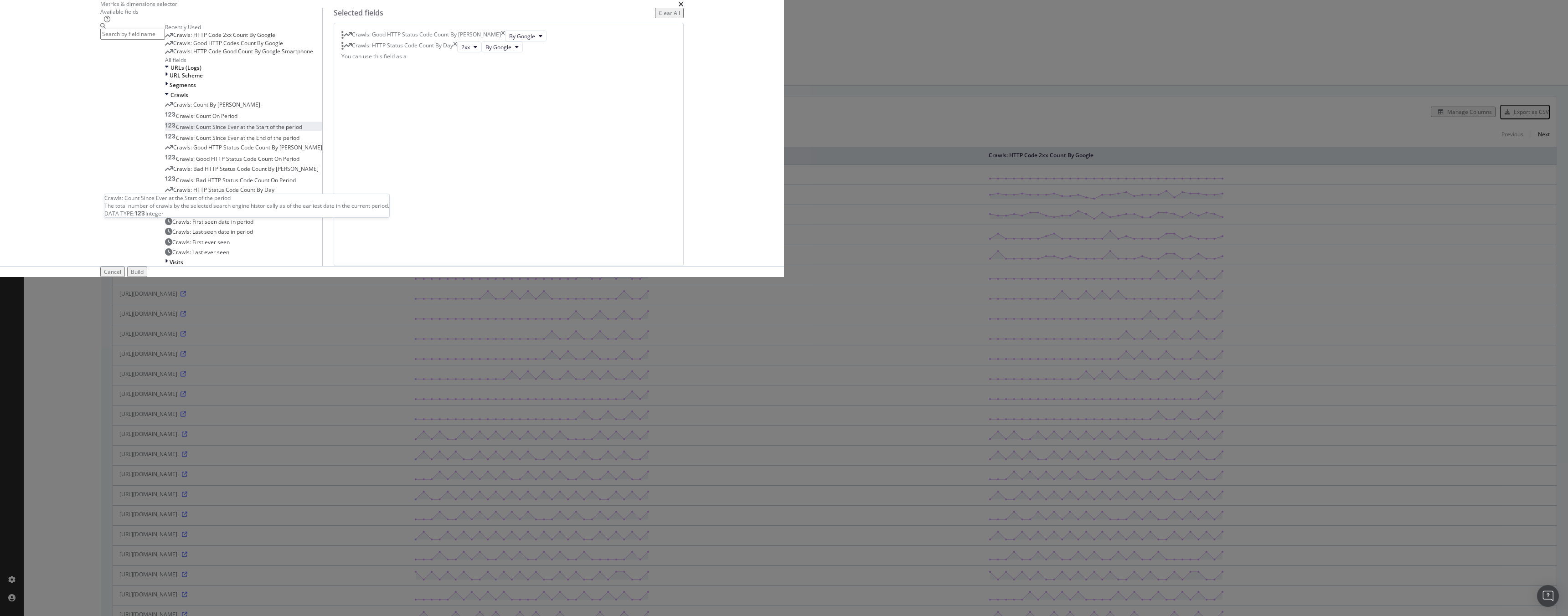
scroll to position [89, 0]
click at [284, 205] on span "Crawls: HTTP Status Code Count On Period" at bounding box center [230, 200] width 109 height 8
drag, startPoint x: 810, startPoint y: 290, endPoint x: 822, endPoint y: 288, distance: 12.2
click at [492, 64] on button "2xx" at bounding box center [479, 58] width 24 height 11
click at [487, 60] on icon "modal" at bounding box center [486, 58] width 3 height 5
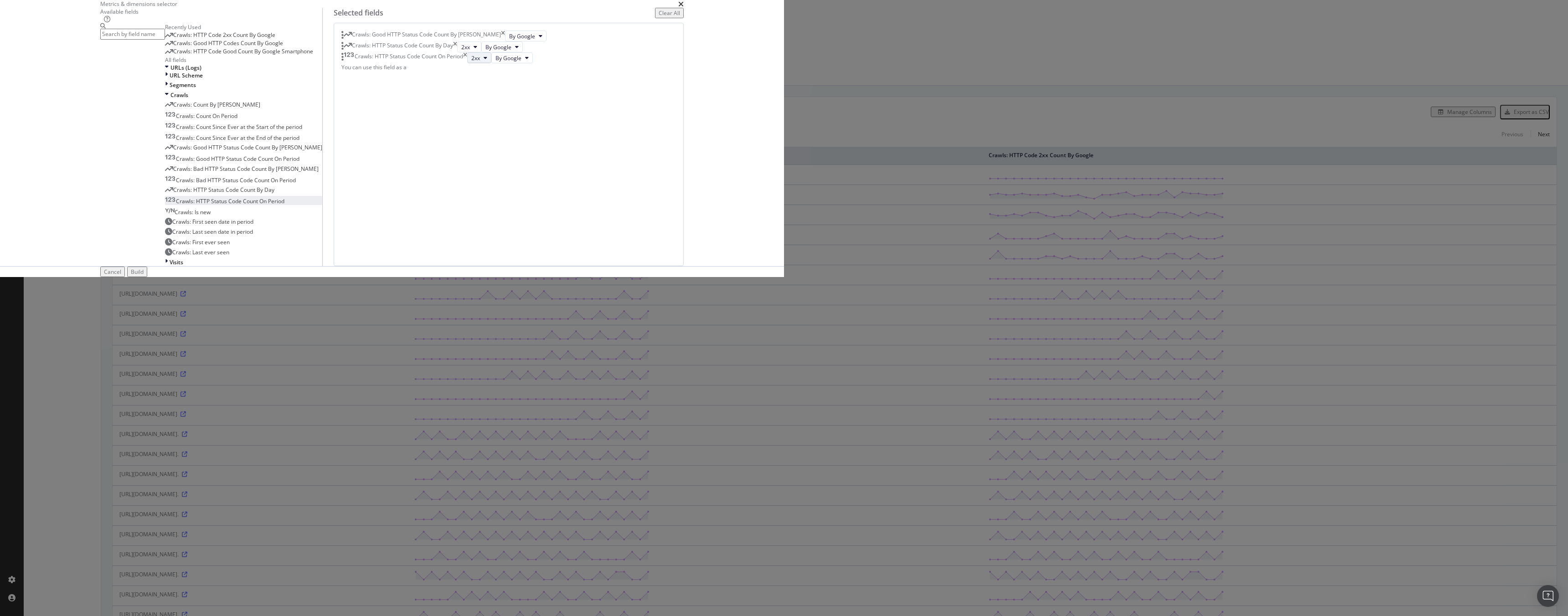
click at [492, 64] on button "2xx" at bounding box center [479, 58] width 24 height 11
click at [820, 316] on span "3xx" at bounding box center [825, 320] width 25 height 8
click at [467, 64] on div "Crawls: HTTP Status Code Count On Period" at bounding box center [404, 58] width 126 height 11
click at [457, 53] on icon "times" at bounding box center [455, 47] width 4 height 11
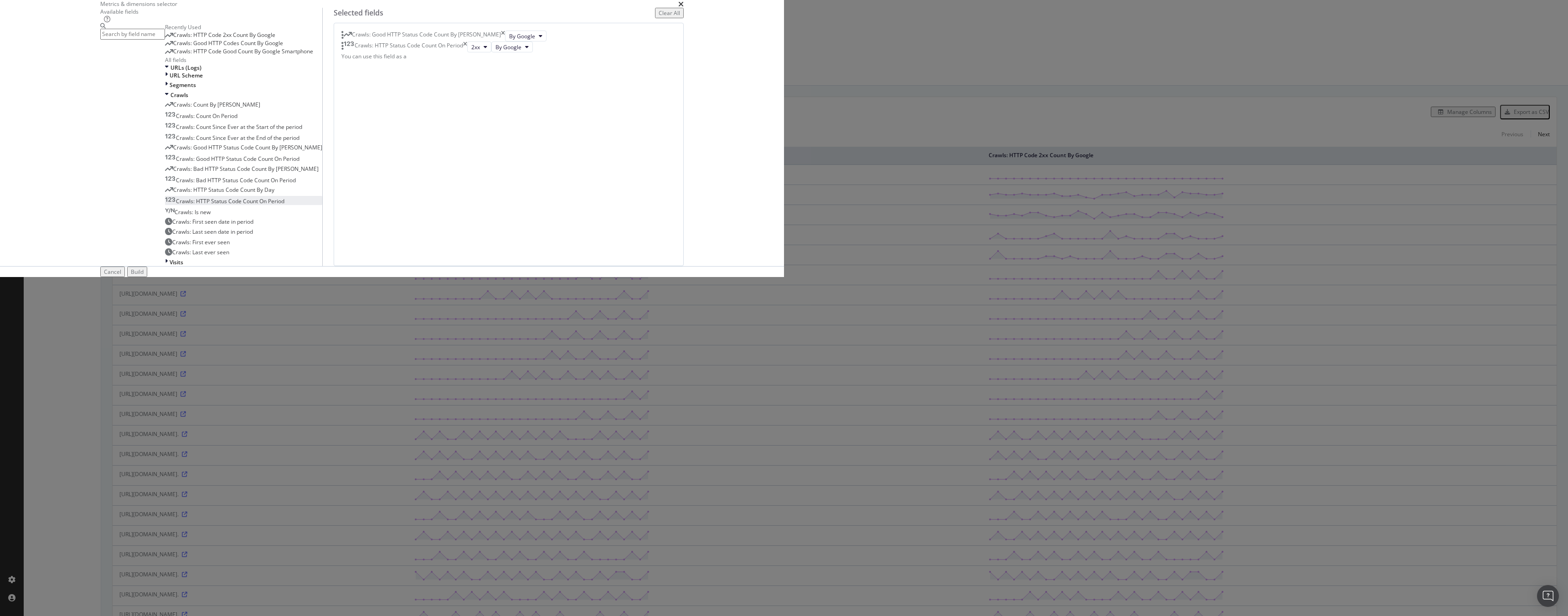
click at [467, 53] on icon "times" at bounding box center [464, 47] width 4 height 11
click at [121, 276] on div "Cancel" at bounding box center [112, 272] width 17 height 8
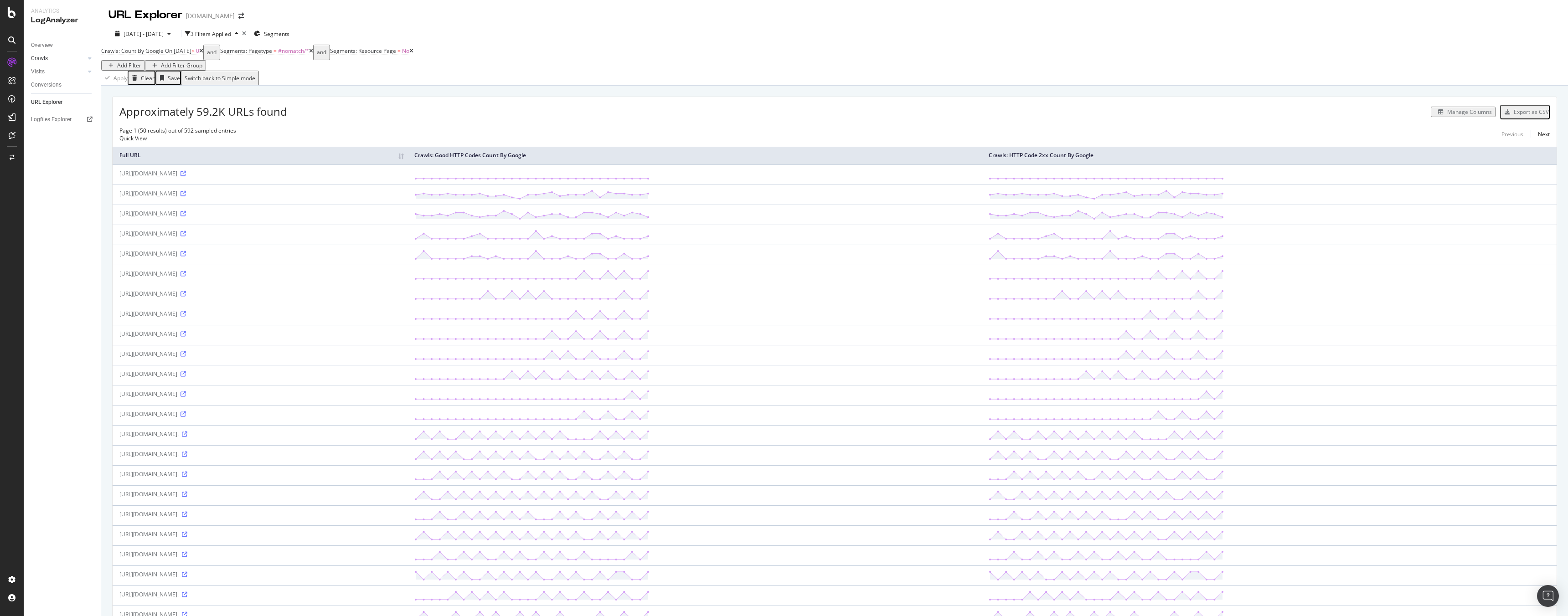
click at [82, 54] on div at bounding box center [81, 58] width 9 height 9
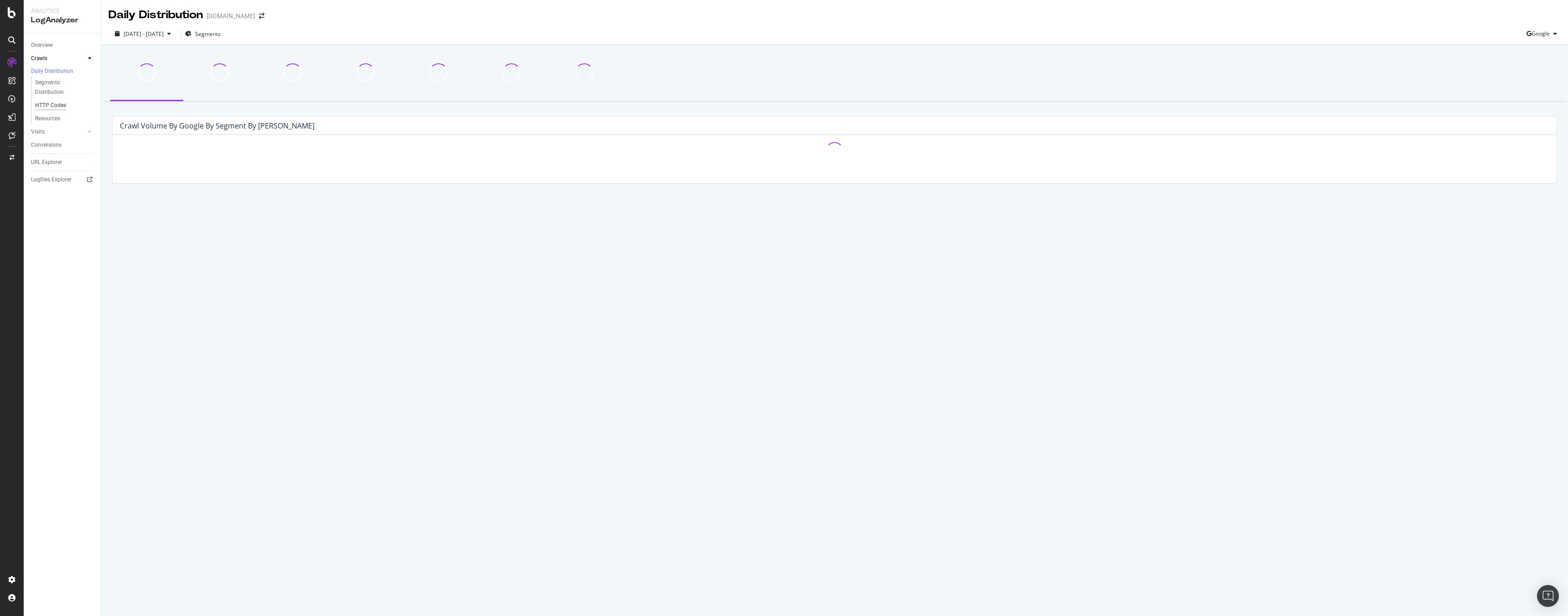
click at [54, 106] on div "HTTP Codes" at bounding box center [50, 105] width 31 height 9
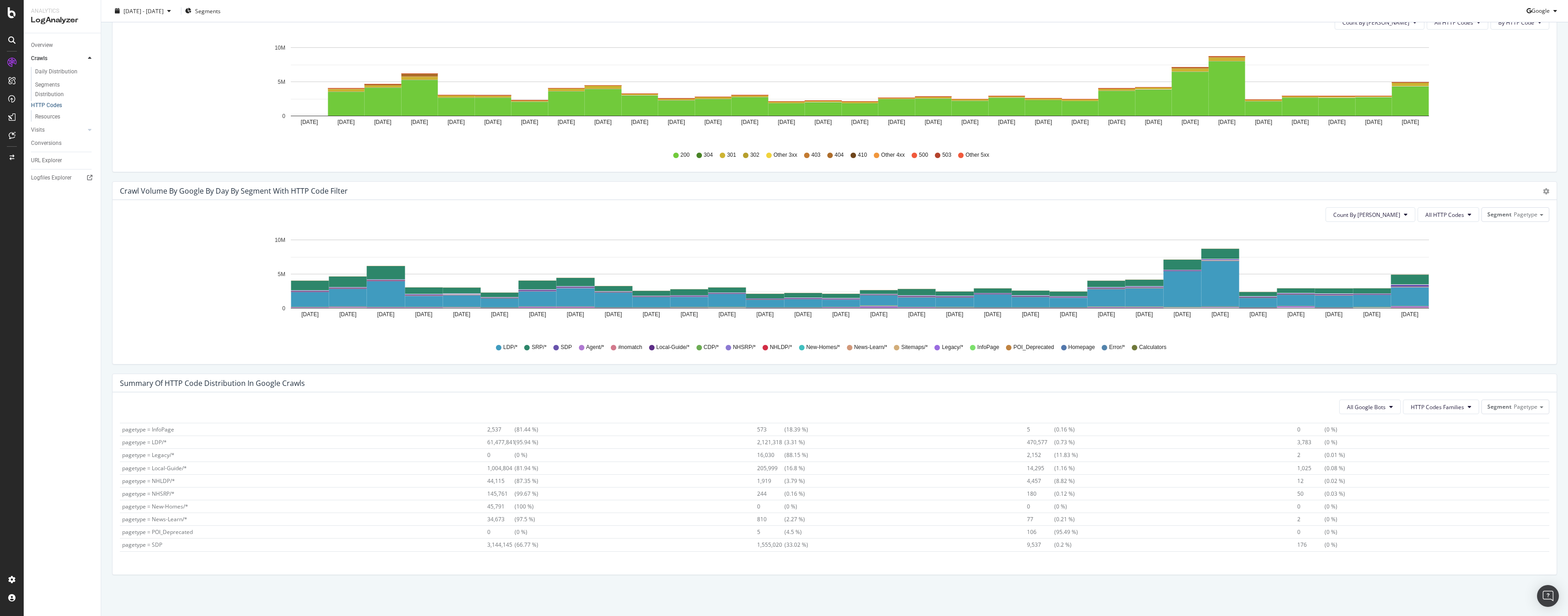
scroll to position [120, 0]
click at [760, 519] on span "1,555,020" at bounding box center [771, 519] width 27 height 8
click at [156, 518] on span "pagetype = SDP" at bounding box center [142, 519] width 40 height 8
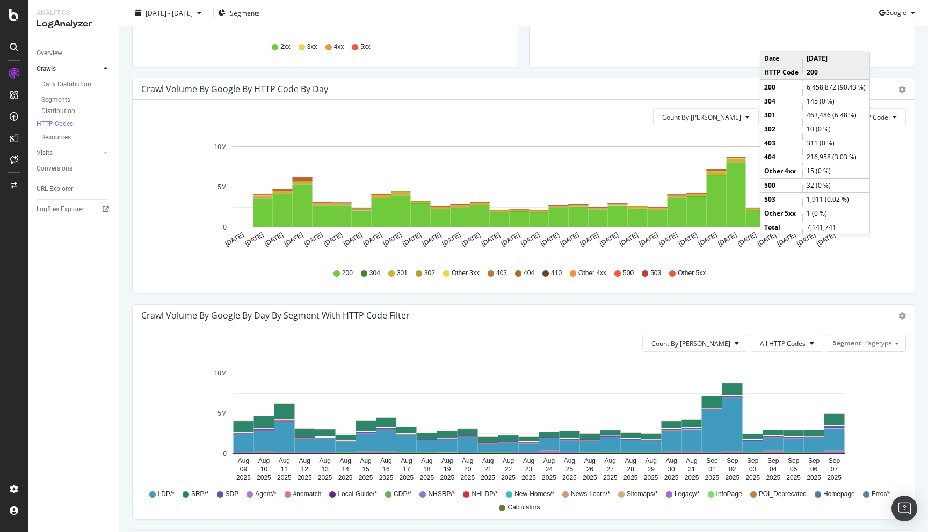
scroll to position [0, 0]
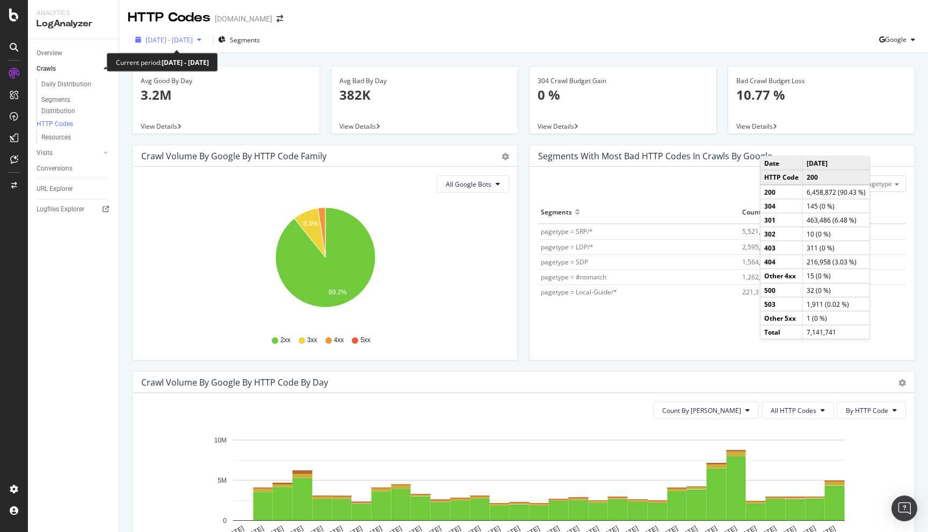
click at [206, 43] on div "[DATE] - [DATE]" at bounding box center [168, 39] width 75 height 9
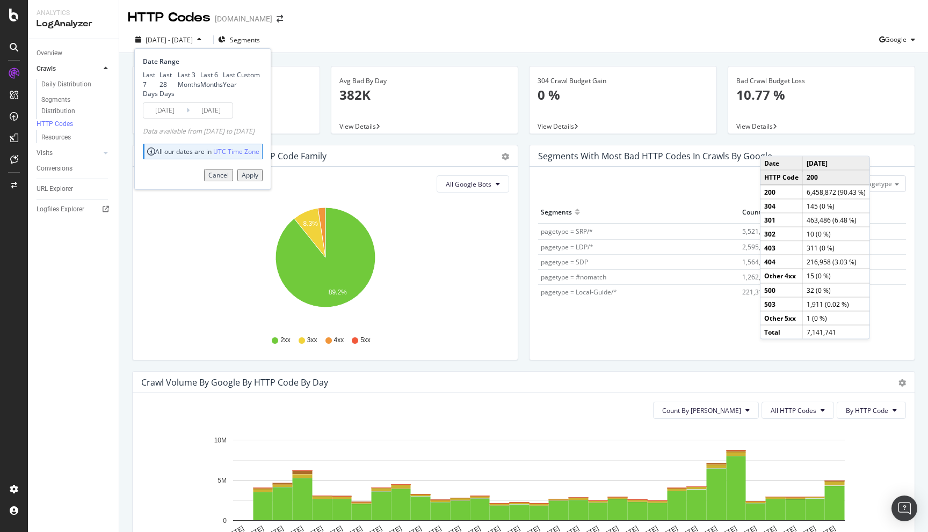
click at [159, 74] on div "Last 7 Days" at bounding box center [151, 83] width 17 height 27
type input "[DATE]"
click at [258, 180] on div "Apply" at bounding box center [250, 175] width 17 height 9
